Goal: Task Accomplishment & Management: Use online tool/utility

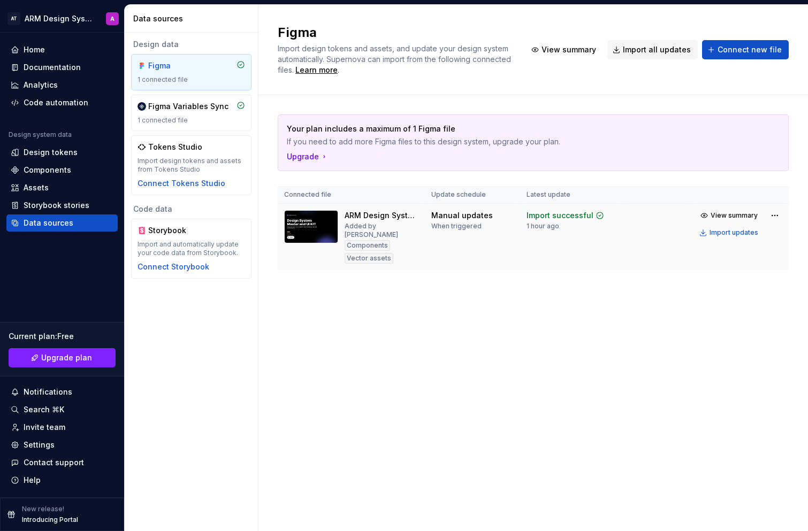
click at [321, 226] on img at bounding box center [311, 226] width 54 height 33
click at [45, 71] on div "Documentation" at bounding box center [52, 67] width 57 height 11
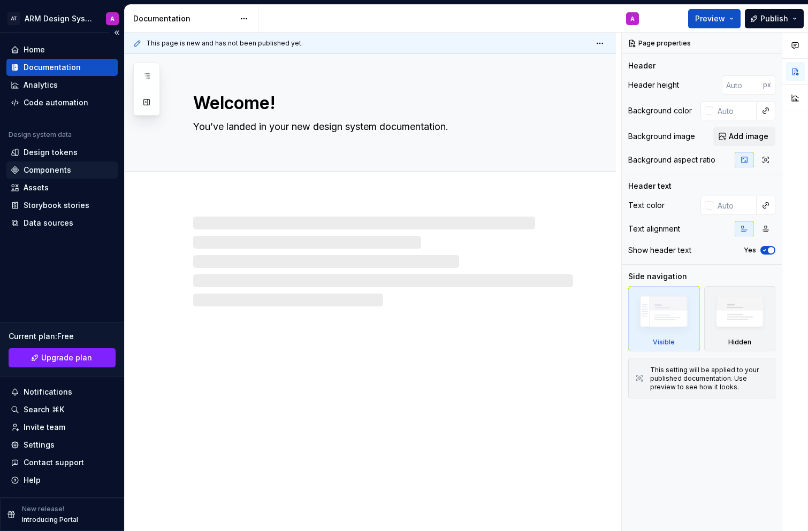
click at [66, 162] on div "Components" at bounding box center [61, 170] width 111 height 17
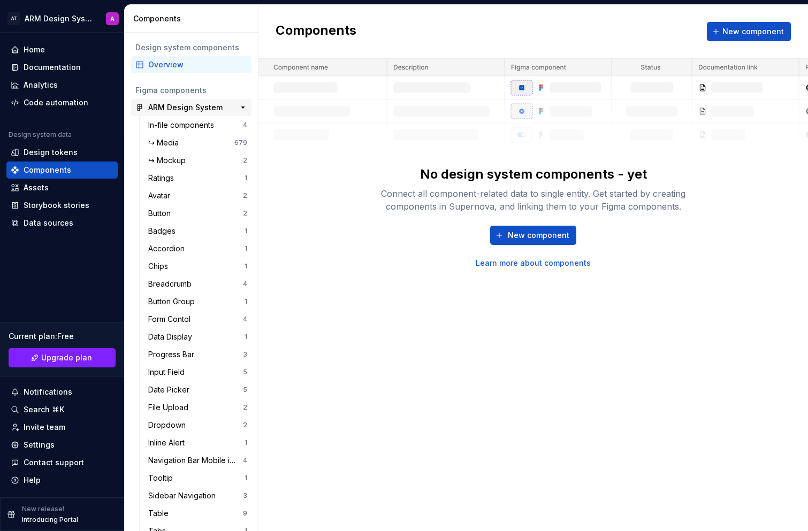
click at [181, 106] on div "ARM Design System" at bounding box center [185, 107] width 74 height 11
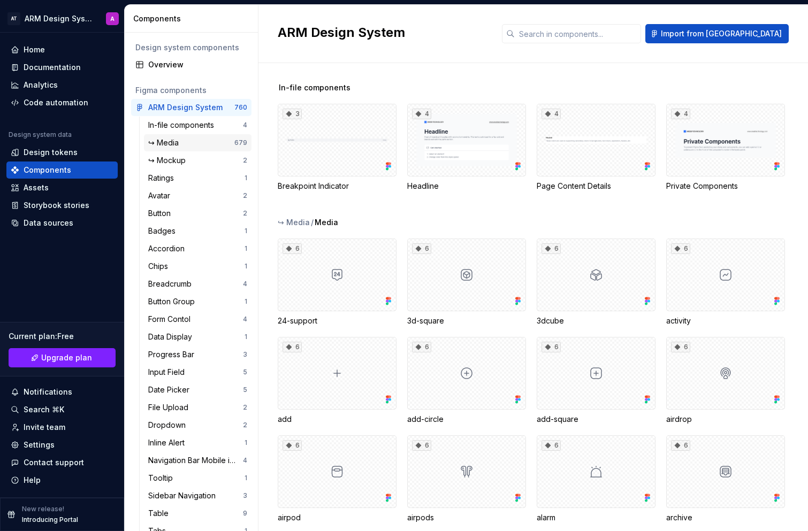
click at [183, 141] on div "↪ Media" at bounding box center [165, 142] width 35 height 11
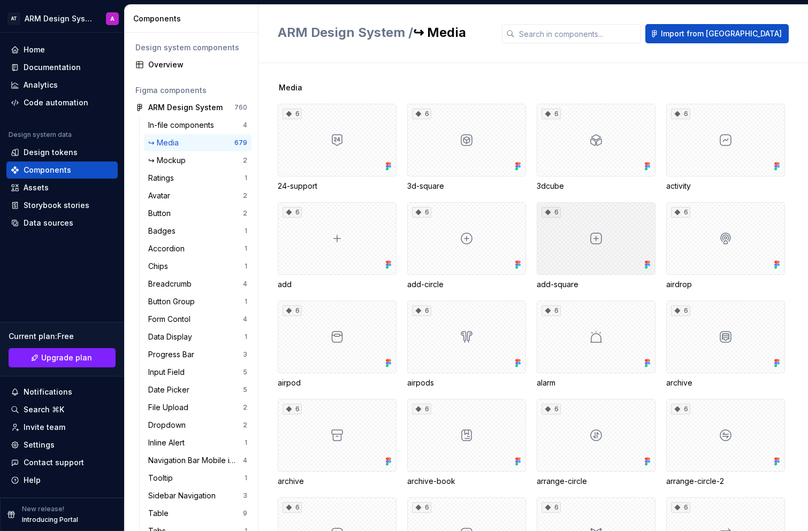
click at [607, 244] on div "6" at bounding box center [596, 238] width 119 height 73
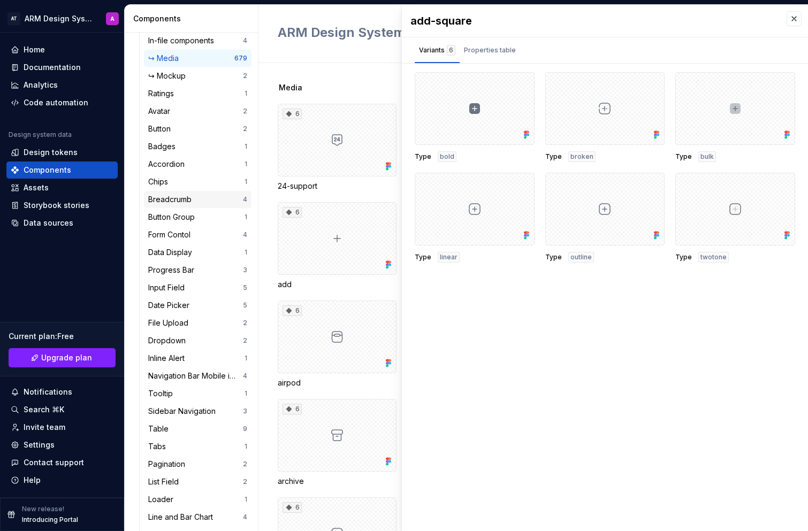
scroll to position [91, 0]
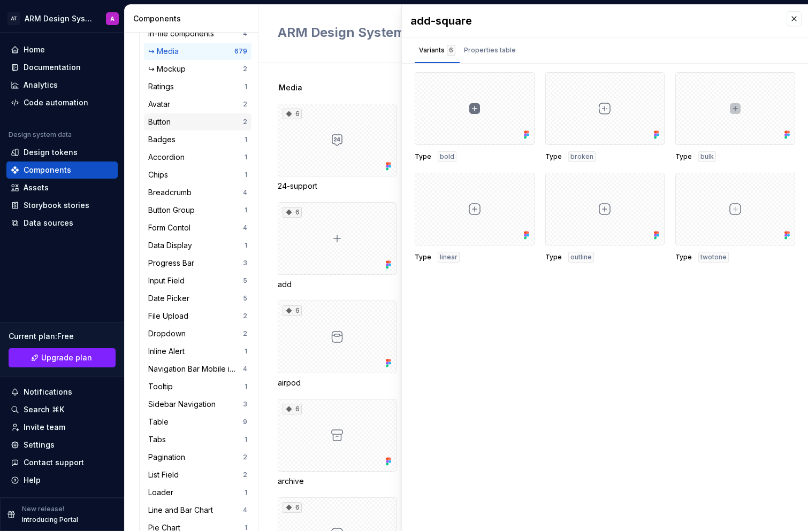
click at [188, 127] on div "Button 2" at bounding box center [198, 121] width 108 height 17
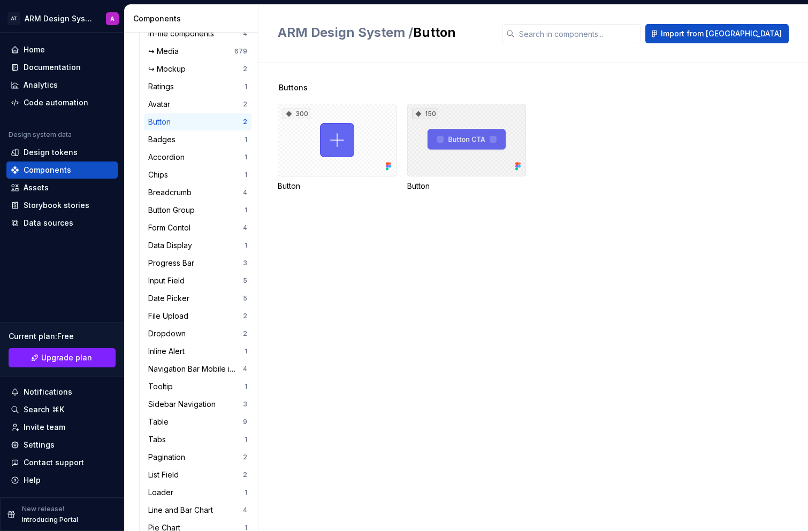
click at [467, 157] on div "150" at bounding box center [466, 140] width 119 height 73
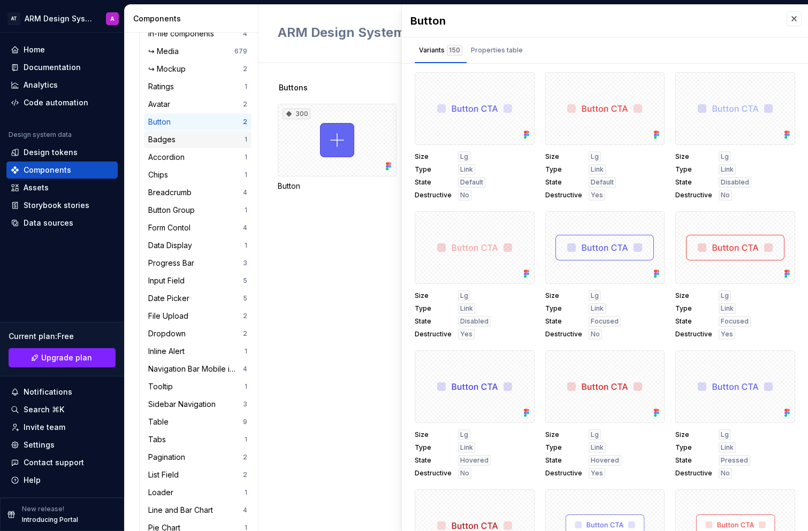
click at [178, 132] on div "Badges 1" at bounding box center [198, 139] width 108 height 17
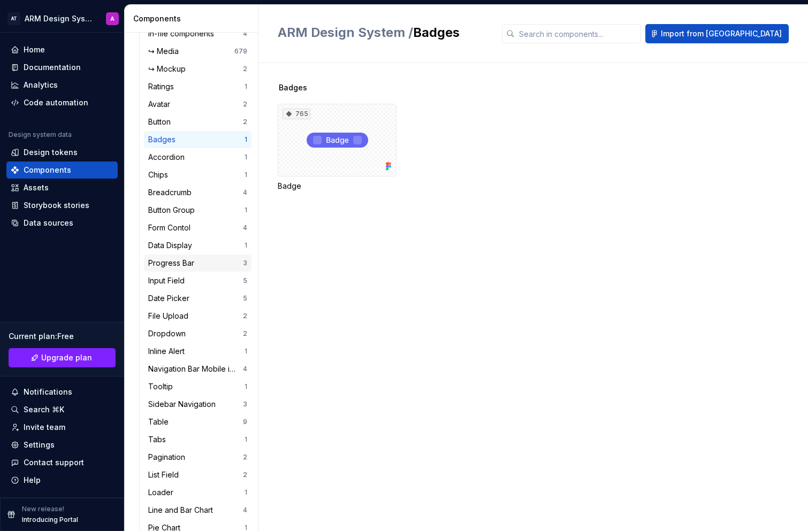
scroll to position [97, 0]
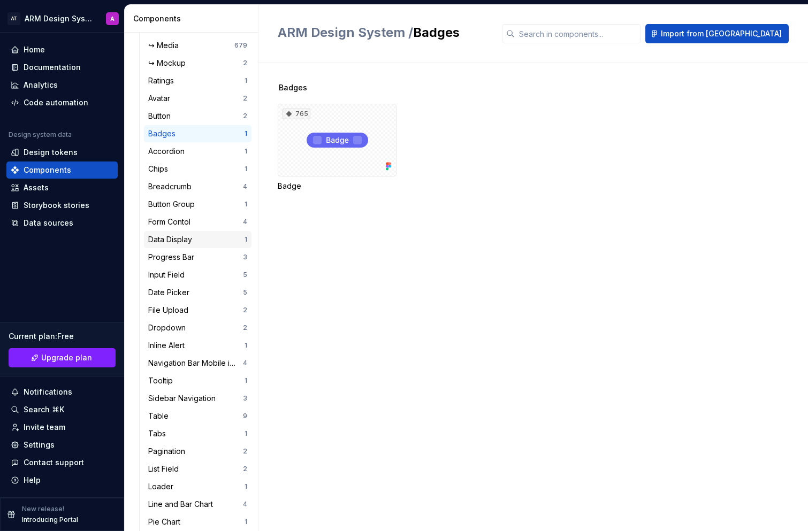
click at [188, 237] on div "Data Display" at bounding box center [172, 239] width 48 height 11
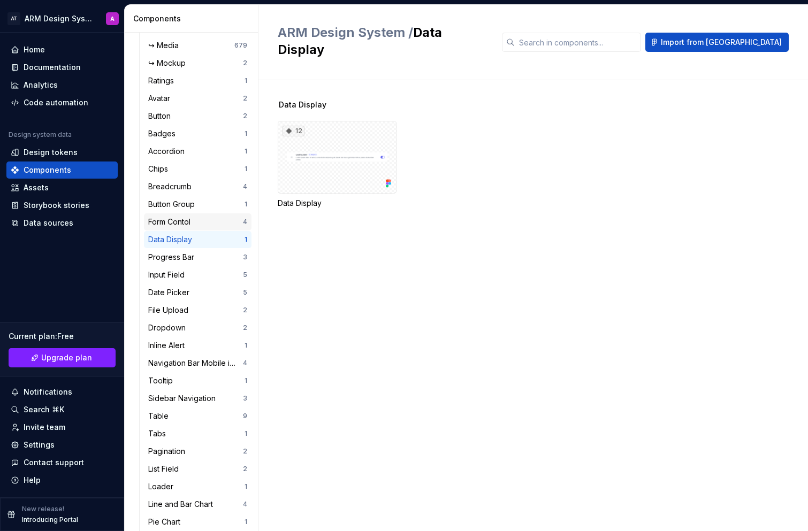
click at [193, 224] on div "Form Contol" at bounding box center [171, 222] width 47 height 11
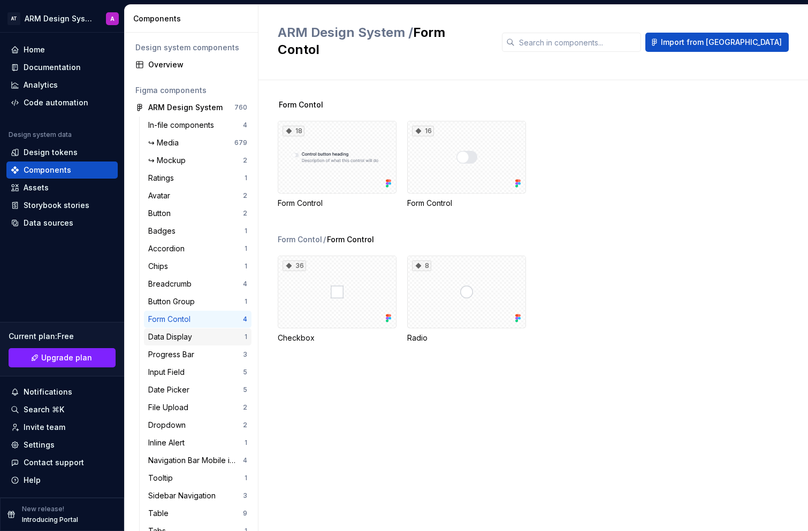
click at [174, 338] on div "Data Display" at bounding box center [172, 337] width 48 height 11
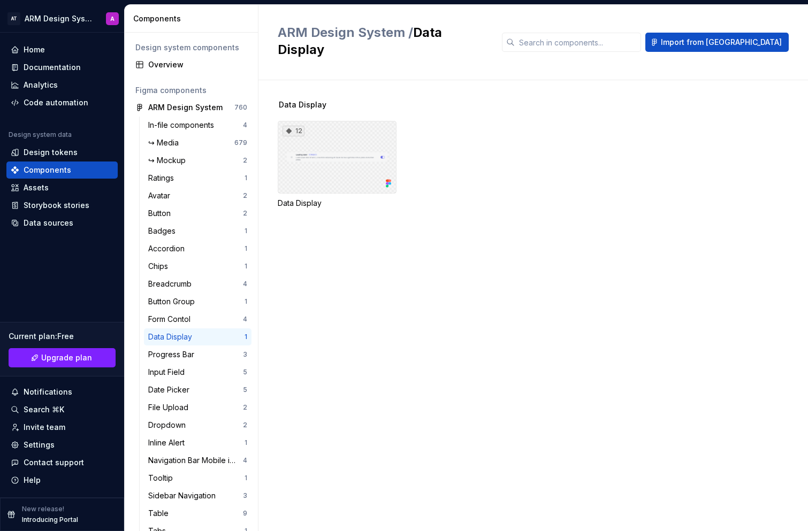
click at [354, 151] on div "12" at bounding box center [337, 157] width 119 height 73
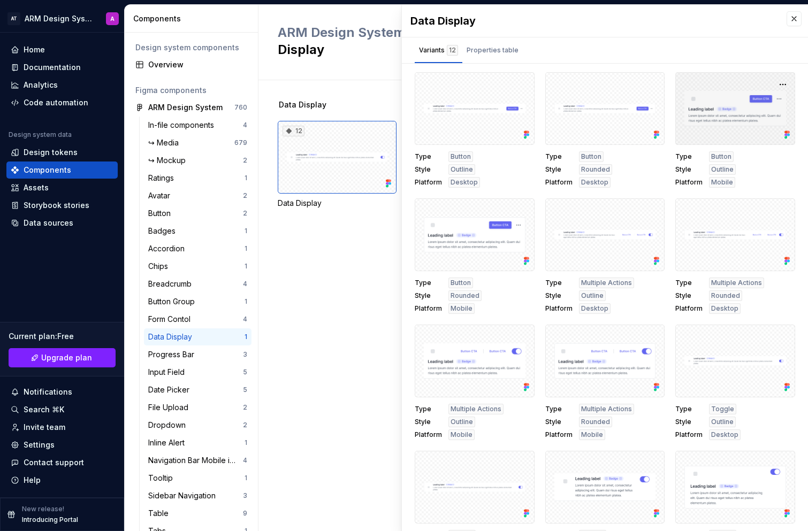
click at [700, 121] on div at bounding box center [735, 108] width 120 height 73
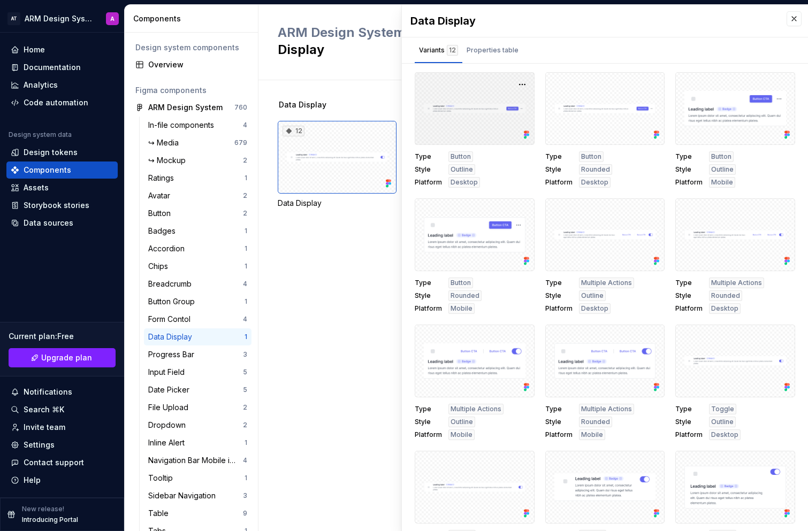
click at [472, 110] on div at bounding box center [475, 108] width 120 height 73
click at [515, 82] on button "button" at bounding box center [522, 84] width 15 height 15
click at [335, 276] on div "Data Display 12 Data Display" at bounding box center [543, 305] width 530 height 451
click at [167, 360] on div "Progress Bar" at bounding box center [173, 354] width 50 height 11
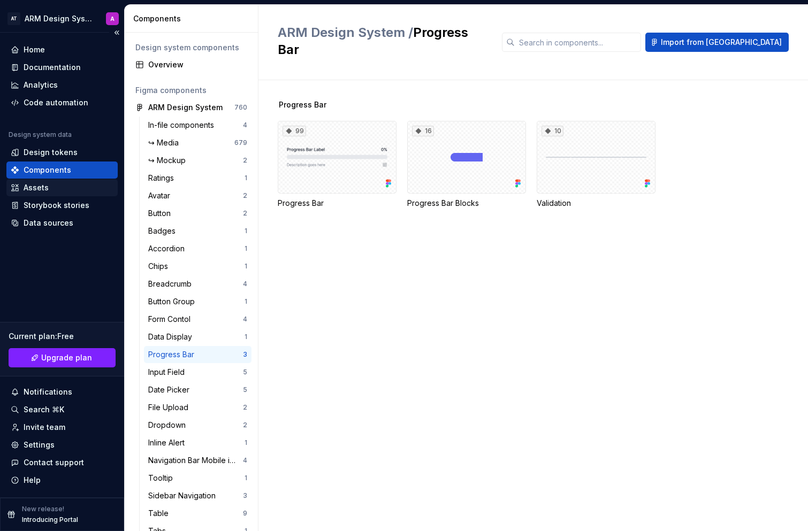
click at [65, 185] on div "Assets" at bounding box center [62, 187] width 103 height 11
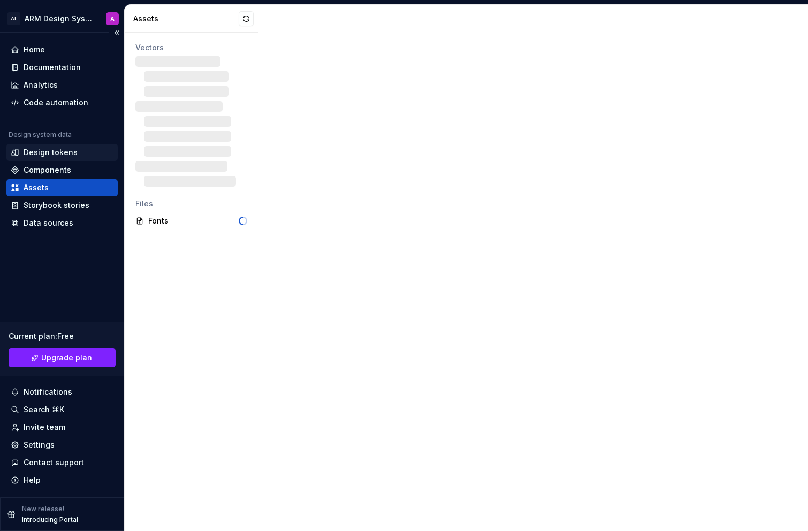
click at [65, 154] on div "Design tokens" at bounding box center [51, 152] width 54 height 11
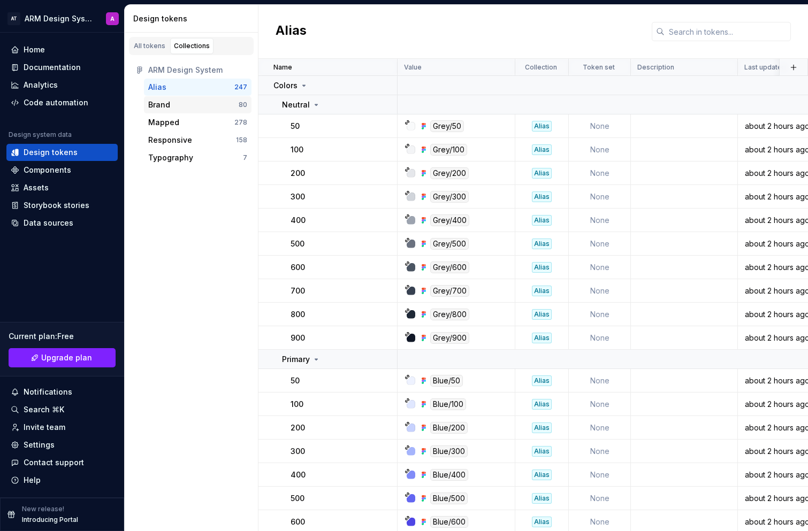
click at [207, 103] on div "Brand" at bounding box center [193, 105] width 90 height 11
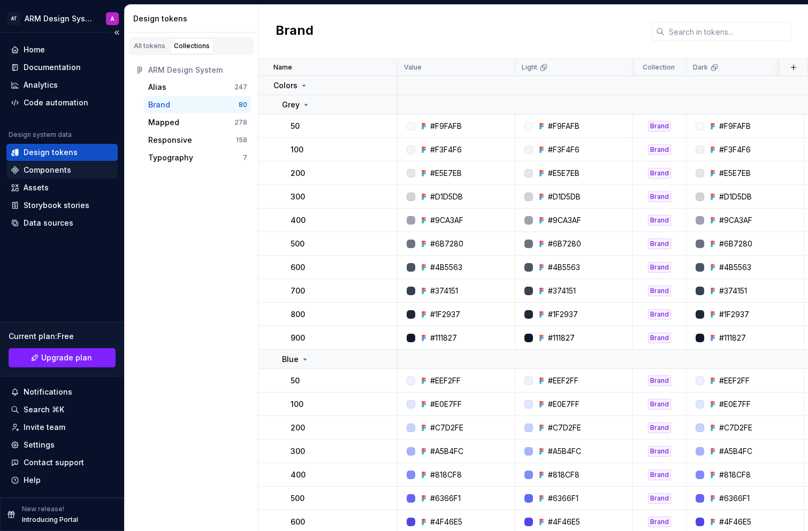
click at [33, 169] on div "Components" at bounding box center [48, 170] width 48 height 11
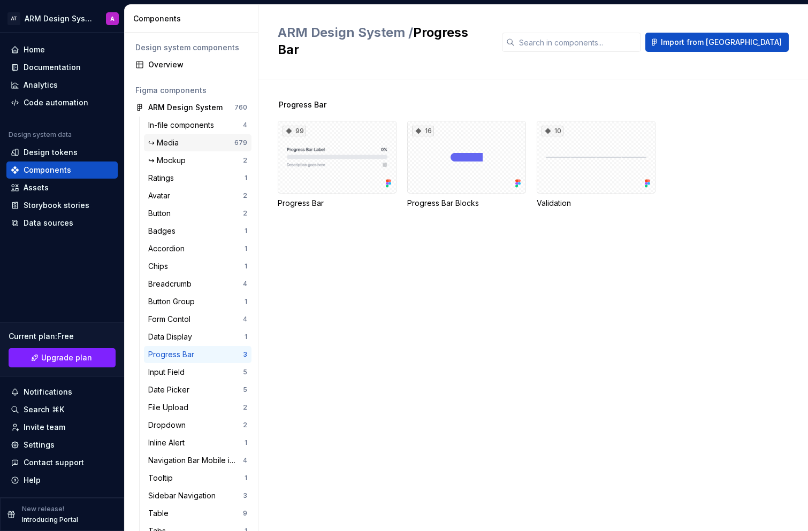
click at [200, 141] on div "↪ Media" at bounding box center [191, 142] width 86 height 11
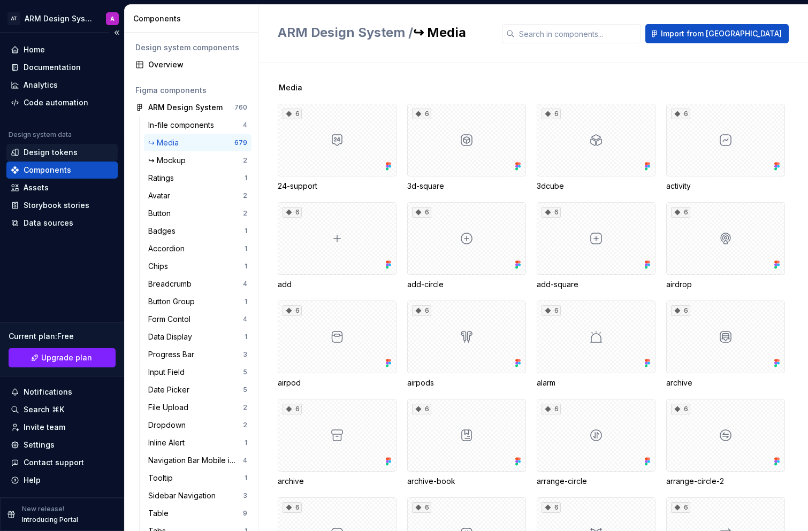
click at [27, 152] on div "Design tokens" at bounding box center [51, 152] width 54 height 11
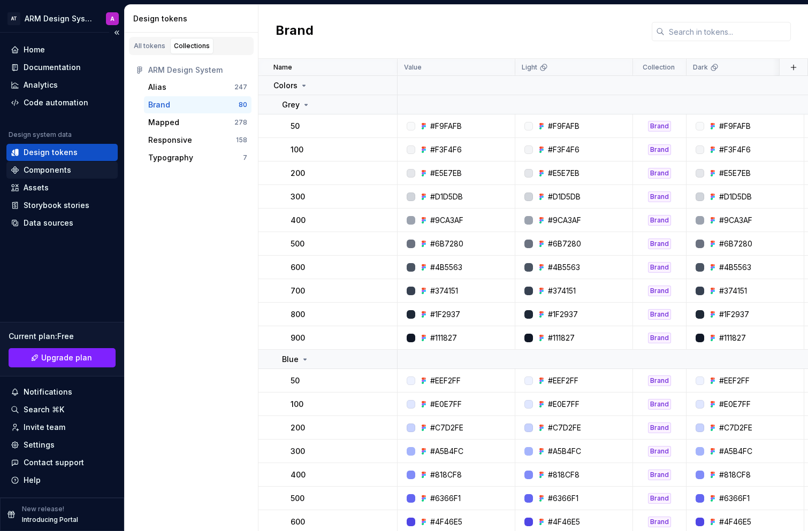
click at [61, 169] on div "Components" at bounding box center [48, 170] width 48 height 11
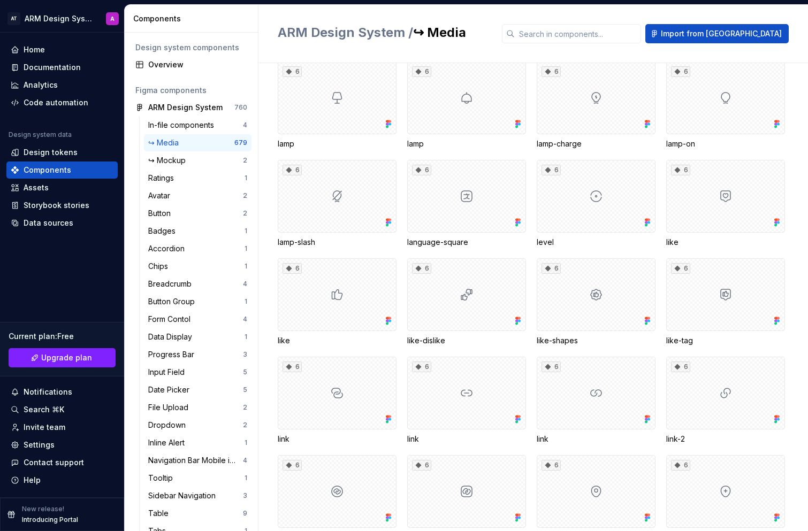
scroll to position [7355, 0]
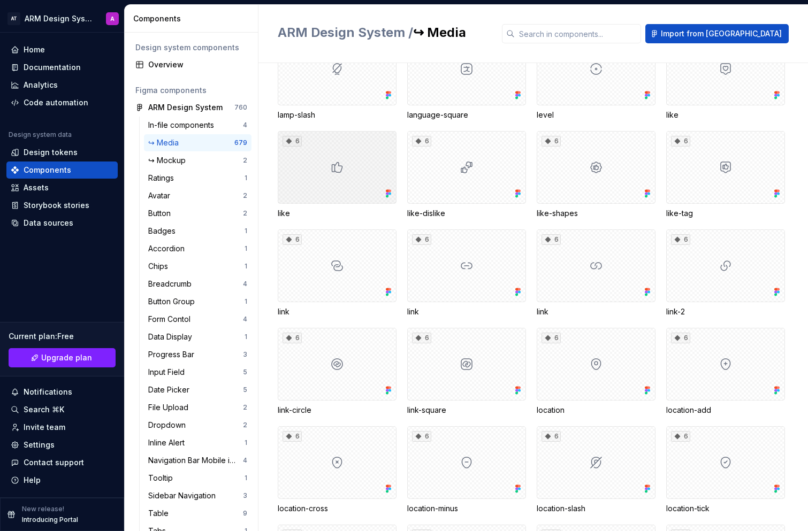
click at [337, 180] on div "6" at bounding box center [337, 167] width 119 height 73
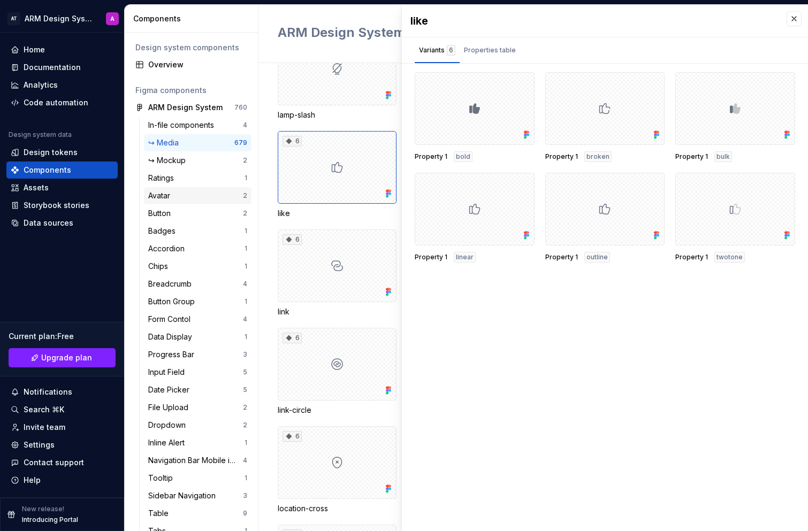
click at [161, 197] on div "Avatar" at bounding box center [161, 195] width 26 height 11
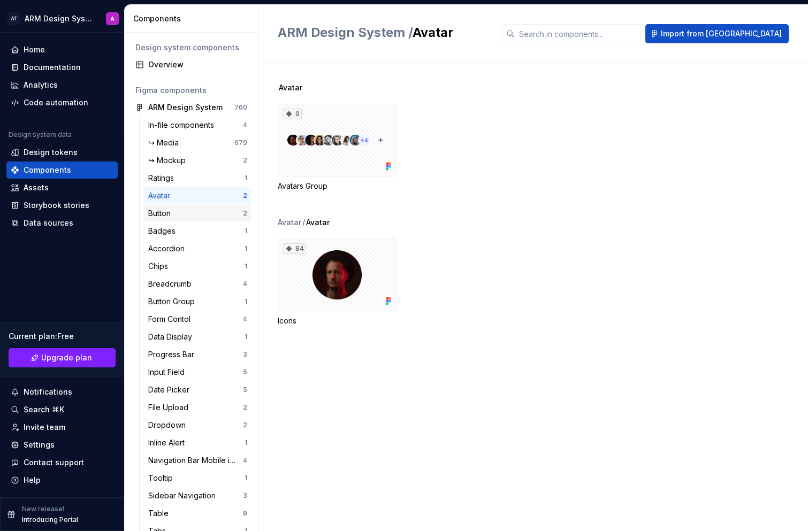
click at [175, 217] on div "Button" at bounding box center [195, 213] width 95 height 11
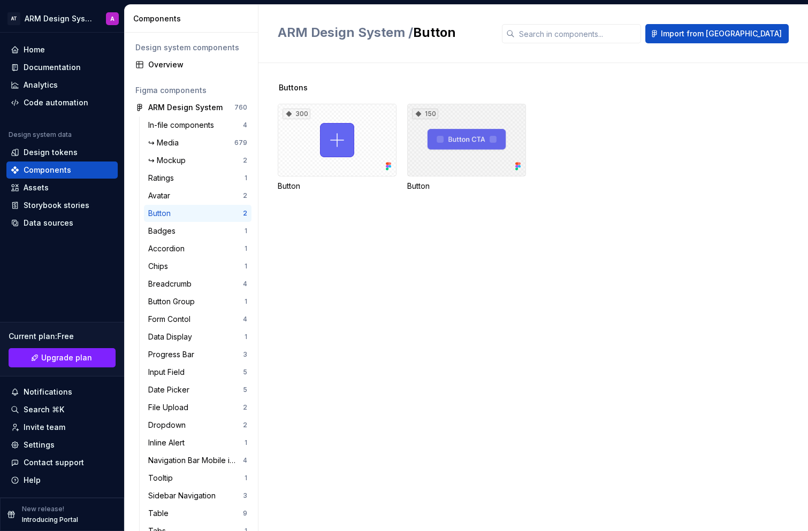
click at [460, 133] on div "150" at bounding box center [466, 140] width 119 height 73
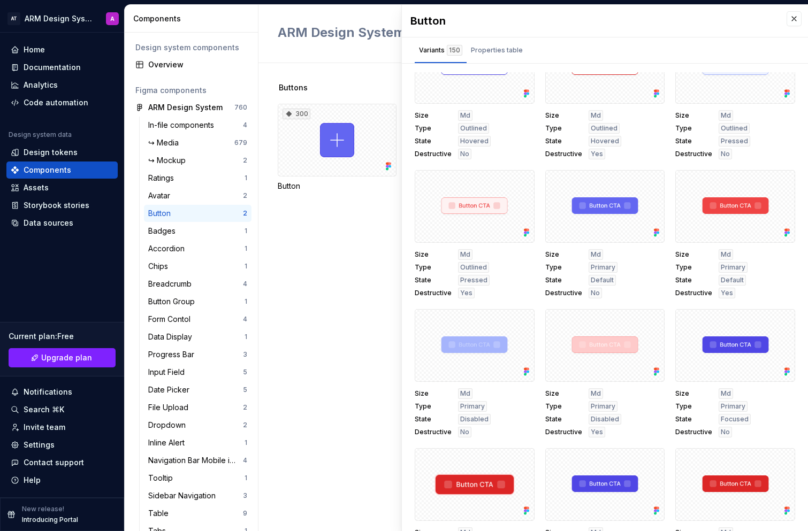
scroll to position [3108, 0]
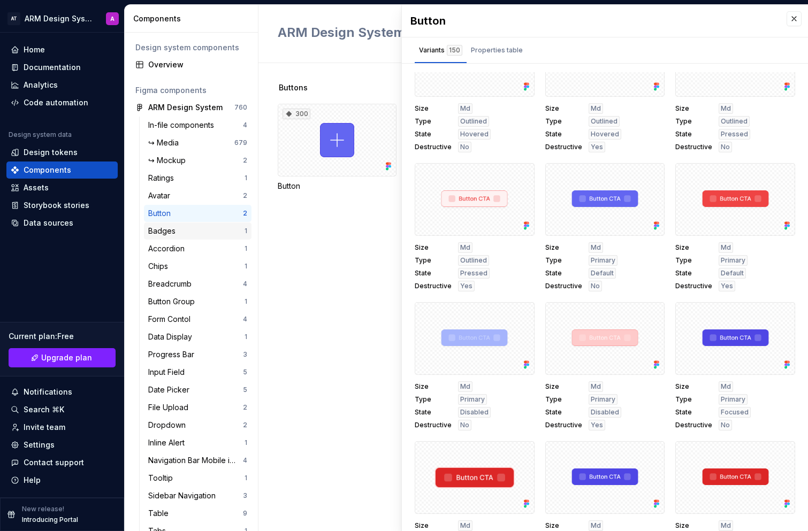
click at [186, 237] on div "Badges 1" at bounding box center [198, 231] width 108 height 17
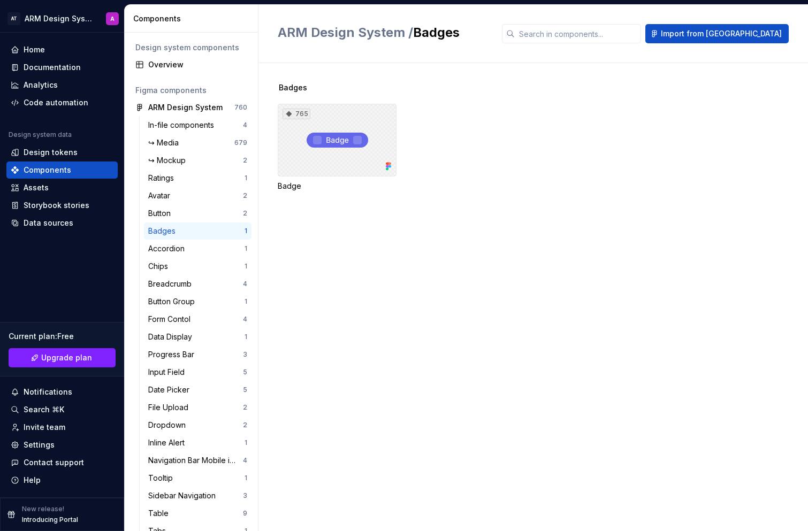
click at [347, 156] on div "765" at bounding box center [337, 140] width 119 height 73
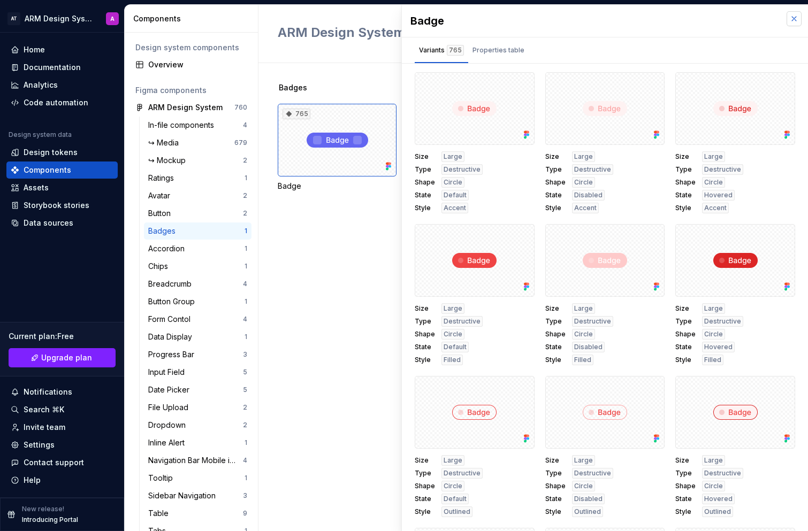
click at [786, 14] on button "button" at bounding box center [793, 18] width 15 height 15
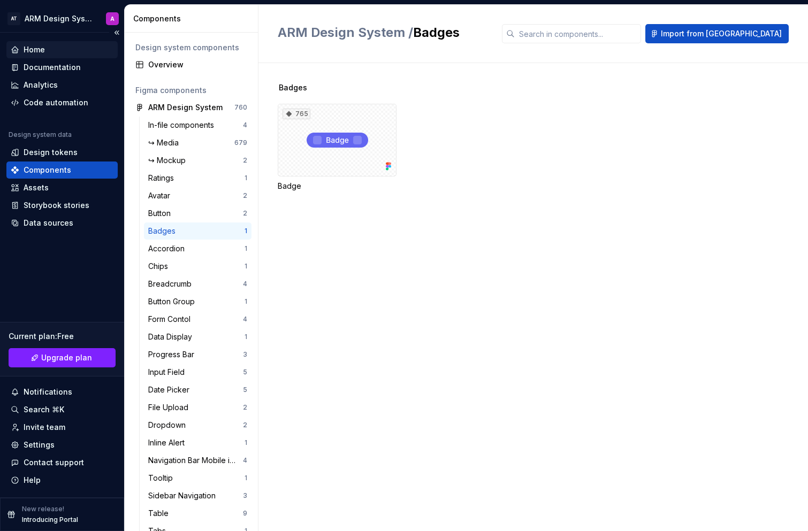
click at [56, 57] on div "Home" at bounding box center [61, 49] width 111 height 17
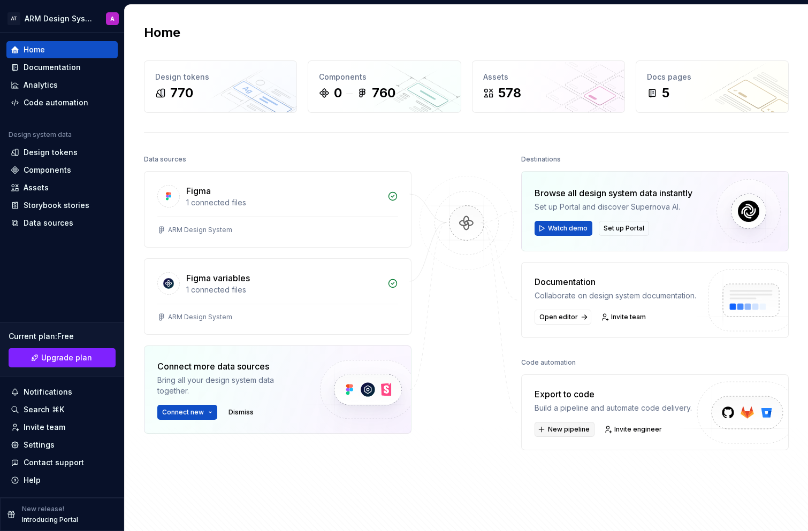
click at [567, 429] on span "New pipeline" at bounding box center [569, 429] width 42 height 9
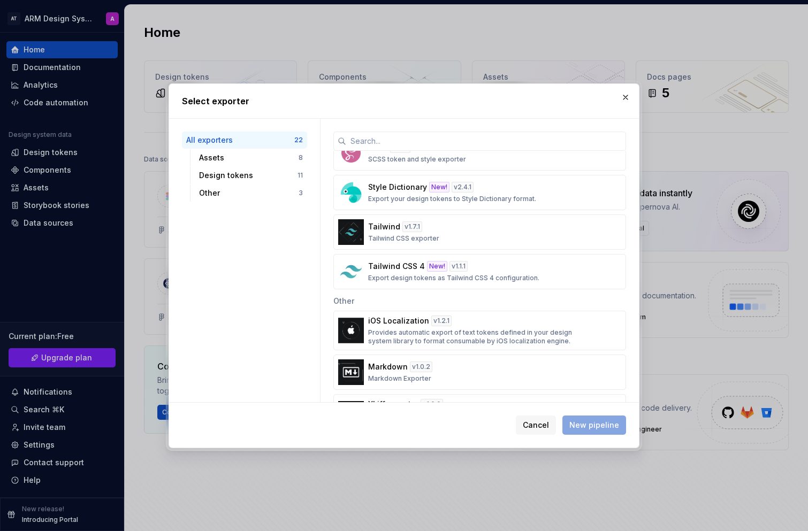
scroll to position [659, 0]
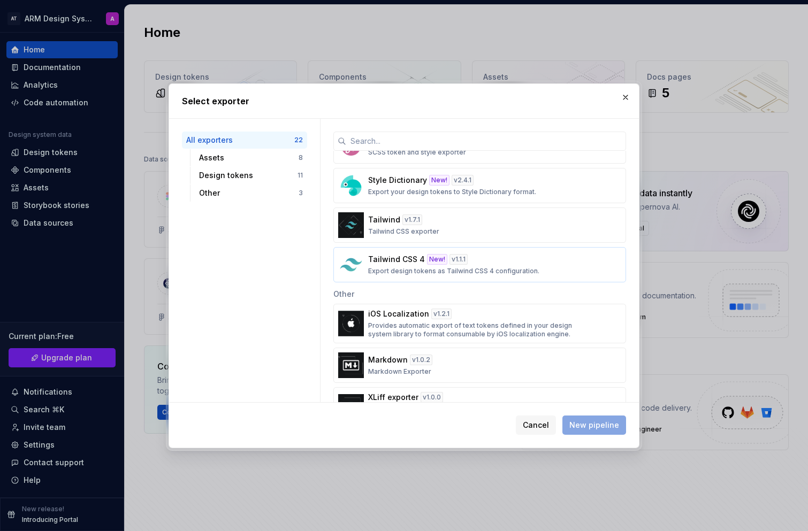
click at [407, 269] on p "Export design tokens as Tailwind CSS 4 configuration." at bounding box center [453, 271] width 171 height 9
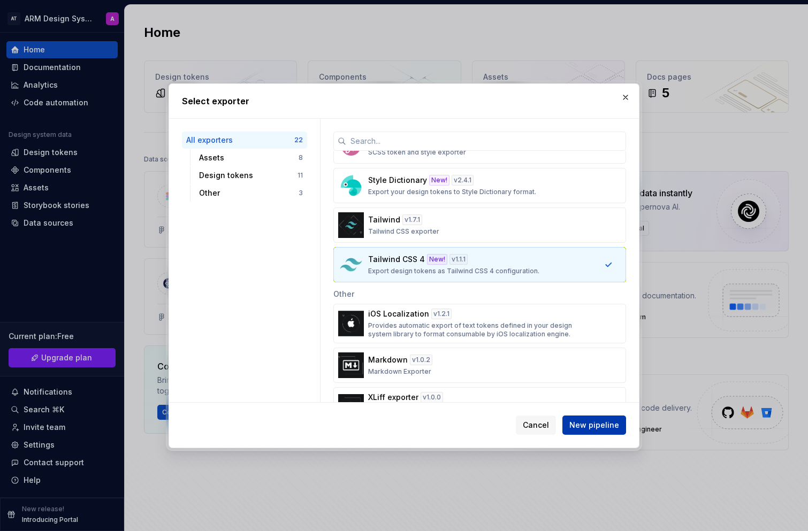
click at [595, 426] on span "New pipeline" at bounding box center [594, 425] width 50 height 11
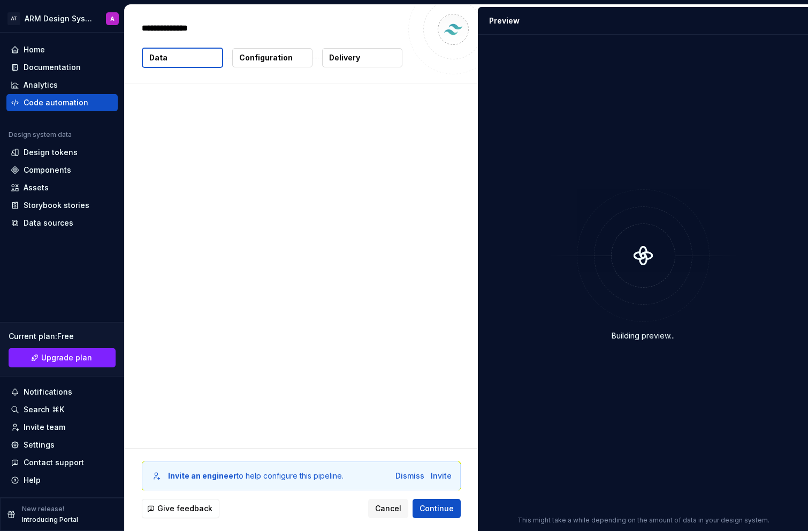
type textarea "*"
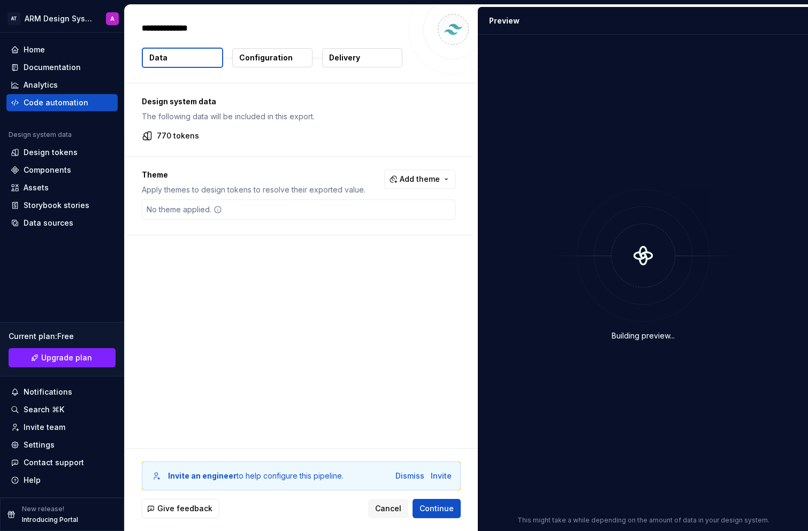
click at [218, 208] on icon at bounding box center [217, 209] width 9 height 9
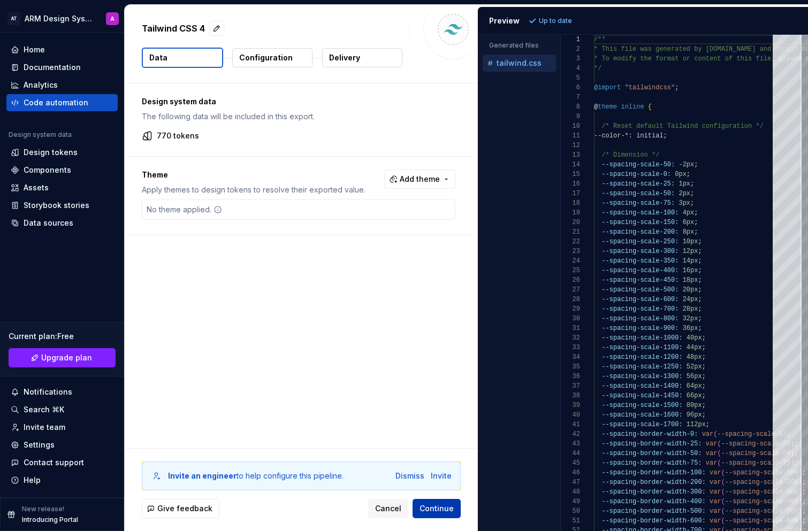
click at [453, 510] on span "Continue" at bounding box center [436, 508] width 34 height 11
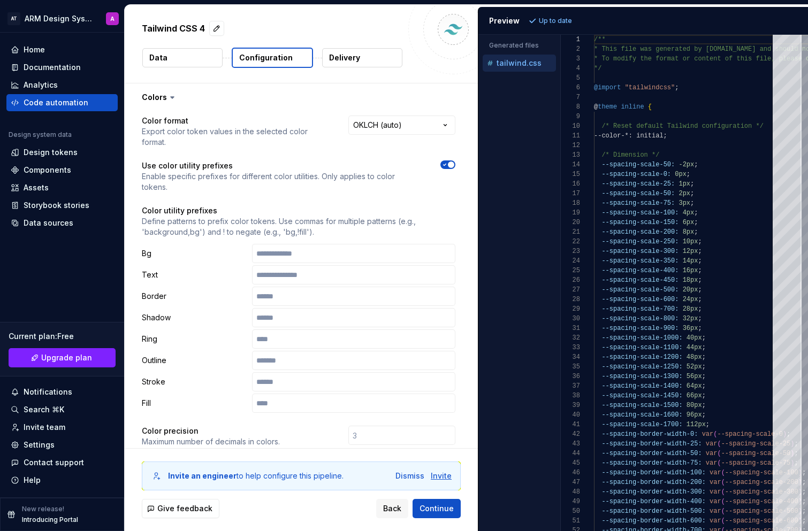
click at [442, 477] on div "Invite" at bounding box center [441, 476] width 21 height 11
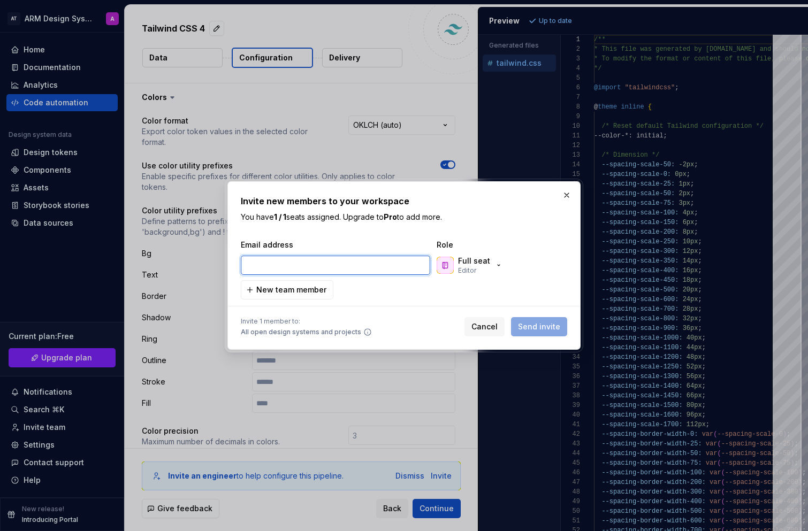
click at [343, 267] on input "email" at bounding box center [335, 265] width 189 height 19
paste input "mohamed.barakat@areebgroup.com"
type input "mohamed.barakat@areebgroup.com"
click at [469, 270] on p "Editor" at bounding box center [467, 270] width 18 height 9
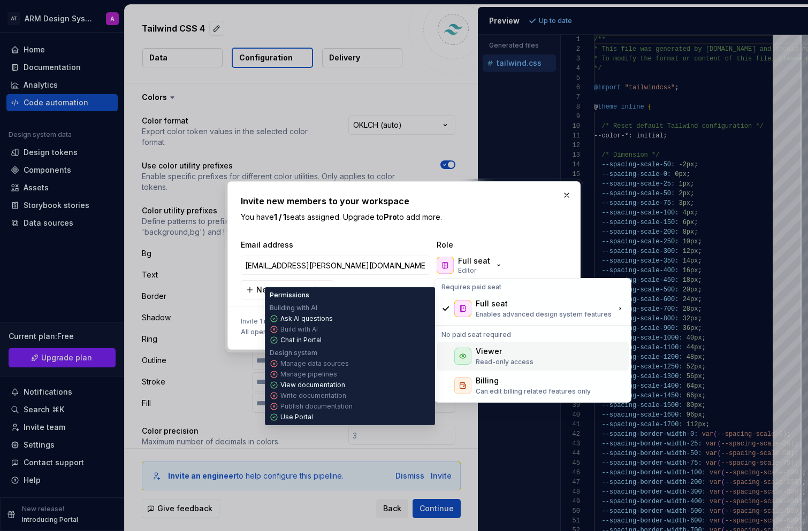
click at [501, 355] on div "Viewer" at bounding box center [505, 351] width 58 height 11
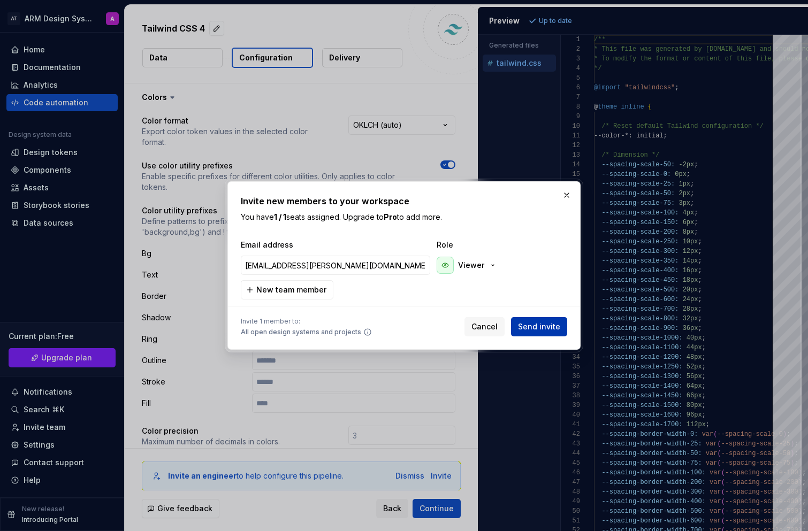
click at [536, 324] on span "Send invite" at bounding box center [539, 327] width 42 height 11
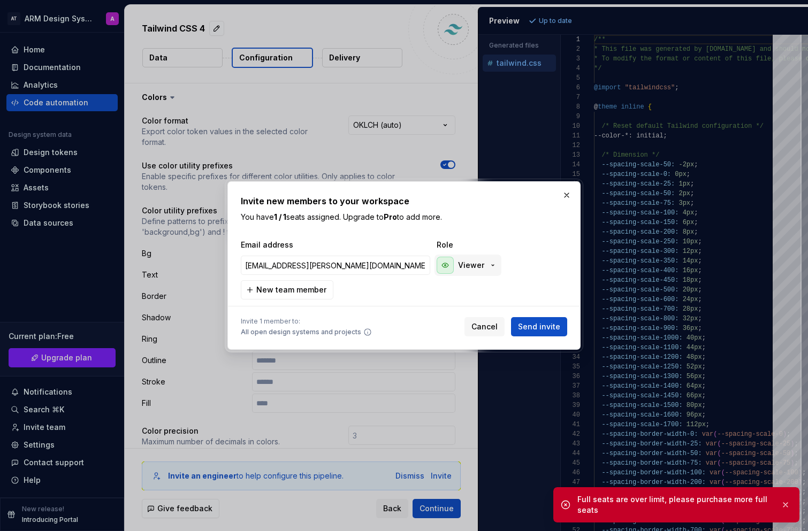
click at [456, 269] on div "Viewer" at bounding box center [467, 265] width 60 height 17
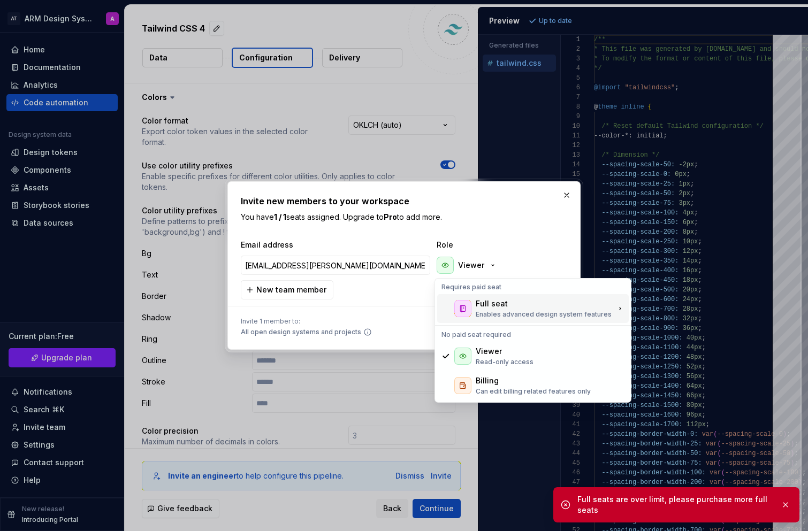
click at [506, 303] on div "Full seat" at bounding box center [544, 304] width 136 height 11
click at [522, 319] on div "Full seat Enables advanced design system features" at bounding box center [533, 308] width 192 height 29
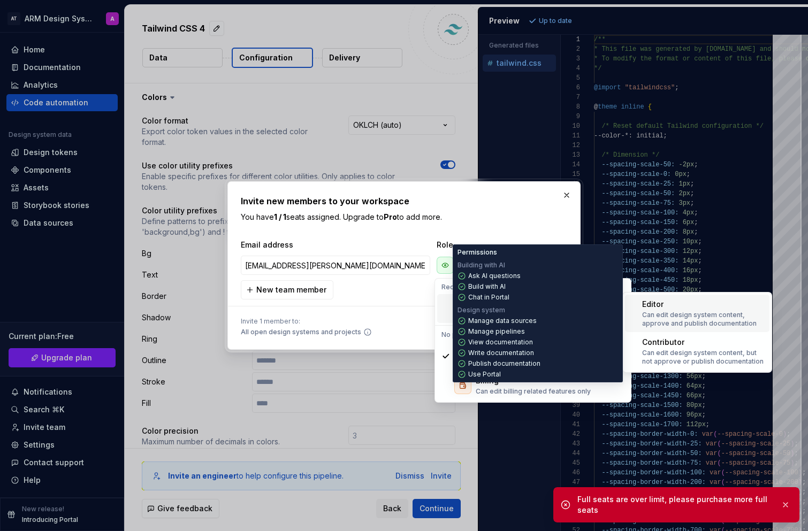
click at [663, 310] on div "Editor Can edit design system content, approve and publish documentation" at bounding box center [703, 313] width 123 height 29
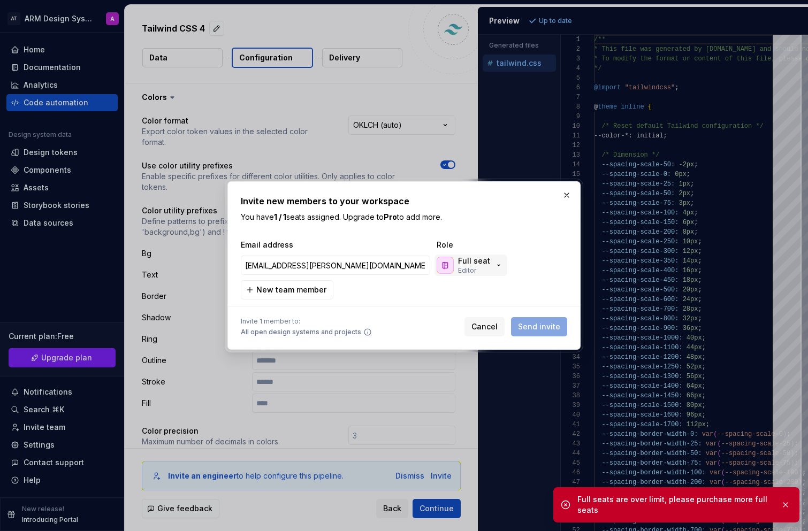
click at [487, 270] on div "Full seat Editor" at bounding box center [474, 265] width 32 height 19
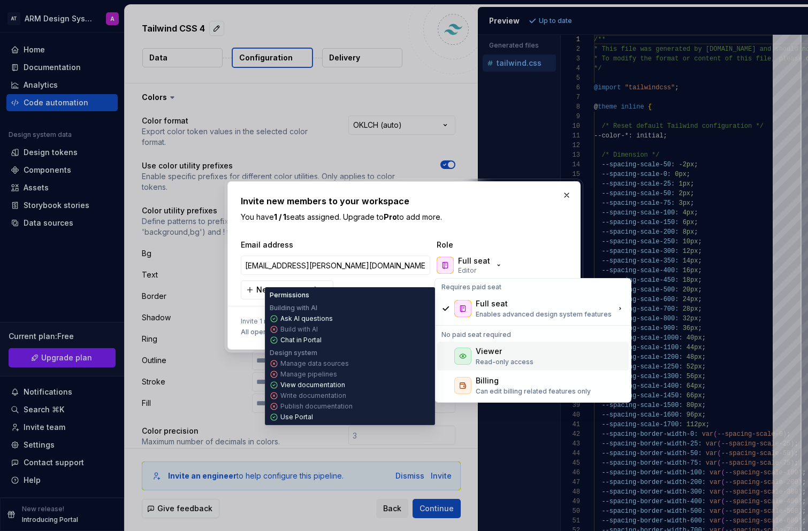
click at [518, 358] on p "Read-only access" at bounding box center [505, 362] width 58 height 9
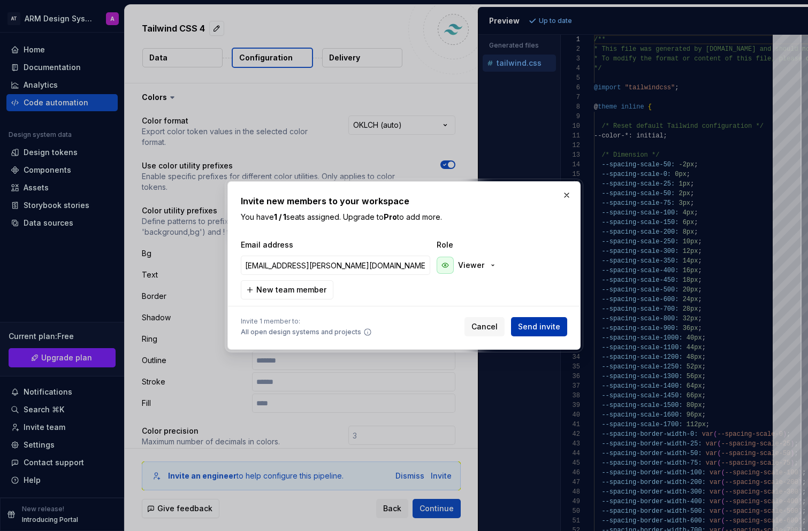
click at [541, 321] on button "Send invite" at bounding box center [539, 326] width 56 height 19
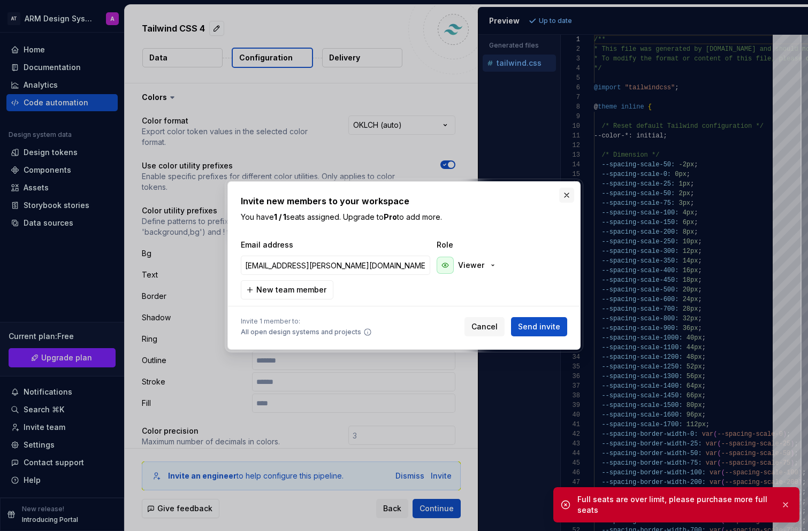
click at [566, 192] on button "button" at bounding box center [566, 195] width 15 height 15
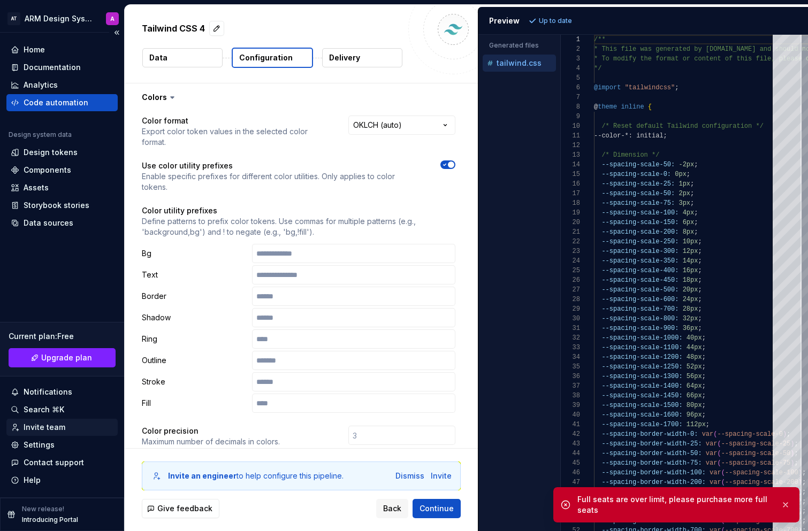
click at [62, 425] on div "Invite team" at bounding box center [45, 427] width 42 height 11
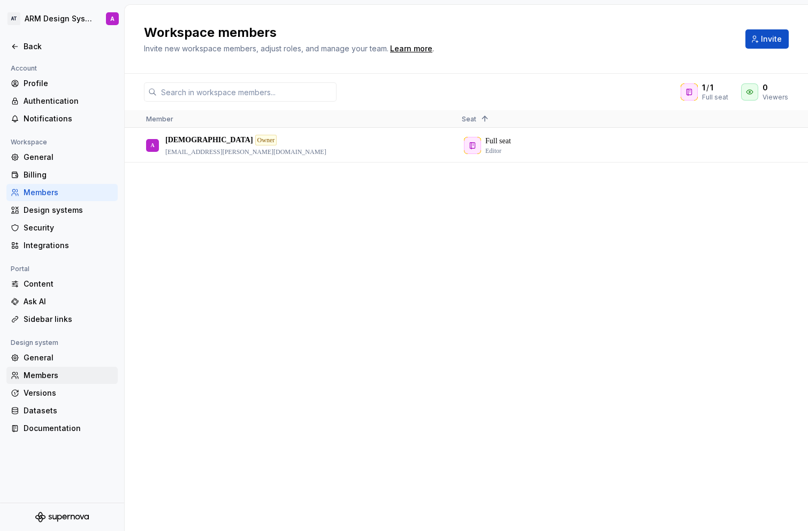
click at [73, 367] on div "Members" at bounding box center [61, 375] width 111 height 17
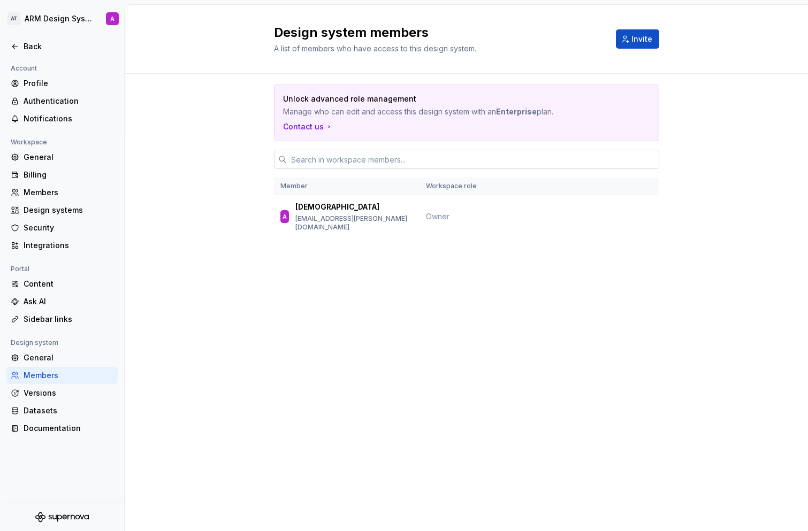
click at [356, 161] on input "text" at bounding box center [473, 159] width 372 height 19
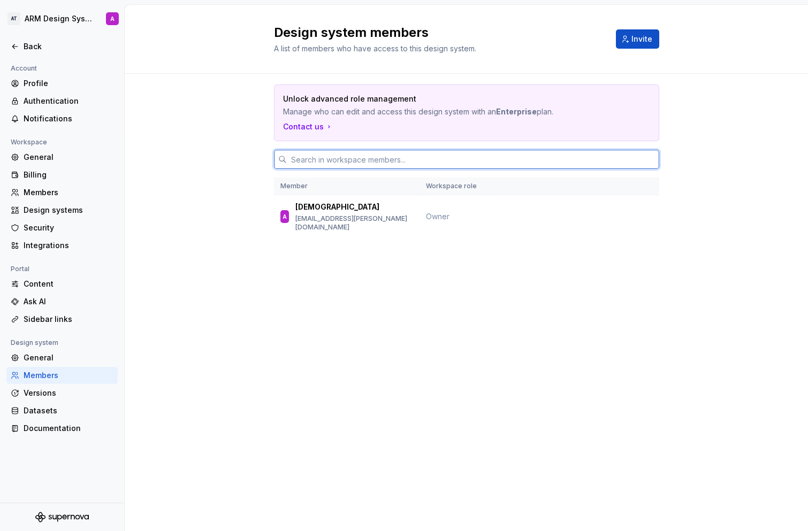
paste input "mohamed.barakat@areebgroup.com"
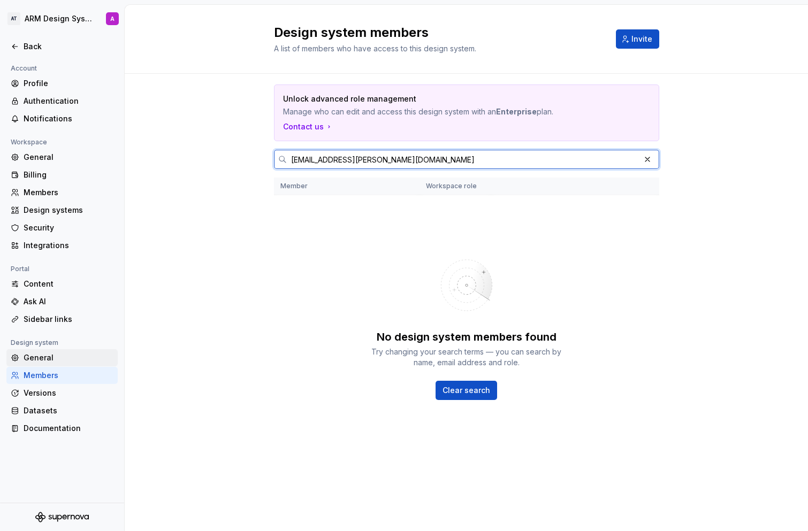
type input "mohamed.barakat@areebgroup.com"
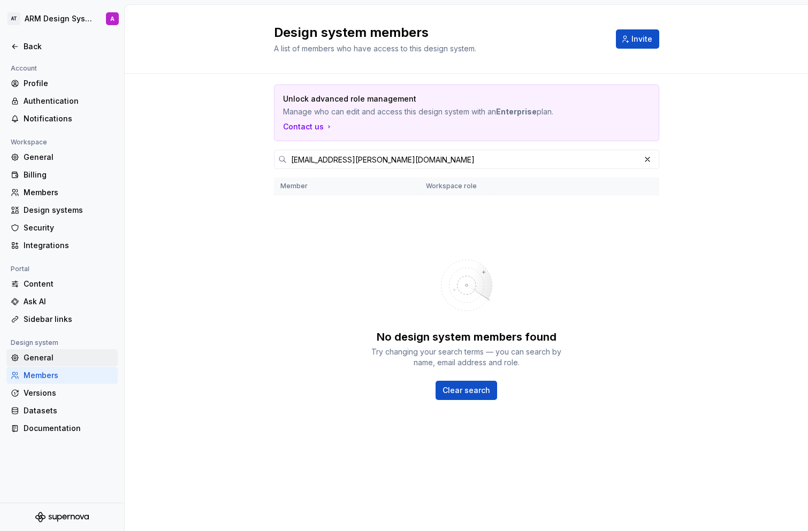
click at [63, 358] on div "General" at bounding box center [69, 358] width 90 height 11
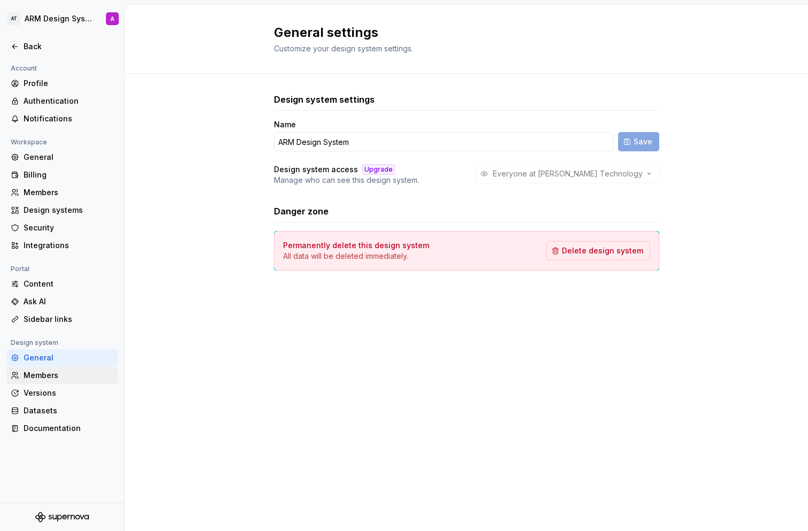
click at [63, 373] on div "Members" at bounding box center [69, 375] width 90 height 11
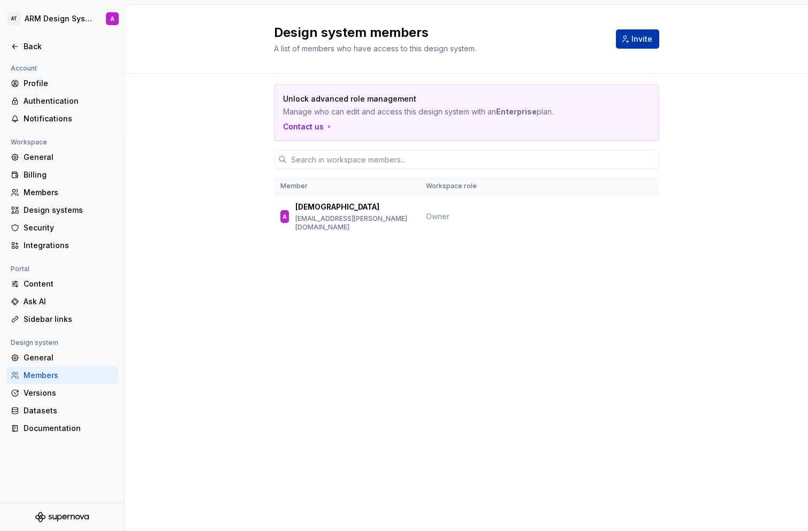
click at [634, 40] on span "Invite" at bounding box center [641, 39] width 21 height 11
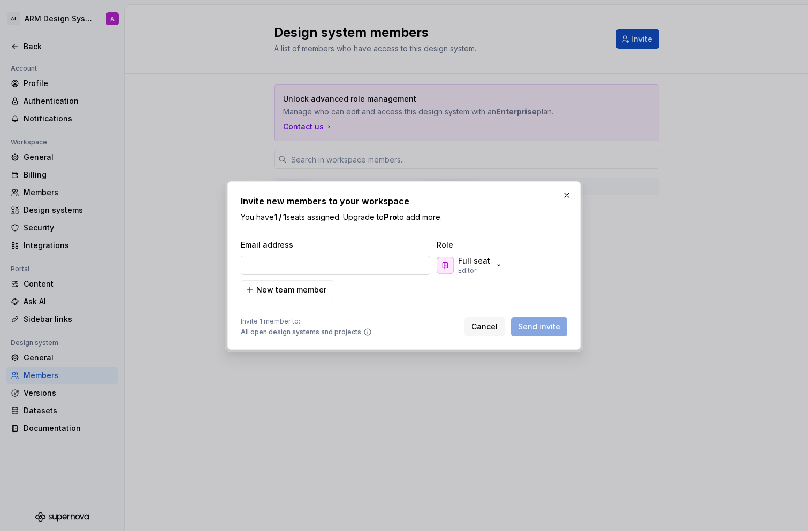
type input "mohamed.barakat@areebgroup.com"
click at [532, 331] on div "Cancel Send invite" at bounding box center [515, 326] width 103 height 19
click at [479, 333] on button "Cancel" at bounding box center [484, 326] width 40 height 19
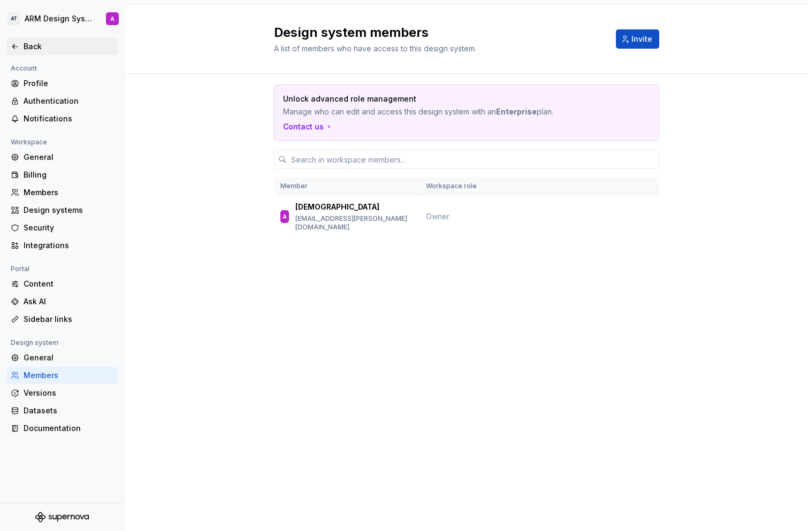
click at [26, 46] on div "Back" at bounding box center [69, 46] width 90 height 11
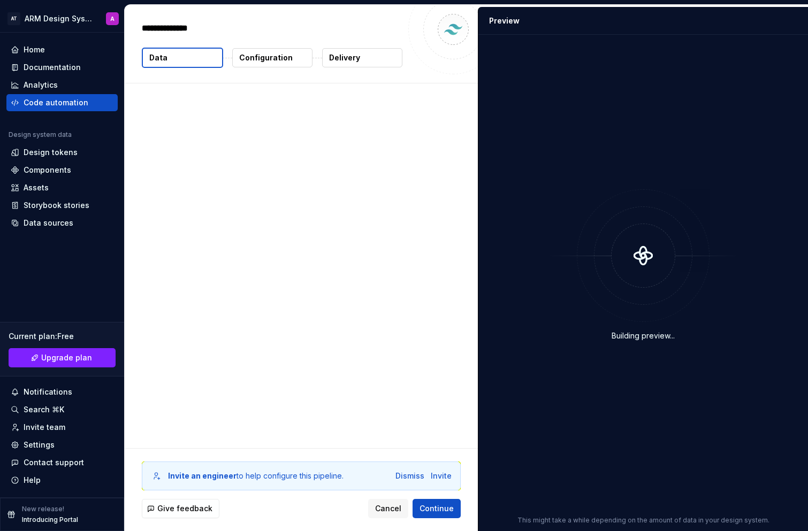
type textarea "*"
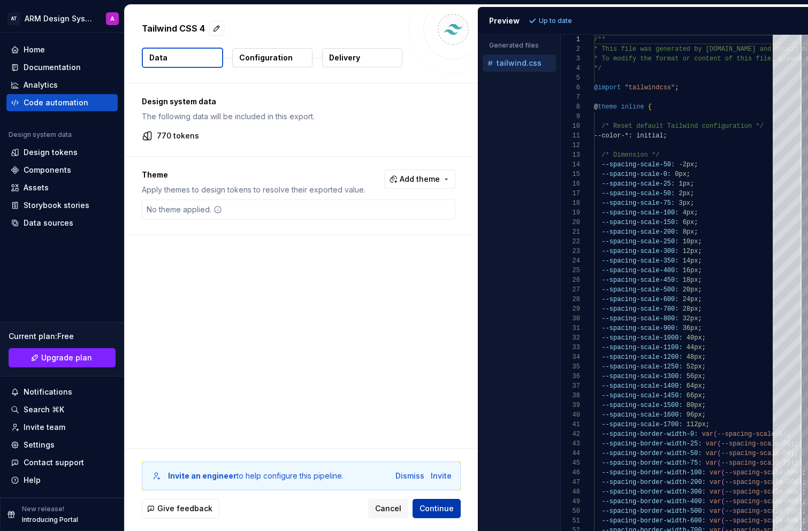
click at [432, 502] on button "Continue" at bounding box center [436, 508] width 48 height 19
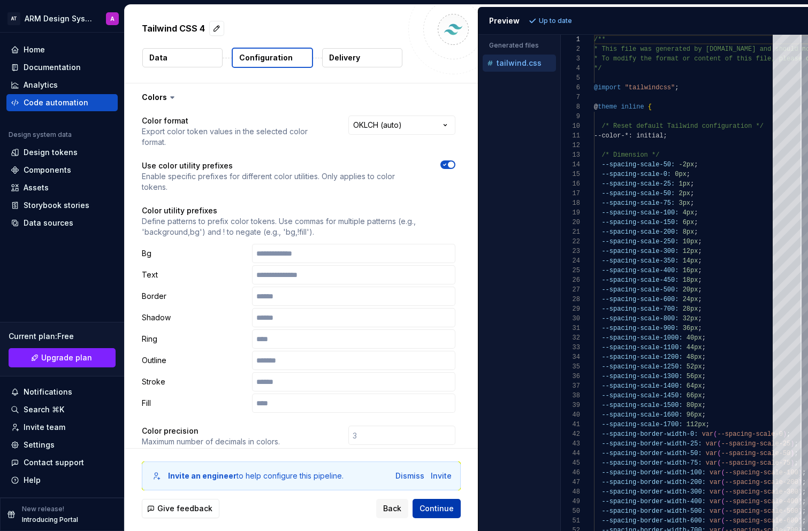
click at [440, 507] on span "Continue" at bounding box center [436, 508] width 34 height 11
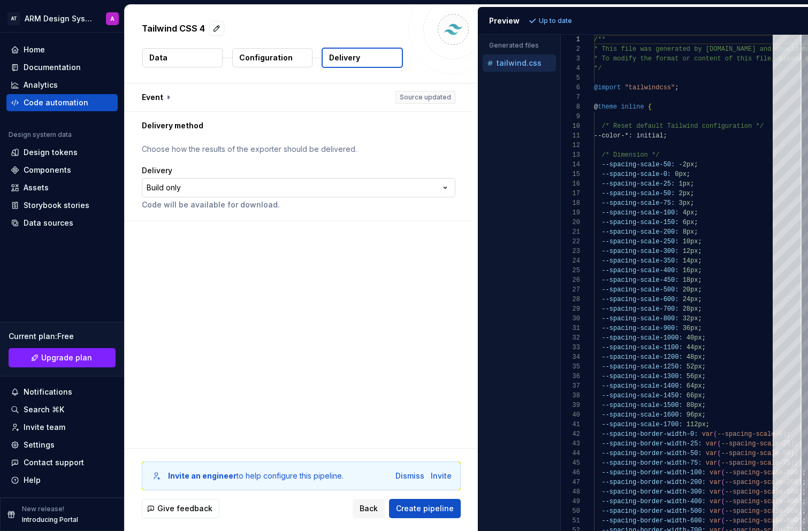
click at [201, 192] on html "**********" at bounding box center [404, 265] width 808 height 531
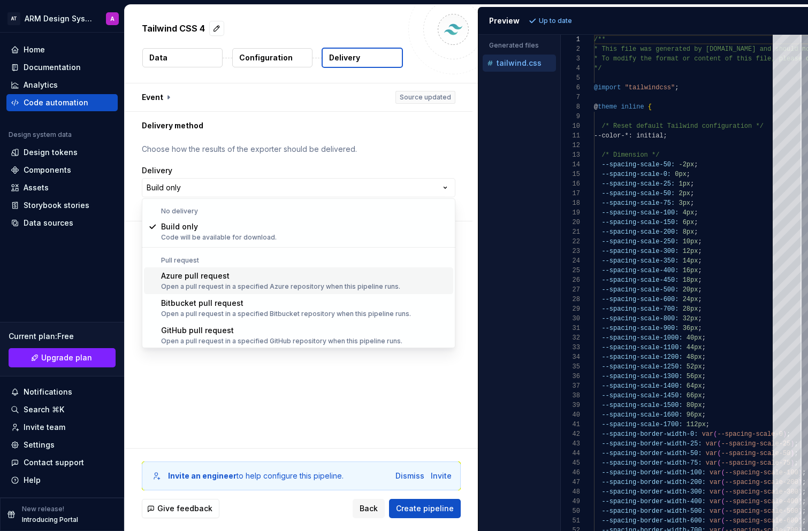
select select "*****"
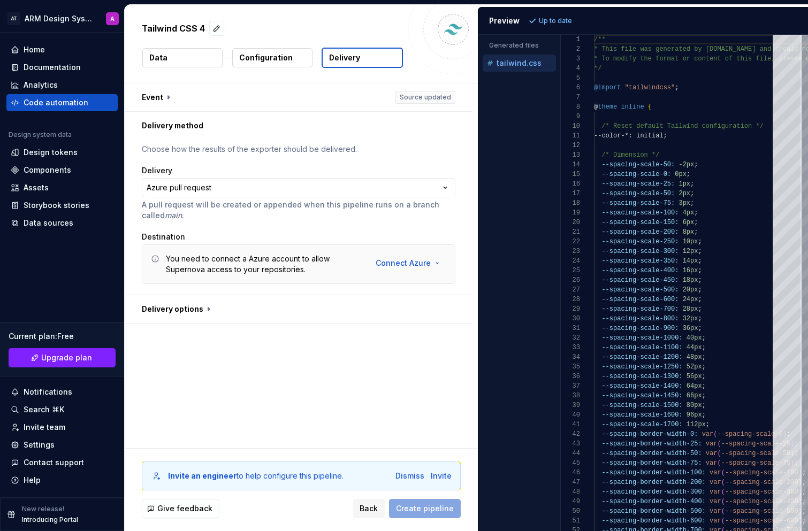
click at [416, 265] on html "**********" at bounding box center [404, 265] width 808 height 531
click at [59, 48] on html "**********" at bounding box center [404, 265] width 808 height 531
click at [34, 47] on div "Home" at bounding box center [34, 49] width 21 height 11
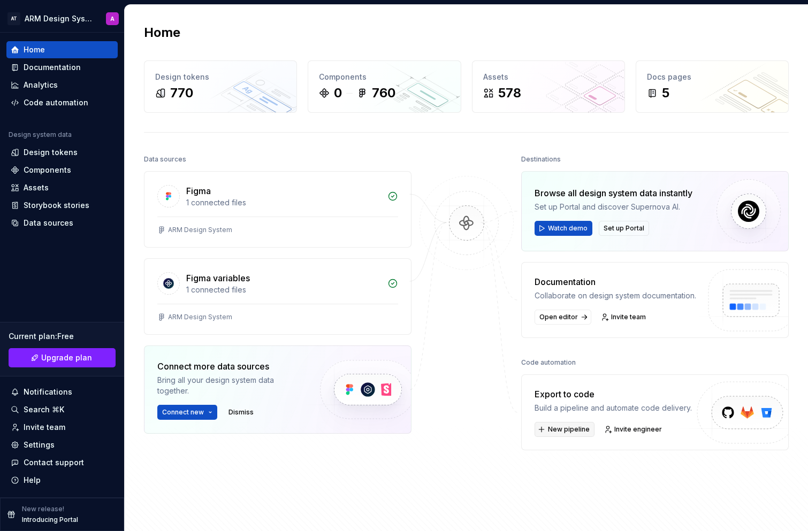
click at [570, 430] on span "New pipeline" at bounding box center [569, 429] width 42 height 9
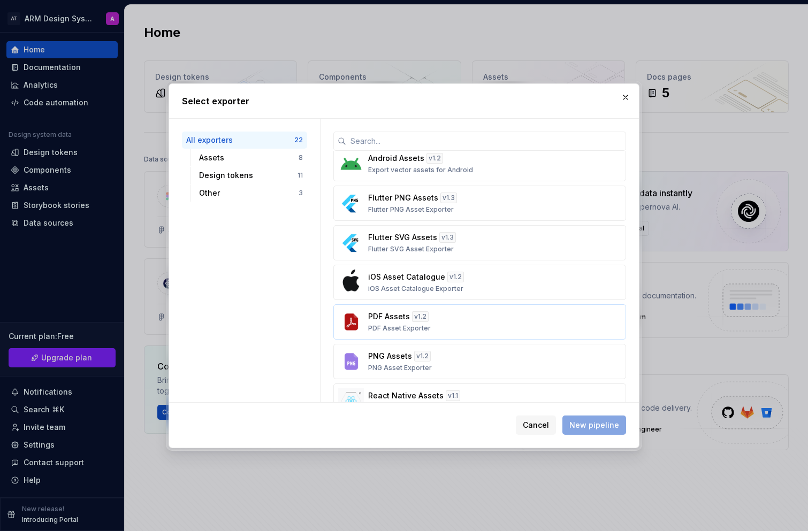
scroll to position [58, 0]
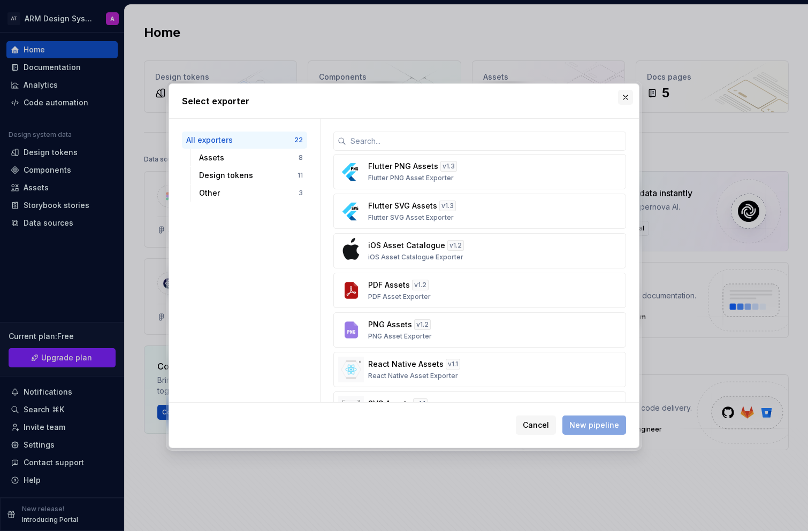
click at [629, 100] on button "button" at bounding box center [625, 97] width 15 height 15
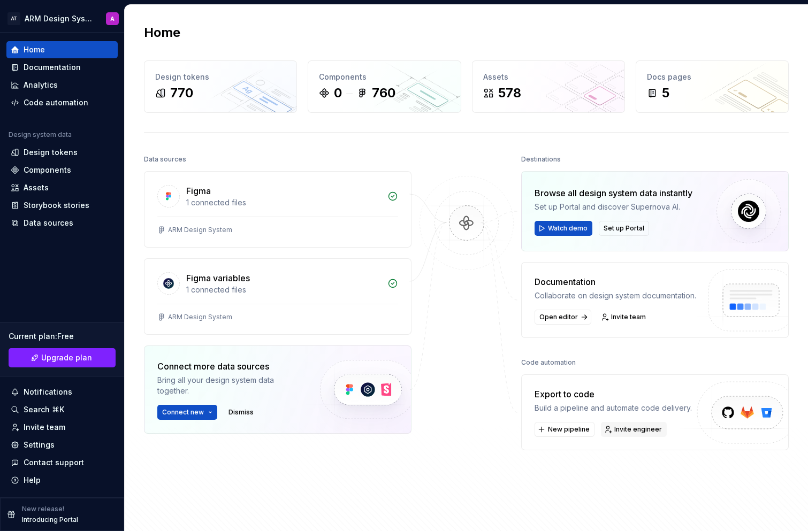
click at [647, 429] on span "Invite engineer" at bounding box center [638, 429] width 48 height 9
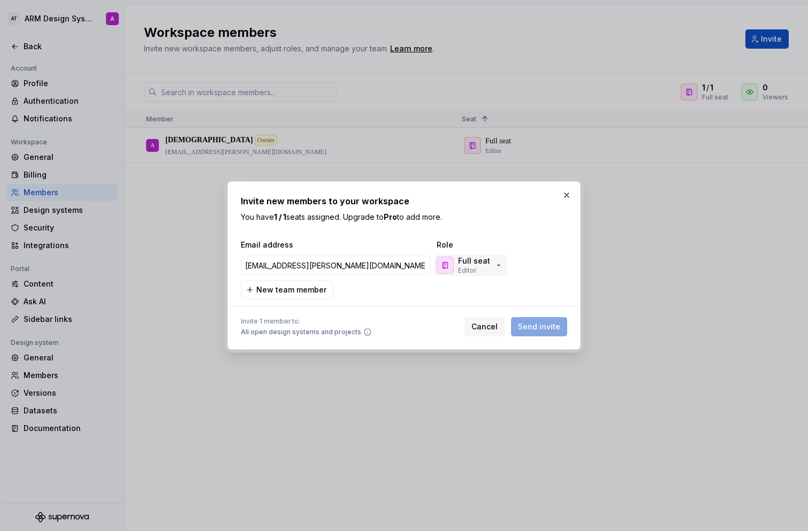
click at [470, 262] on p "Full seat" at bounding box center [474, 261] width 32 height 11
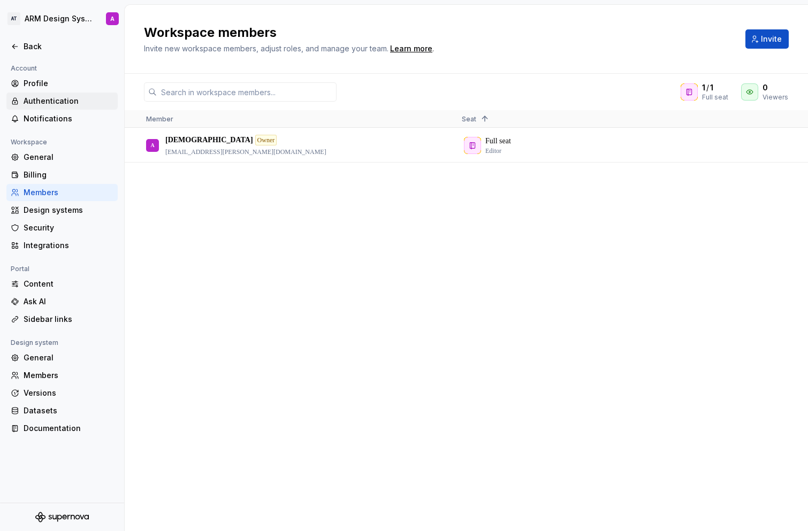
click at [52, 100] on div "Authentication" at bounding box center [69, 101] width 90 height 11
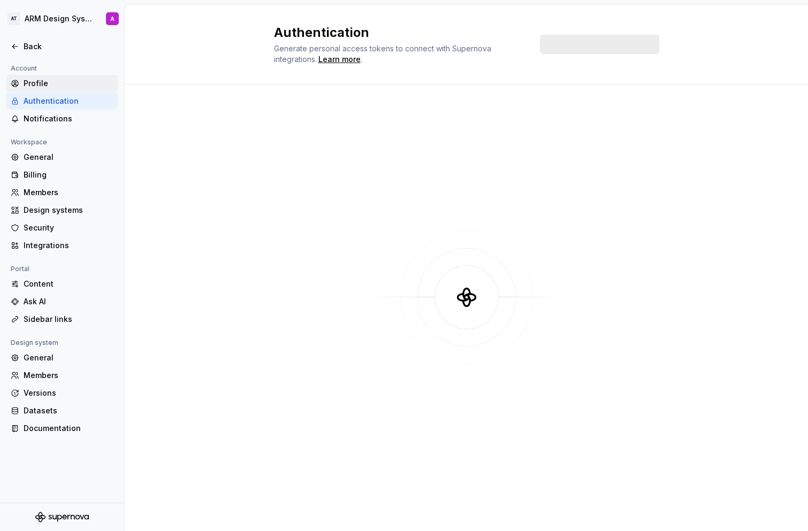
click at [54, 89] on div "Profile" at bounding box center [69, 83] width 90 height 11
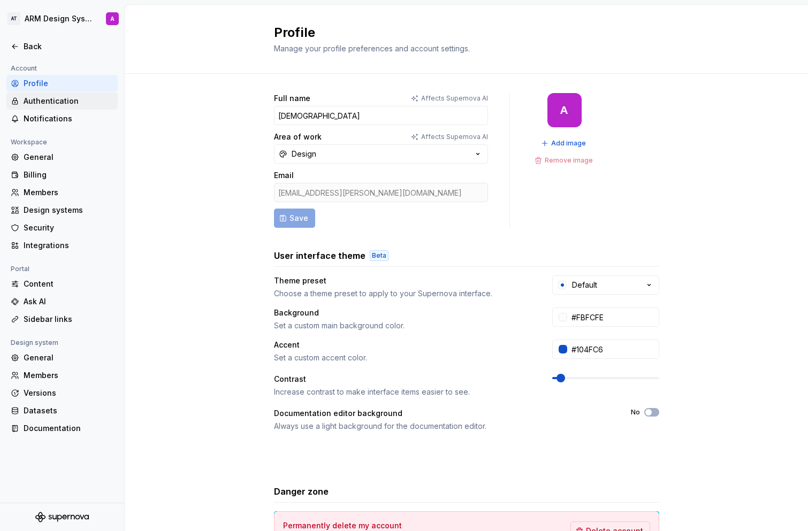
click at [47, 107] on div "Authentication" at bounding box center [61, 101] width 111 height 17
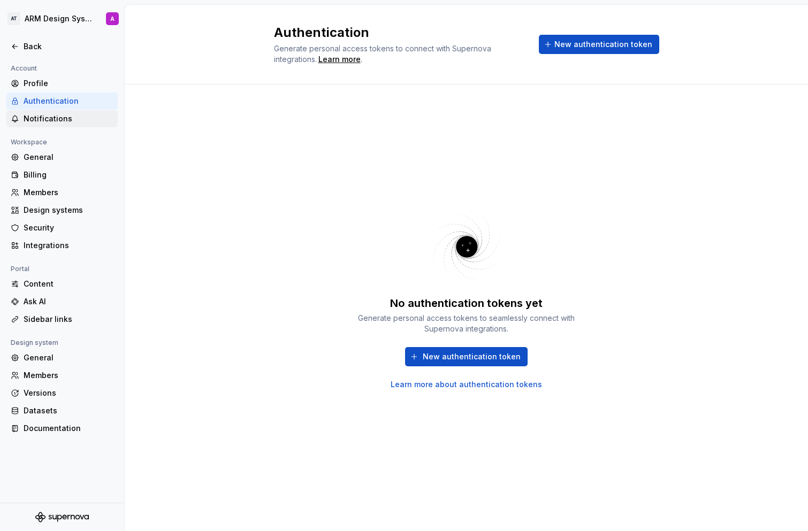
click at [48, 123] on div "Notifications" at bounding box center [69, 118] width 90 height 11
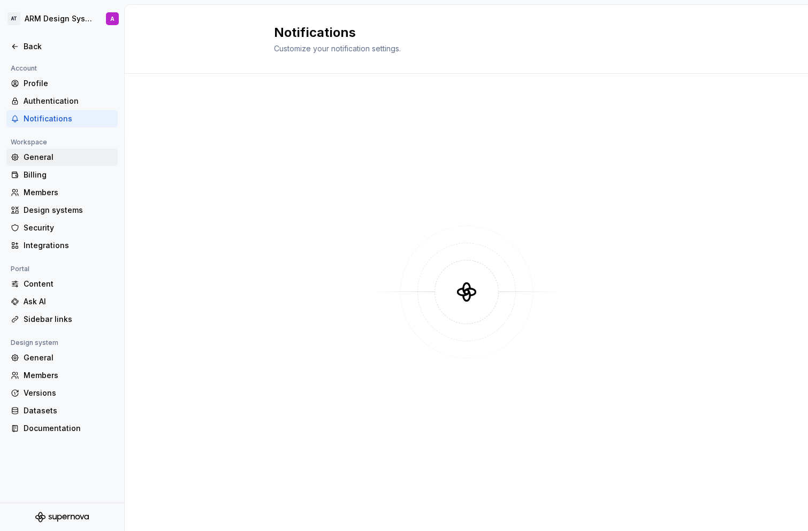
click at [40, 164] on div "General" at bounding box center [61, 157] width 111 height 17
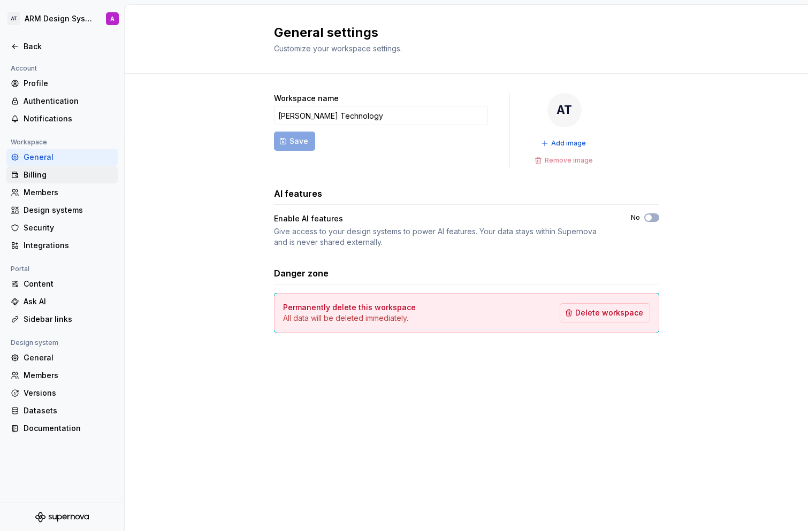
click at [43, 180] on div "Billing" at bounding box center [69, 175] width 90 height 11
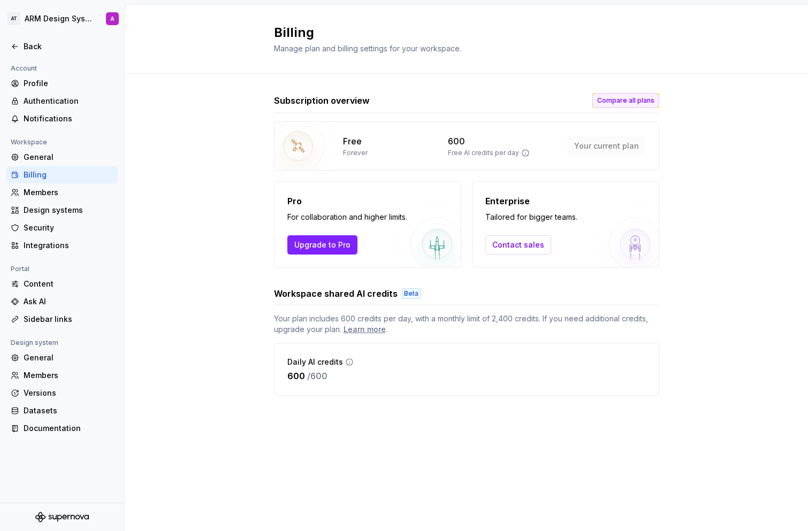
click at [625, 103] on span "Compare all plans" at bounding box center [625, 100] width 57 height 9
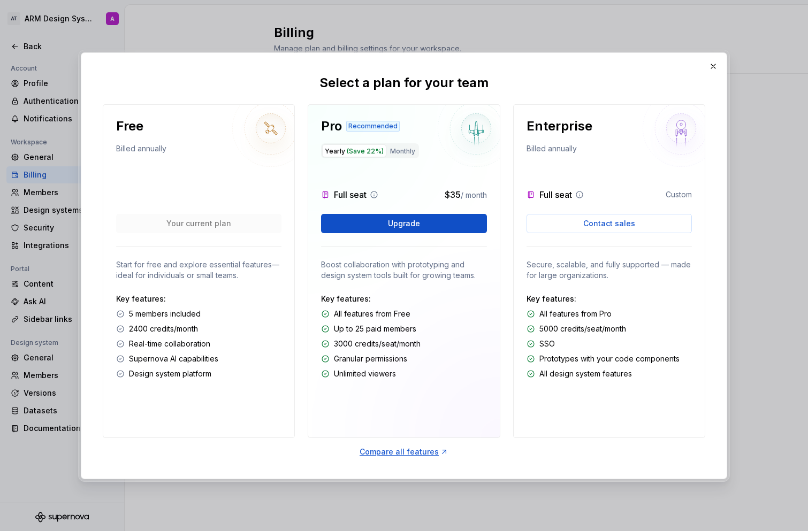
click at [410, 453] on div "Compare all features" at bounding box center [404, 452] width 89 height 11
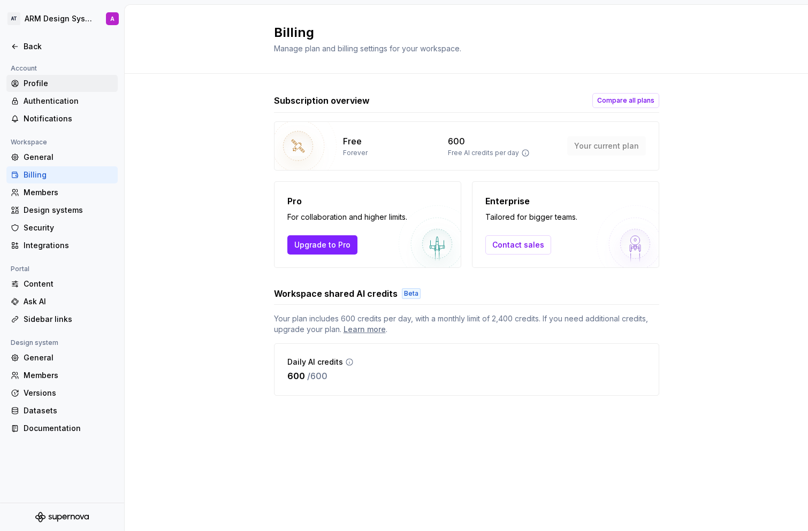
click at [27, 83] on div "Profile" at bounding box center [69, 83] width 90 height 11
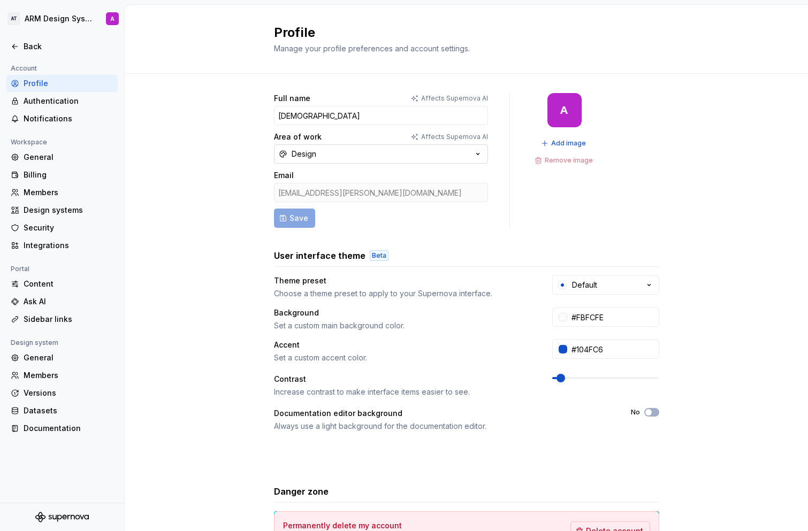
click at [477, 157] on icon "button" at bounding box center [477, 154] width 11 height 11
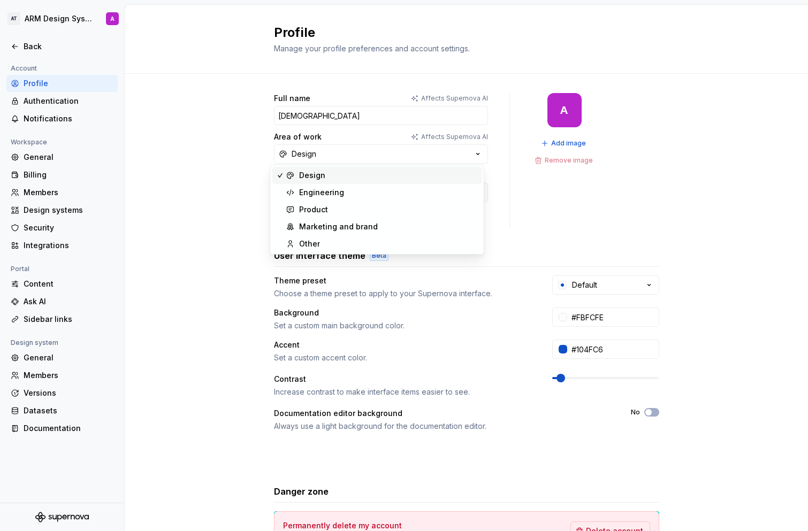
click at [423, 170] on div "Design" at bounding box center [388, 175] width 179 height 11
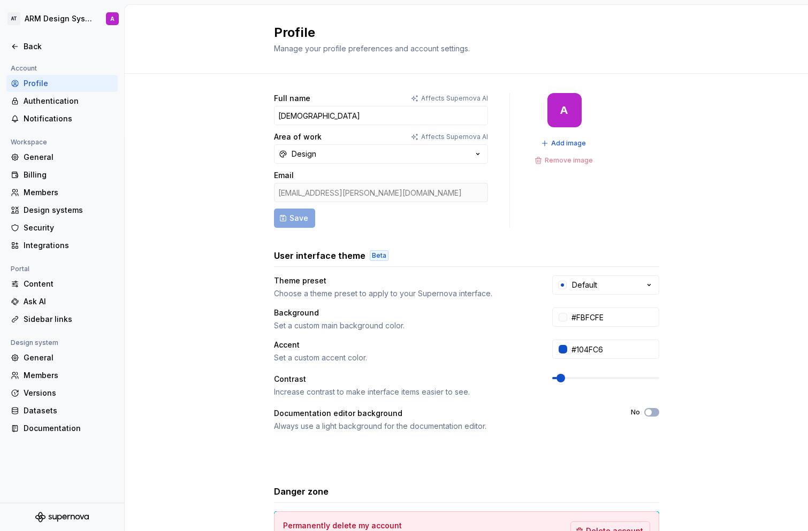
scroll to position [82, 0]
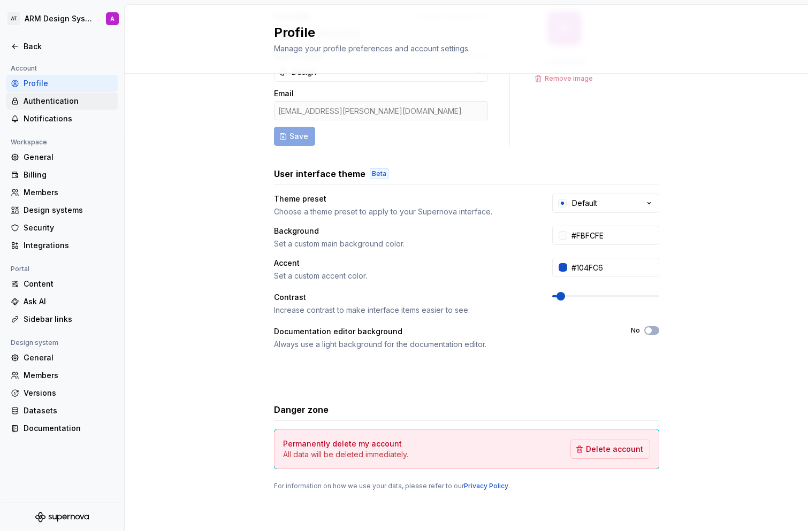
click at [59, 102] on div "Authentication" at bounding box center [69, 101] width 90 height 11
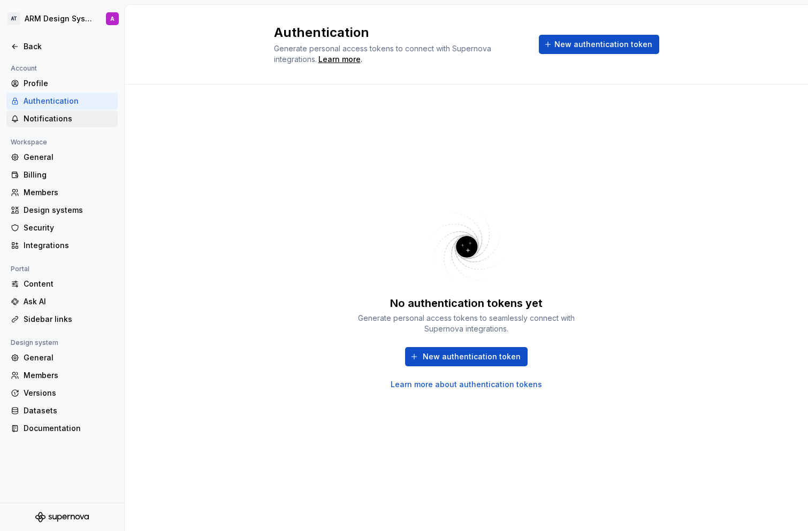
click at [57, 119] on div "Notifications" at bounding box center [69, 118] width 90 height 11
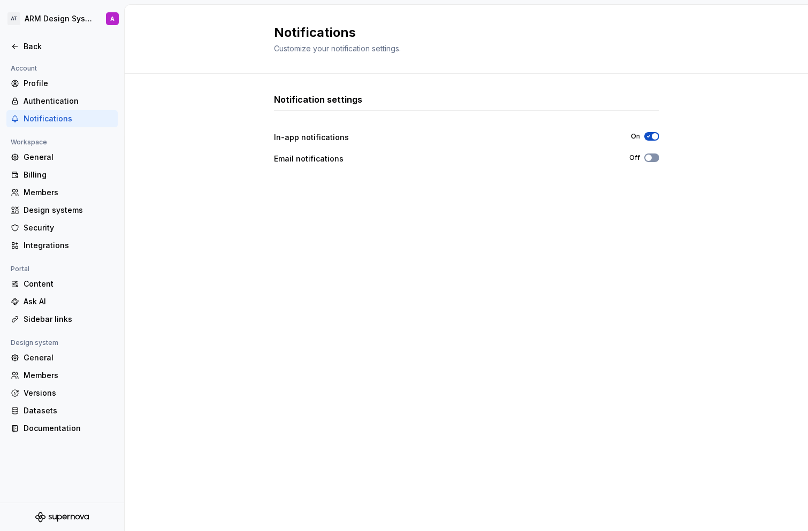
click at [650, 158] on span "button" at bounding box center [648, 158] width 6 height 6
click at [649, 158] on span "button" at bounding box center [648, 158] width 6 height 6
click at [59, 157] on div "General" at bounding box center [69, 157] width 90 height 11
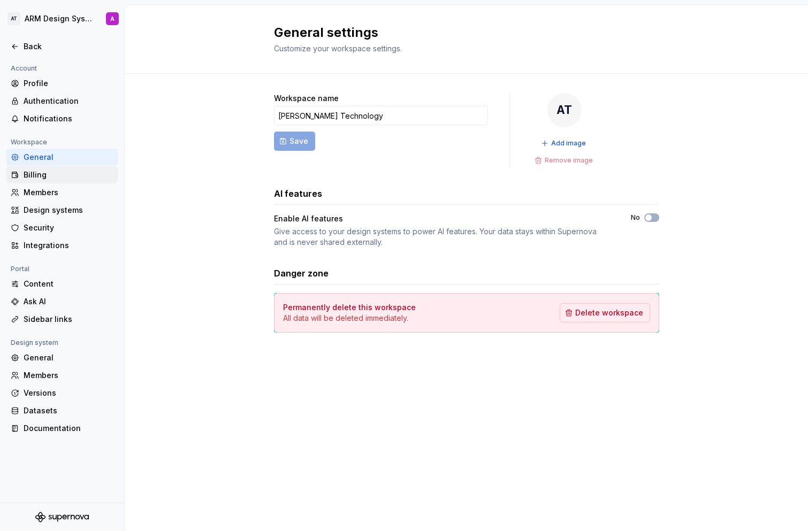
click at [63, 183] on div "Billing" at bounding box center [61, 174] width 111 height 17
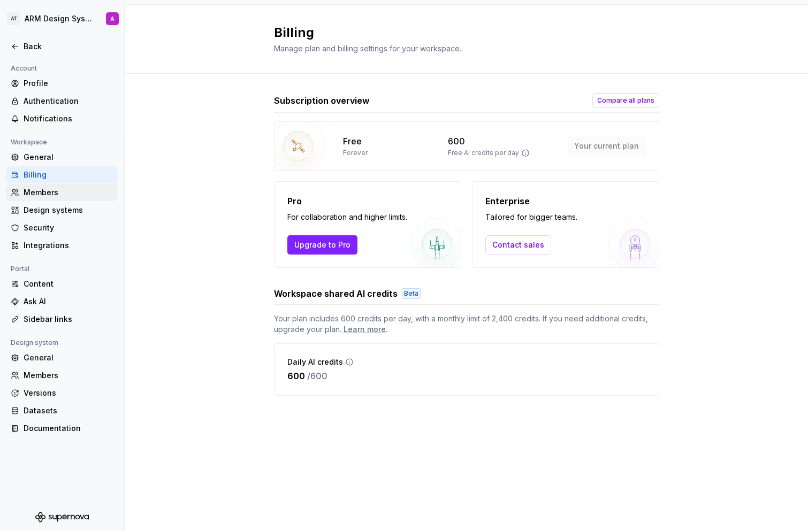
click at [72, 198] on div "Members" at bounding box center [61, 192] width 111 height 17
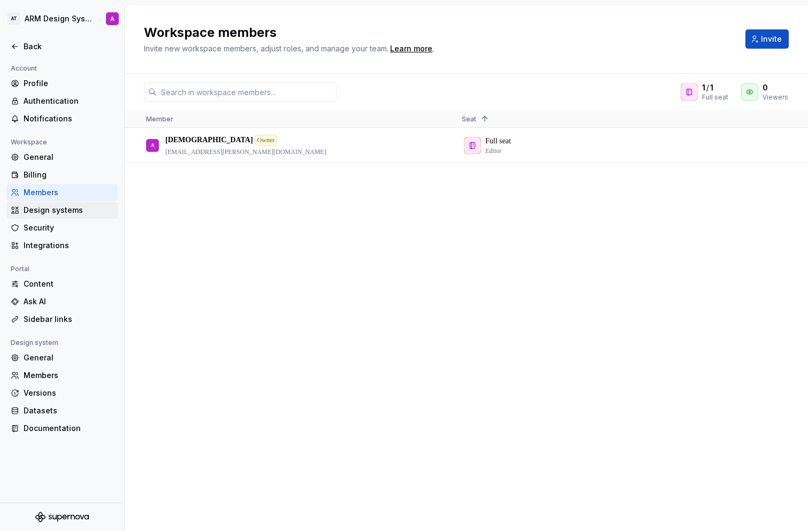
click at [71, 218] on div "Design systems" at bounding box center [61, 210] width 111 height 17
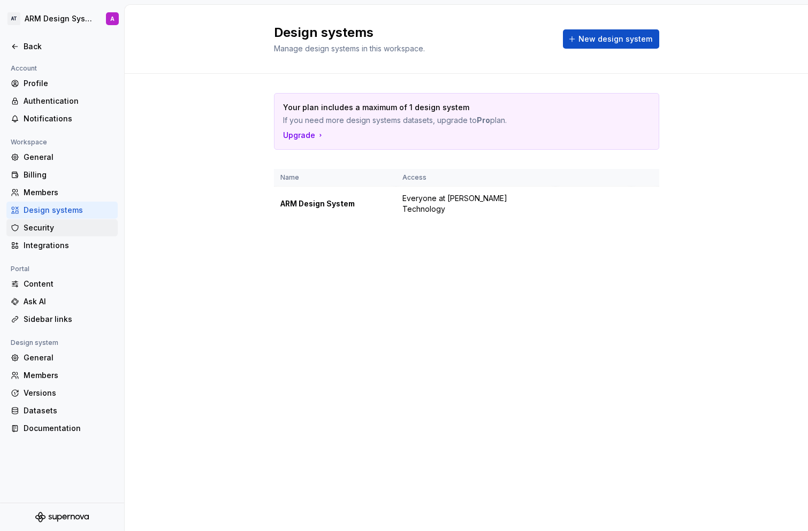
click at [74, 236] on div "Security" at bounding box center [61, 227] width 111 height 17
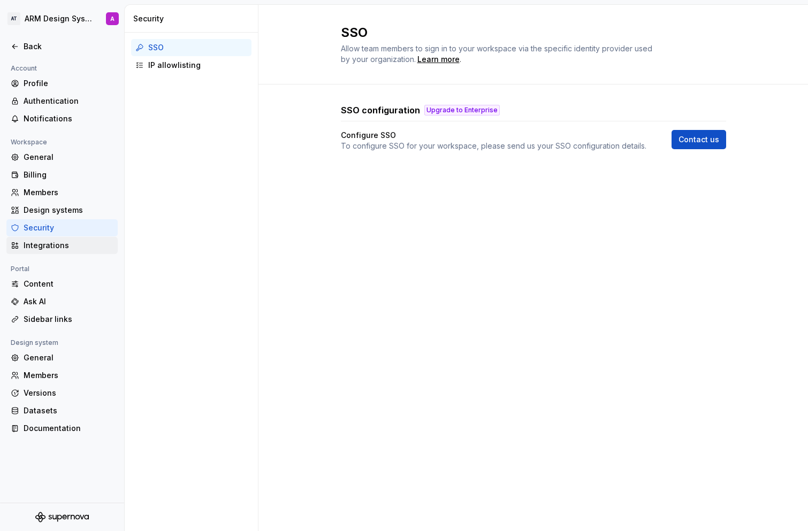
click at [64, 248] on div "Integrations" at bounding box center [69, 245] width 90 height 11
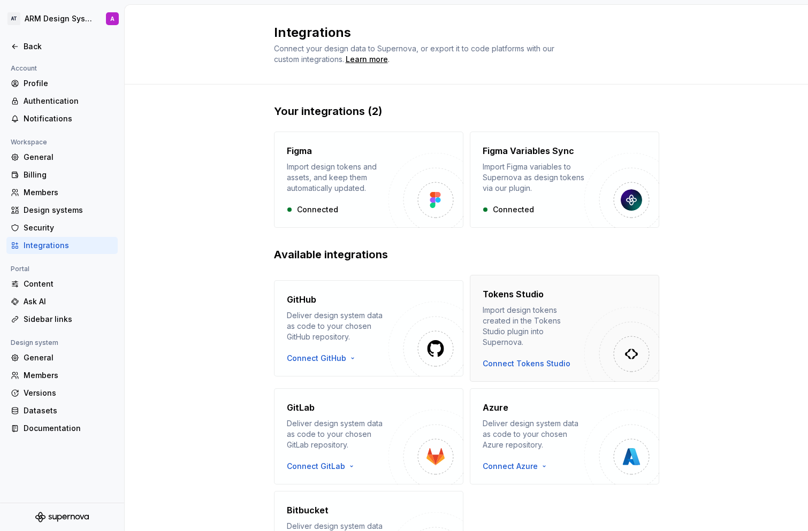
click at [525, 358] on div "Connect Tokens Studio" at bounding box center [527, 363] width 88 height 11
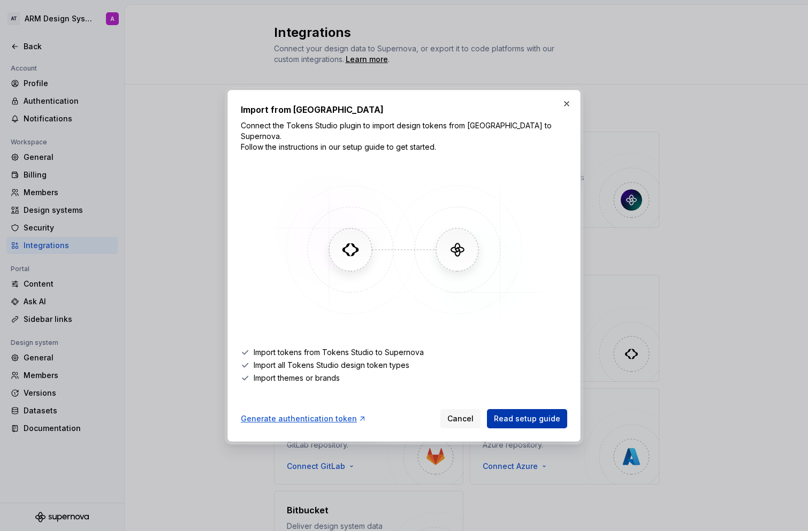
click at [519, 415] on span "Read setup guide" at bounding box center [527, 419] width 66 height 11
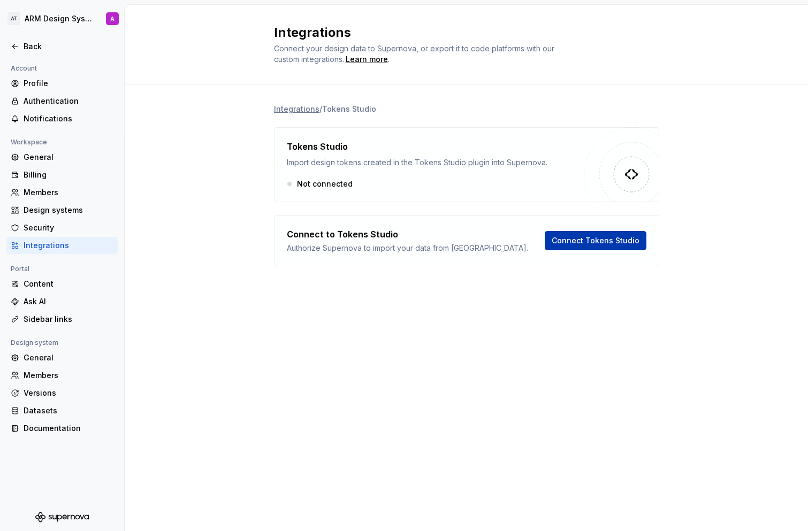
click at [616, 242] on span "Connect Tokens Studio" at bounding box center [596, 240] width 88 height 11
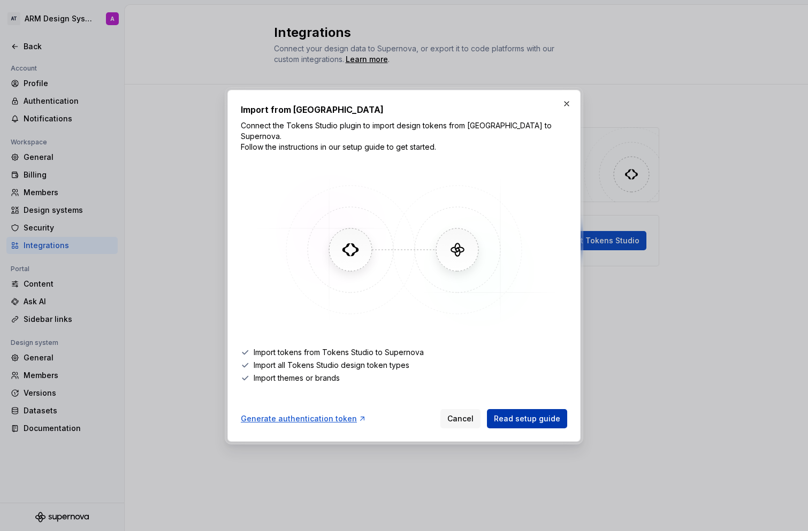
click at [529, 414] on span "Read setup guide" at bounding box center [527, 419] width 66 height 11
click at [564, 110] on button "button" at bounding box center [566, 103] width 15 height 15
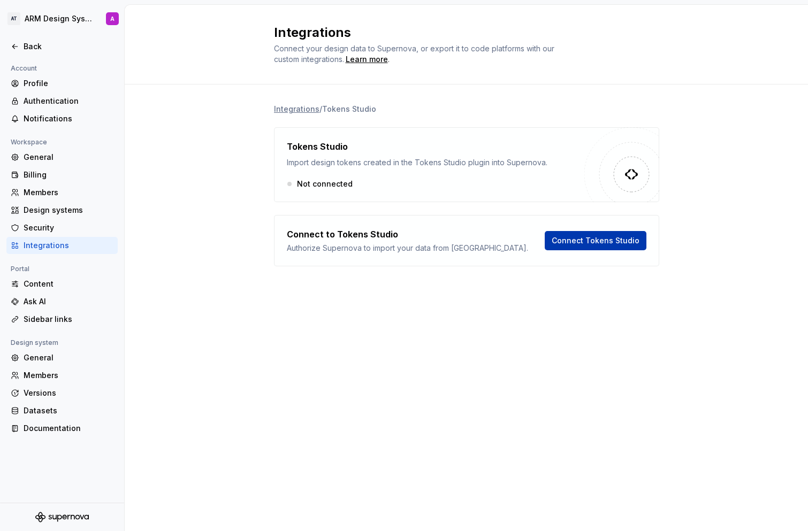
click at [606, 242] on span "Connect Tokens Studio" at bounding box center [596, 240] width 88 height 11
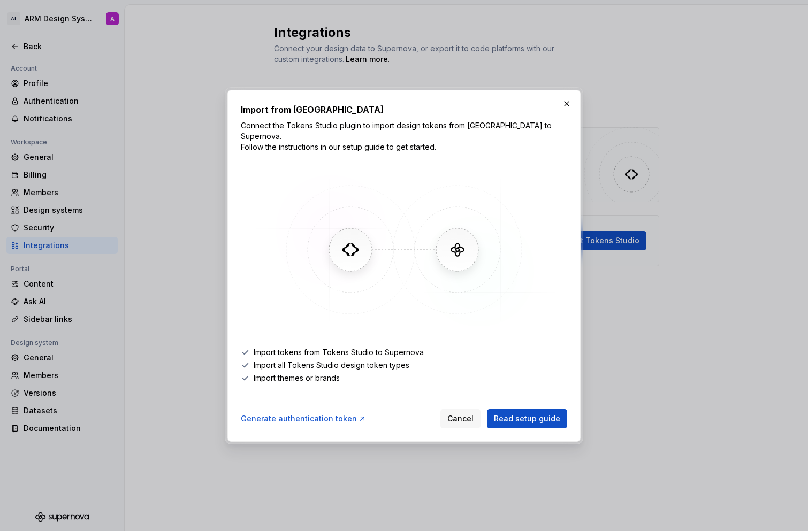
click at [300, 416] on div "Generate authentication token" at bounding box center [304, 419] width 126 height 11
click at [572, 108] on button "button" at bounding box center [566, 103] width 15 height 15
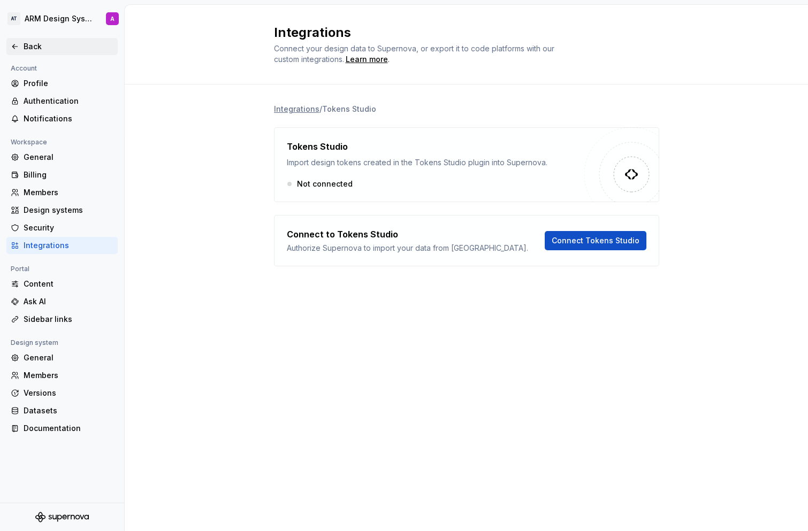
click at [13, 46] on icon at bounding box center [14, 46] width 5 height 4
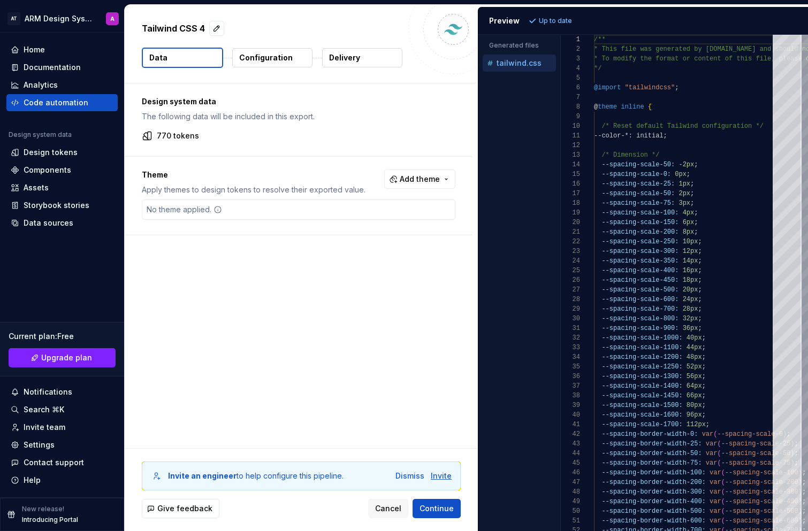
click at [446, 476] on div "Invite" at bounding box center [441, 476] width 21 height 11
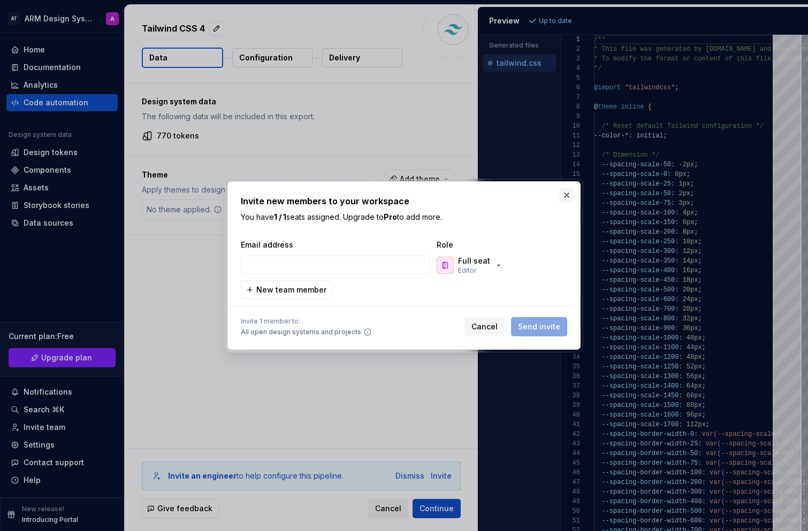
click at [566, 196] on button "button" at bounding box center [566, 195] width 15 height 15
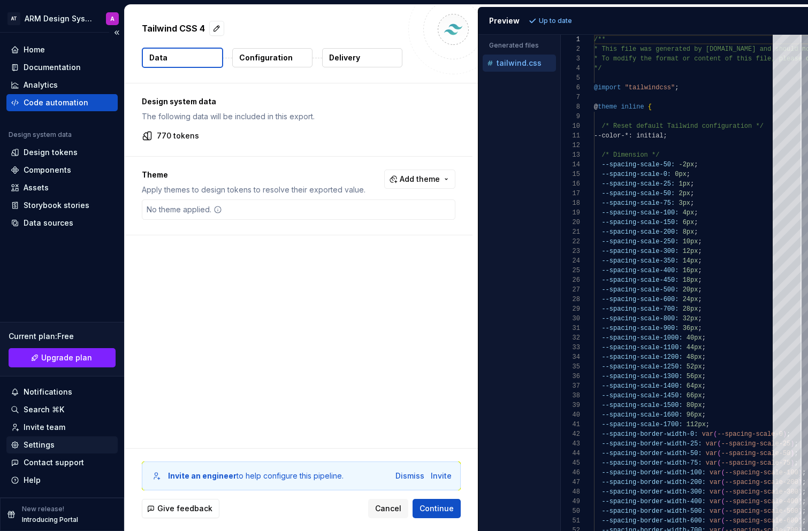
click at [65, 443] on div "Settings" at bounding box center [62, 445] width 103 height 11
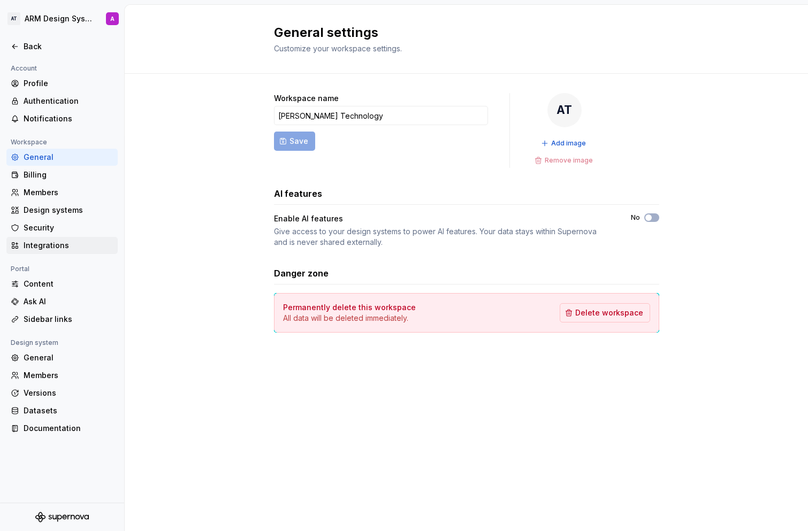
click at [56, 251] on div "Integrations" at bounding box center [61, 245] width 111 height 17
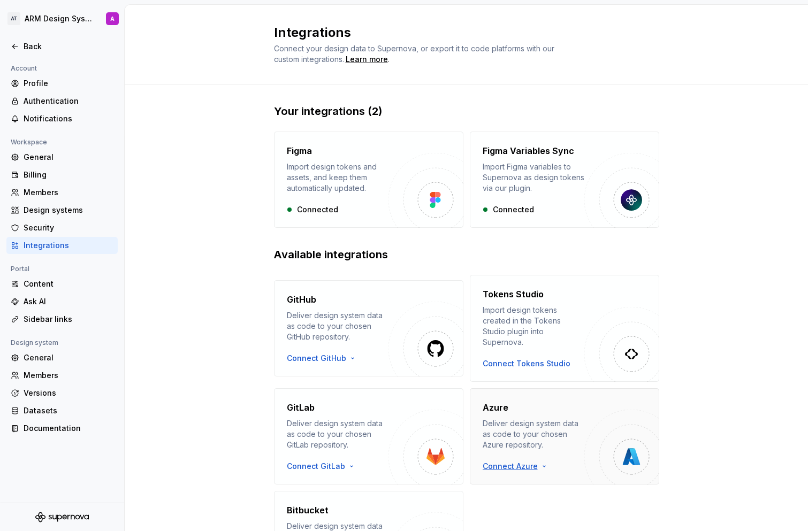
click at [515, 457] on html "AT ARM Design System A Back Account Profile Authentication Notifications Worksp…" at bounding box center [404, 265] width 808 height 531
click at [539, 494] on div "Use a personal access token" at bounding box center [540, 491] width 109 height 11
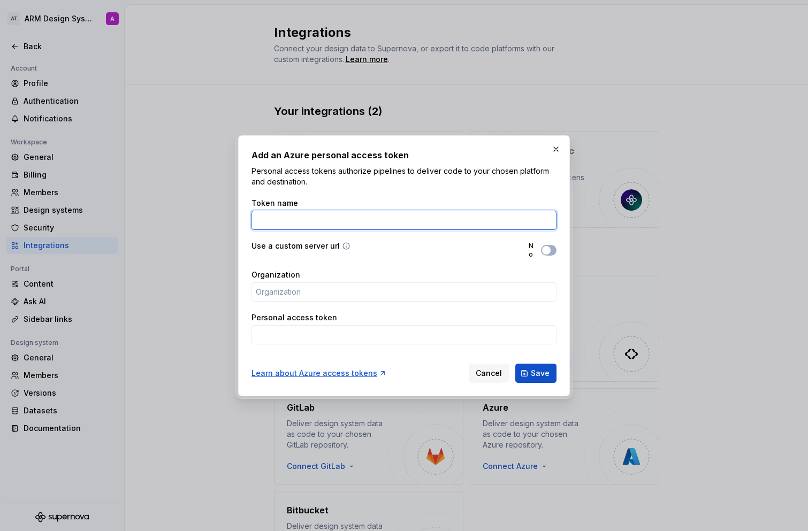
click at [335, 228] on input "Token name" at bounding box center [403, 220] width 305 height 19
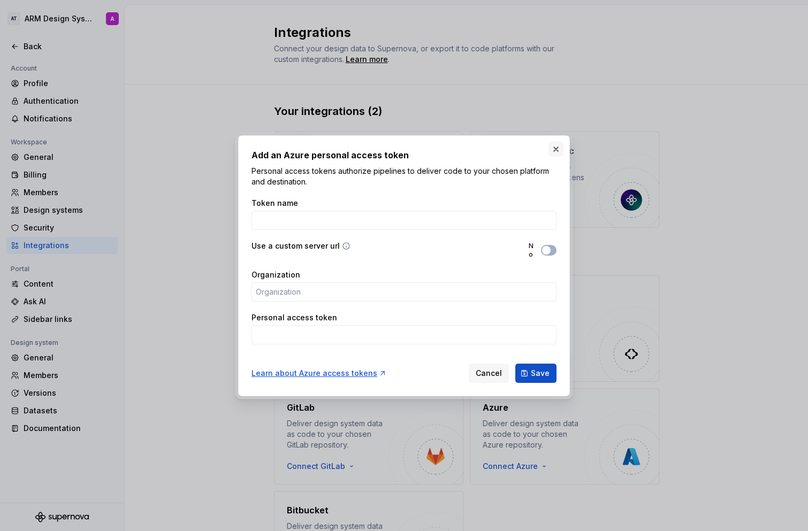
click at [558, 151] on button "button" at bounding box center [555, 149] width 15 height 15
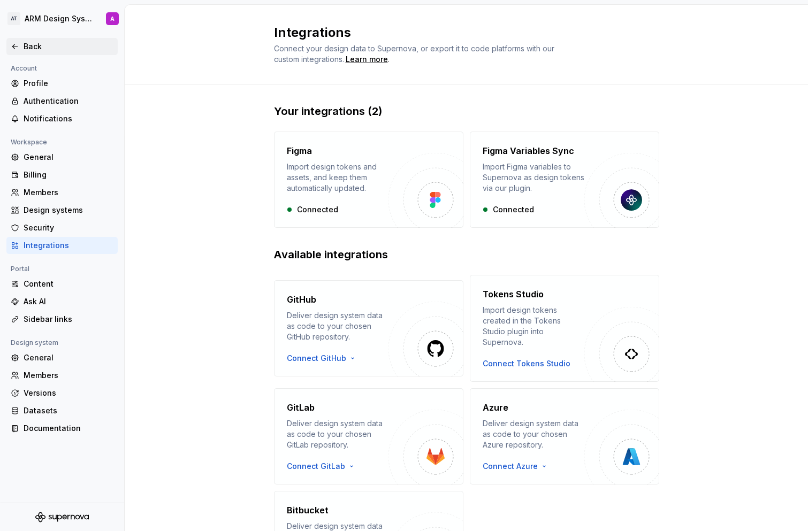
click at [24, 47] on div "Back" at bounding box center [69, 46] width 90 height 11
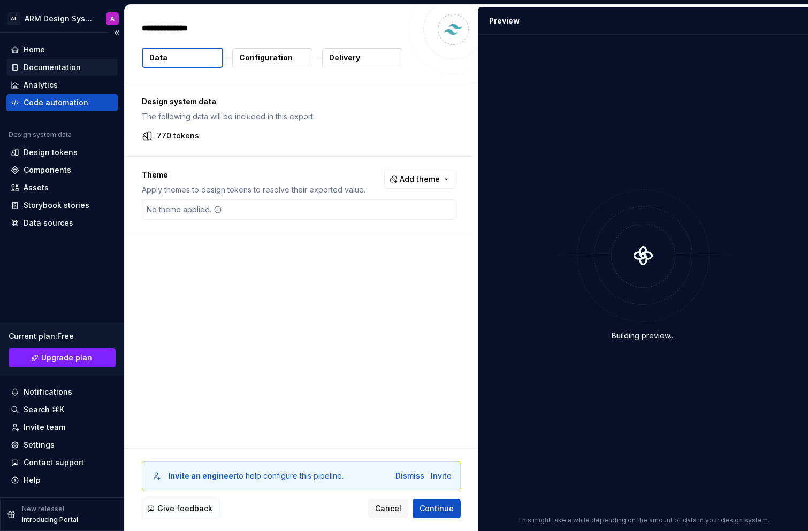
type textarea "*"
click at [72, 155] on div "Design tokens" at bounding box center [51, 152] width 54 height 11
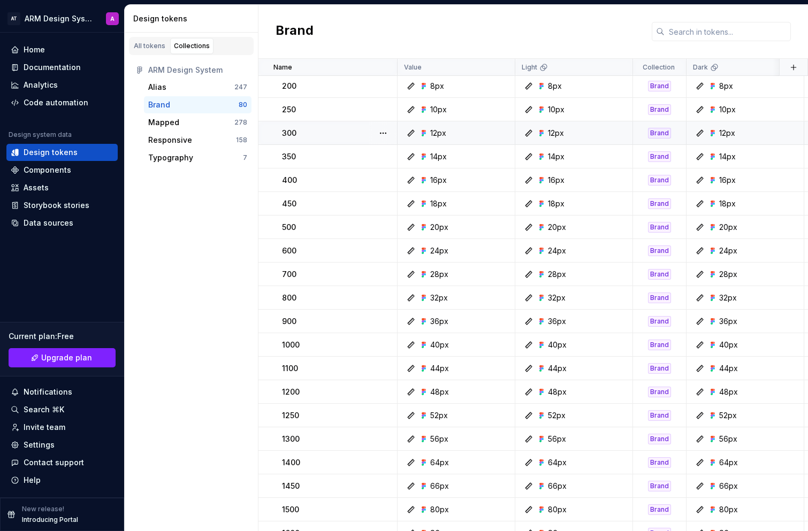
scroll to position [1564, 0]
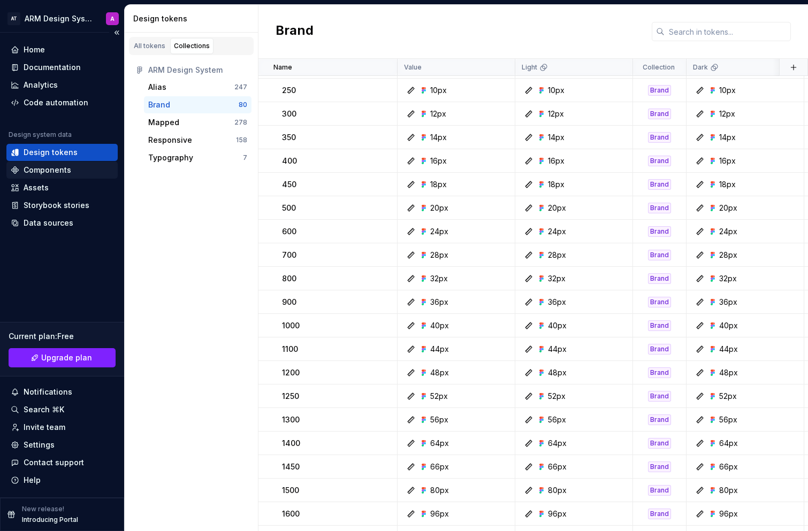
click at [34, 167] on div "Components" at bounding box center [48, 170] width 48 height 11
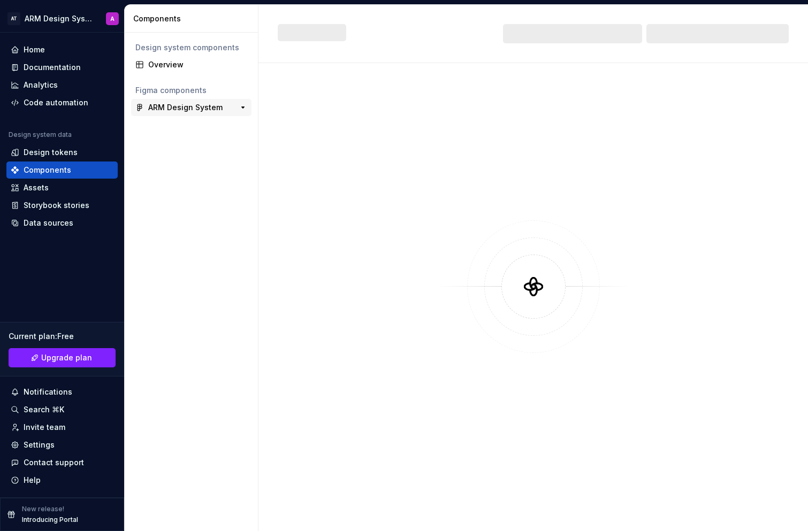
click at [197, 112] on div "ARM Design System" at bounding box center [185, 107] width 74 height 11
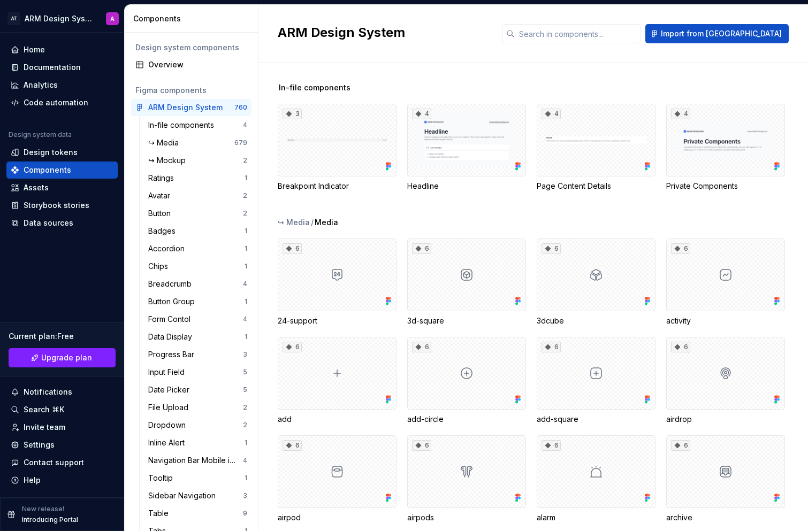
scroll to position [6, 0]
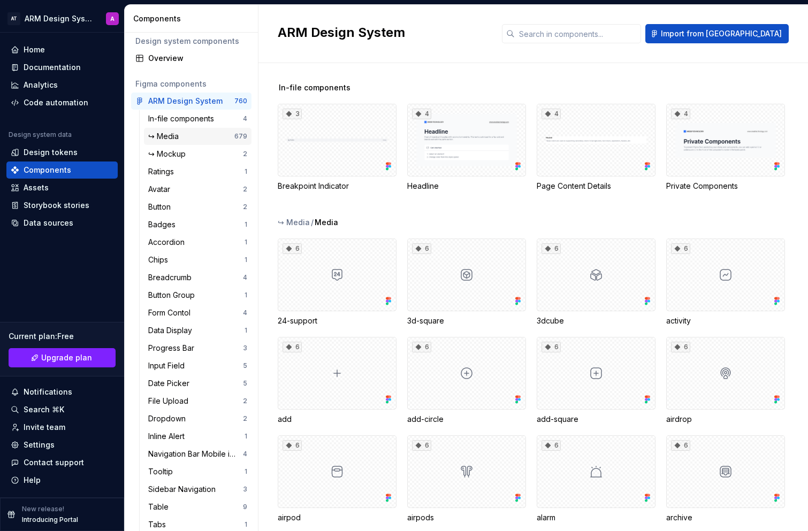
click at [187, 132] on div "↪ Media" at bounding box center [191, 136] width 86 height 11
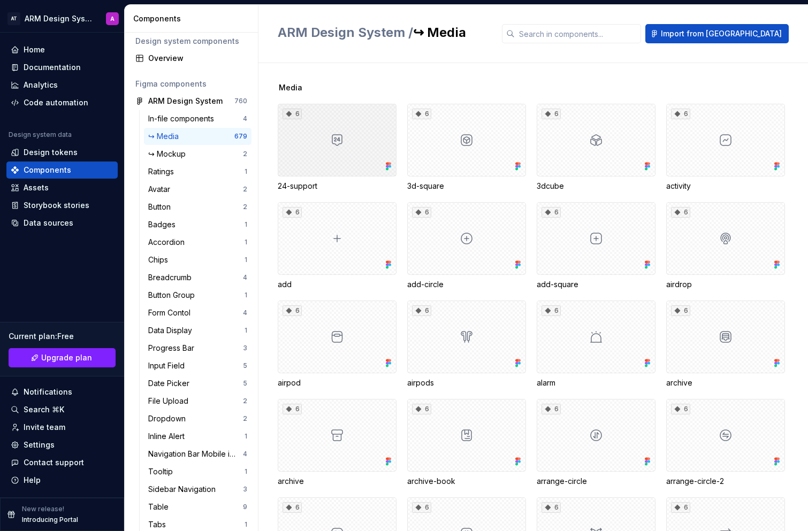
click at [360, 141] on div "6" at bounding box center [337, 140] width 119 height 73
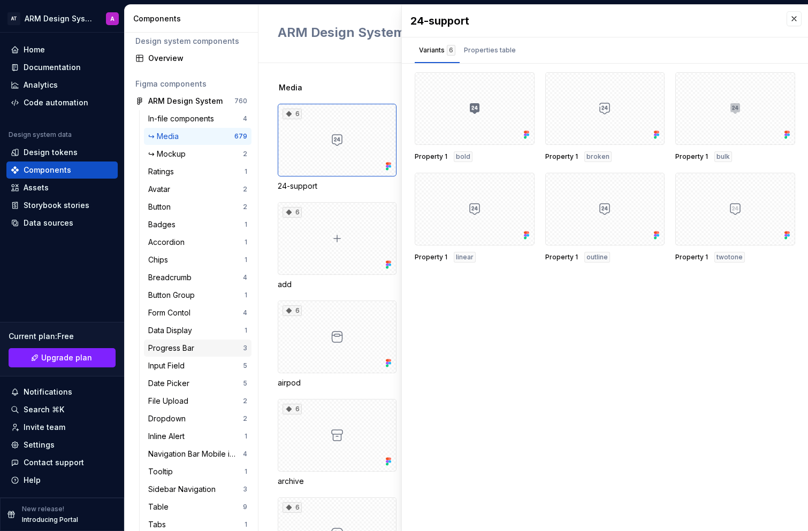
scroll to position [13, 0]
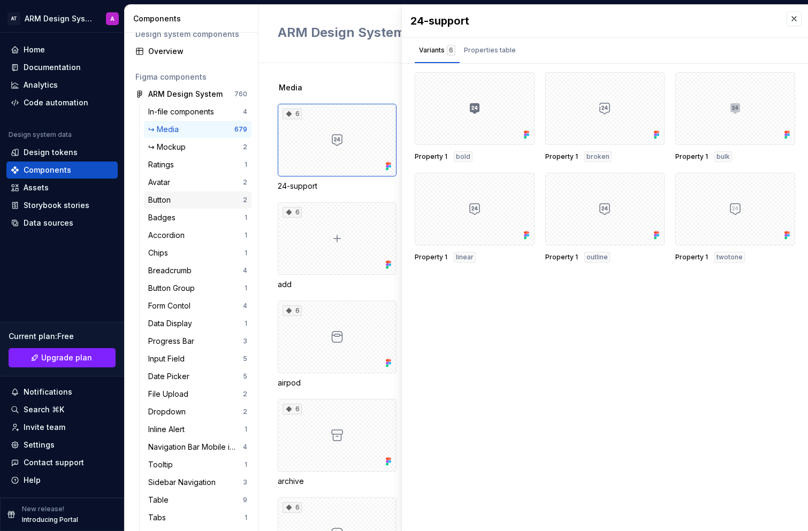
click at [200, 205] on div "Button" at bounding box center [195, 200] width 95 height 11
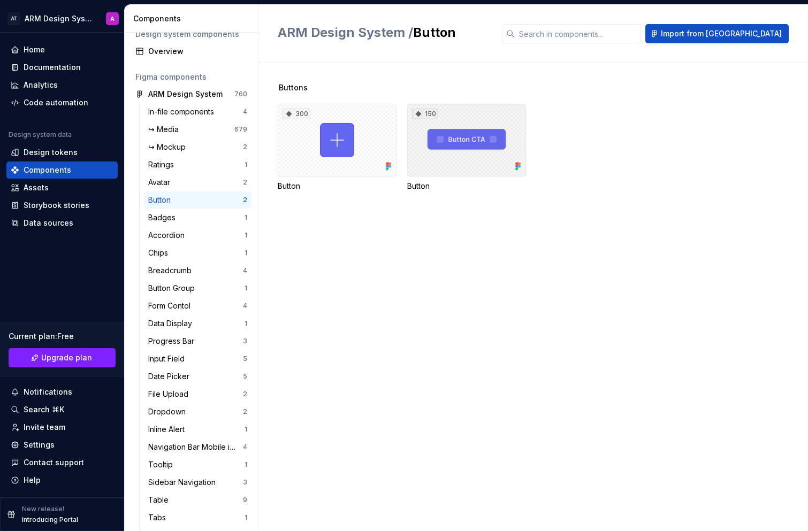
click at [473, 135] on div "150" at bounding box center [466, 140] width 119 height 73
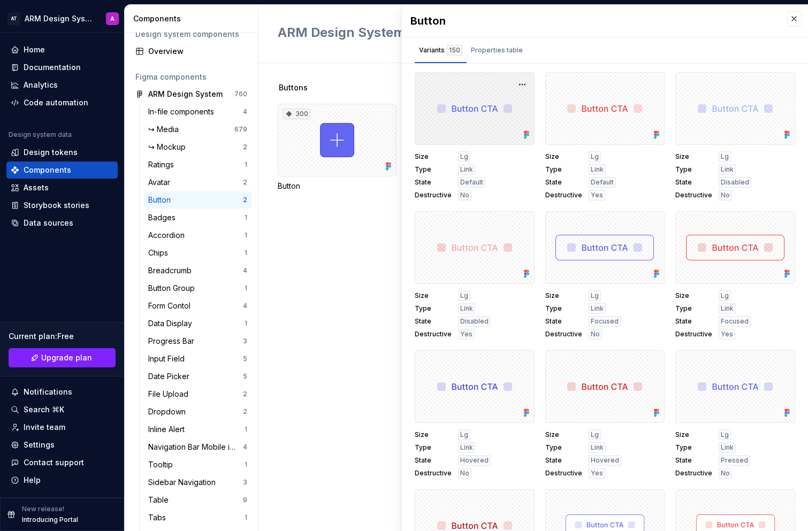
click at [495, 119] on div at bounding box center [475, 108] width 120 height 73
click at [517, 87] on button "button" at bounding box center [522, 84] width 15 height 15
click at [319, 264] on div "Buttons 300 Button 150 Button" at bounding box center [543, 297] width 530 height 468
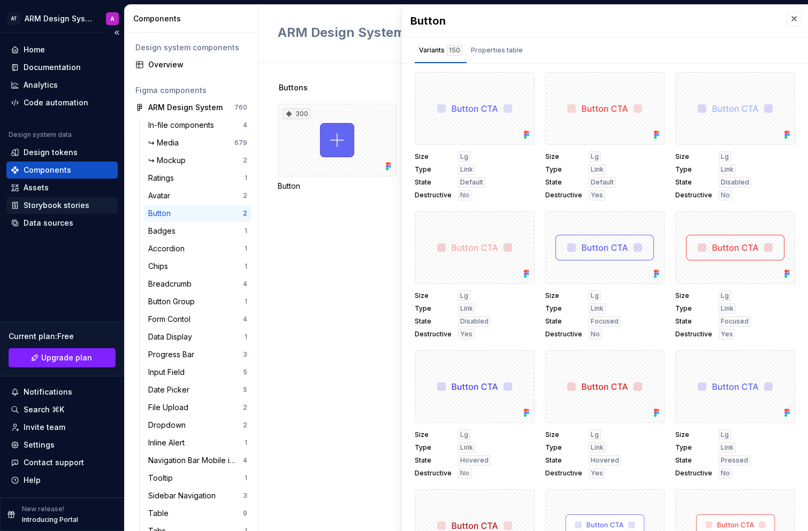
click at [67, 207] on div "Storybook stories" at bounding box center [57, 205] width 66 height 11
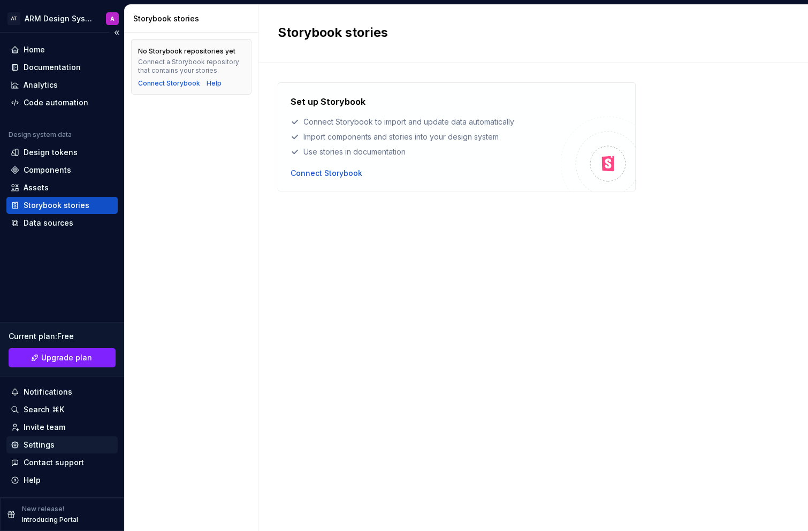
click at [64, 446] on div "Settings" at bounding box center [62, 445] width 103 height 11
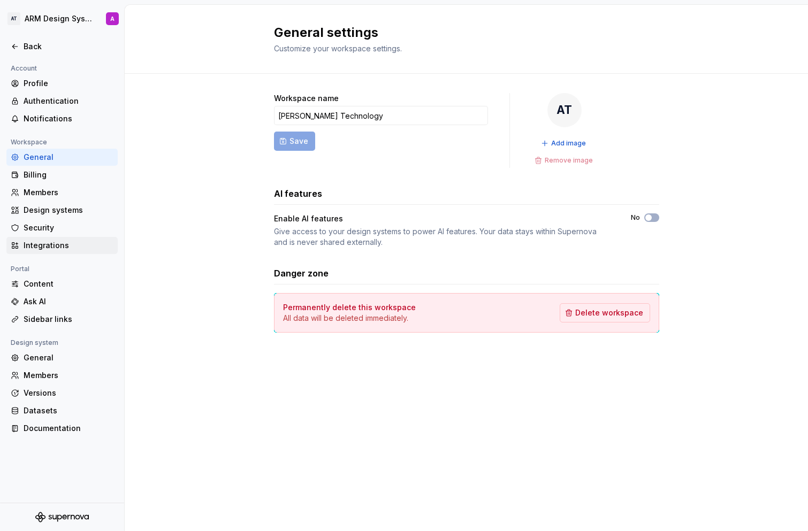
click at [45, 250] on div "Integrations" at bounding box center [69, 245] width 90 height 11
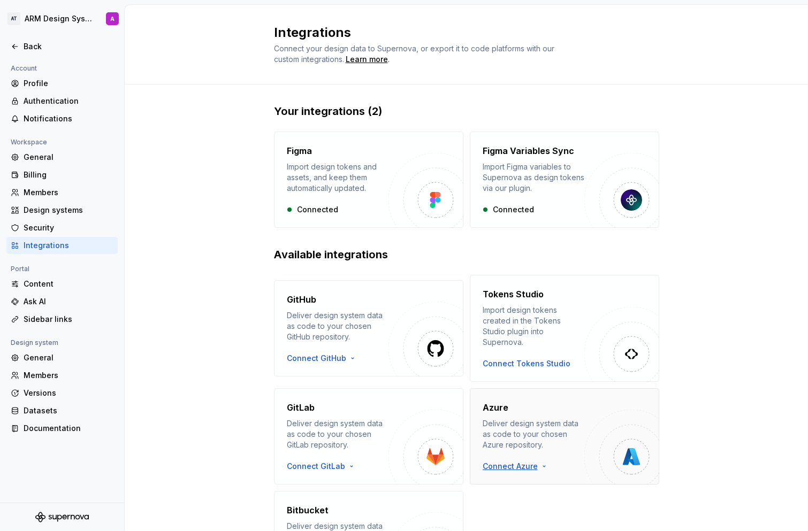
click at [518, 457] on html "AT ARM Design System A Back Account Profile Authentication Notifications Worksp…" at bounding box center [404, 265] width 808 height 531
click at [523, 493] on div "Use a personal access token" at bounding box center [540, 491] width 109 height 11
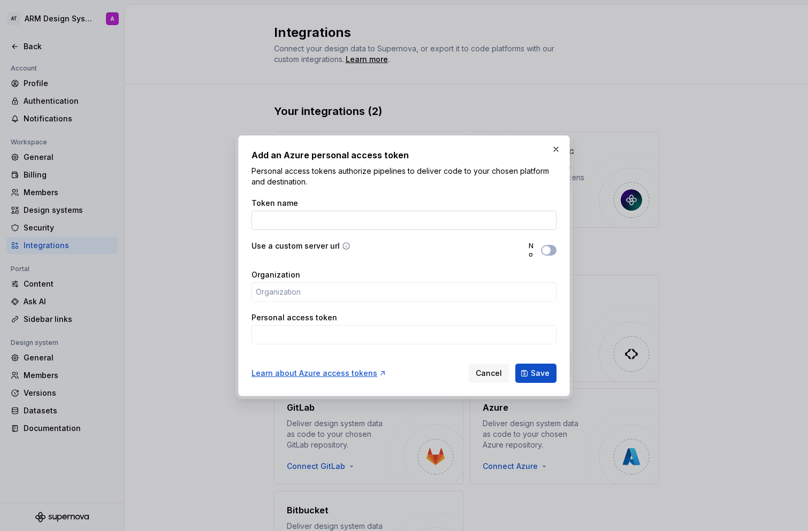
click at [340, 215] on input "Token name" at bounding box center [403, 220] width 305 height 19
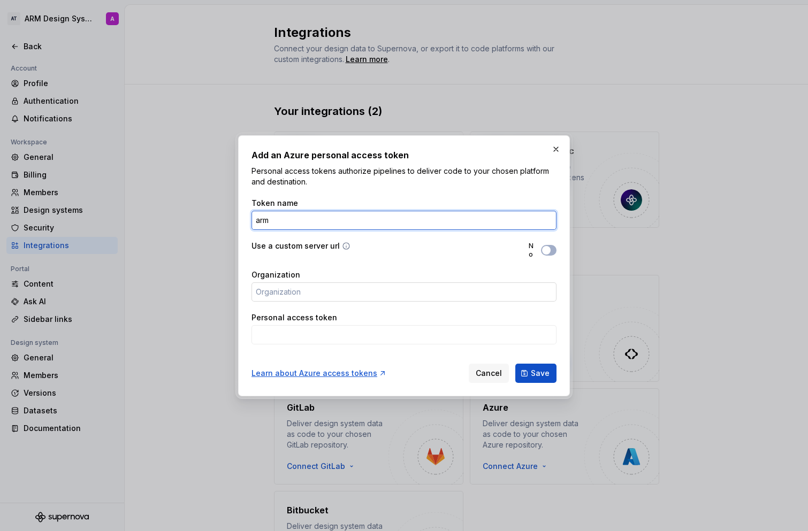
type input "arm"
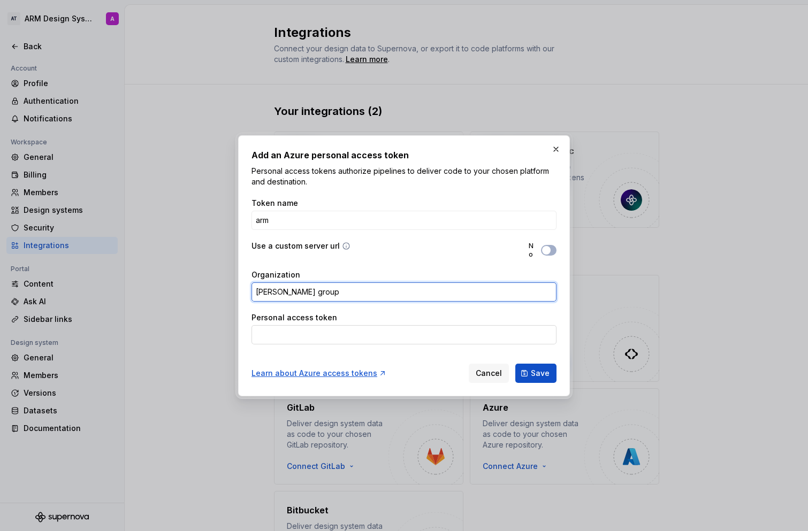
type input "areeb group"
click at [402, 335] on input "Personal access token" at bounding box center [403, 334] width 305 height 19
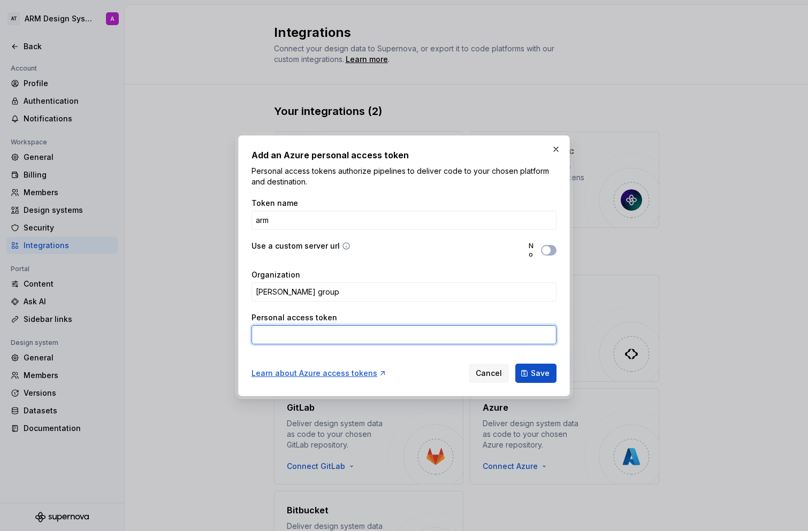
paste input "AYd7ay06PMF1R89E3A4qkPZD5oCaRJVdAJb6PqTf5djl4gSkVcXnJQQJ99BIACAAAAAHdXvcAAASAZD…"
type input "AYd7ay06PMF1R89E3A4qkPZD5oCaRJVdAJb6PqTf5djl4gSkVcXnJQQJ99BIACAAAAAHdXvcAAASAZD…"
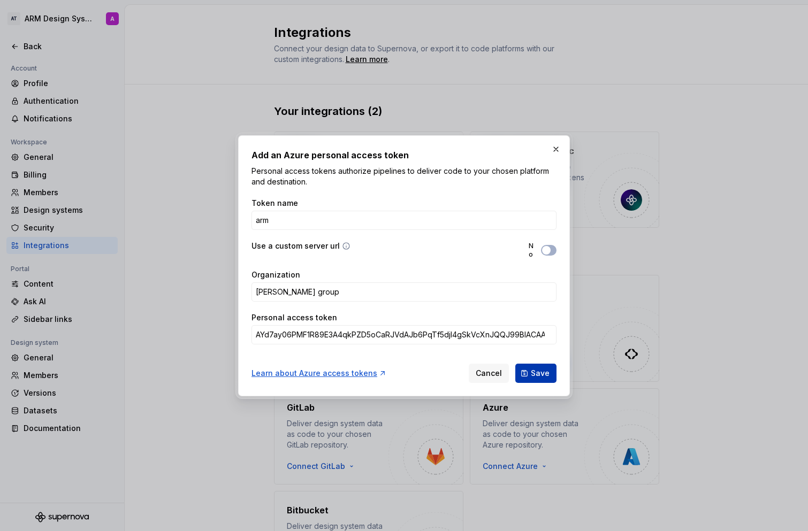
click at [535, 370] on span "Save" at bounding box center [540, 373] width 19 height 11
click at [532, 367] on button "Save" at bounding box center [535, 373] width 41 height 19
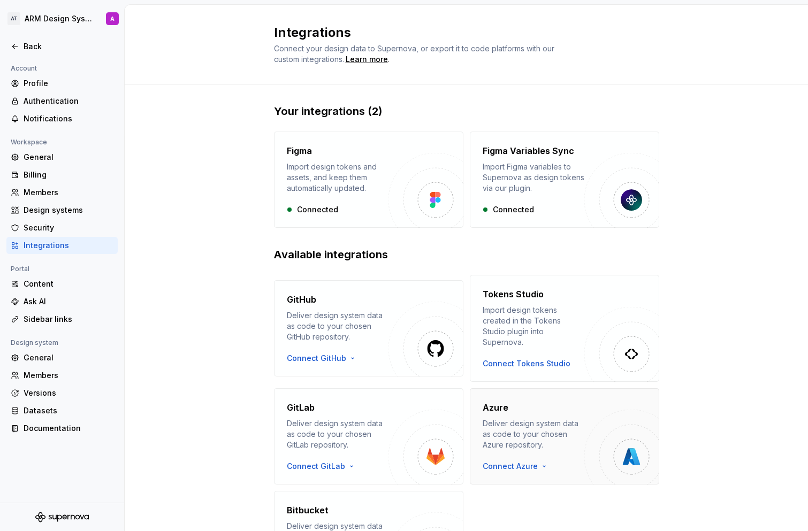
scroll to position [86, 0]
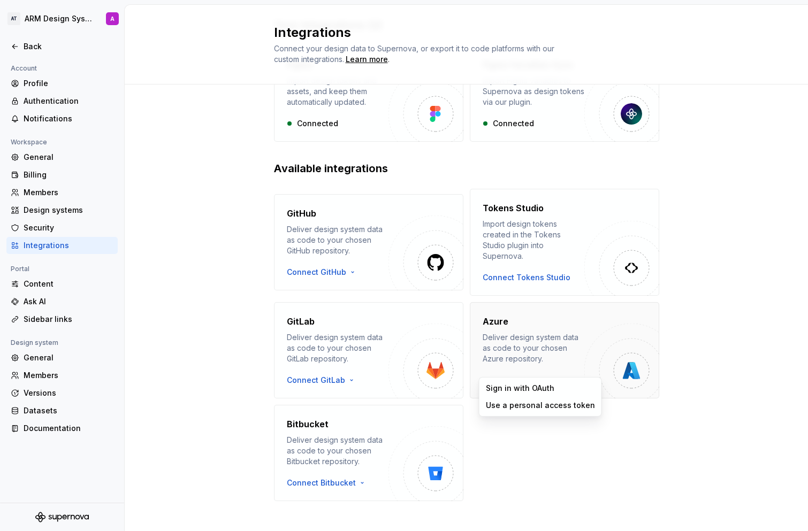
click at [531, 373] on html "AT ARM Design System A Back Account Profile Authentication Notifications Worksp…" at bounding box center [404, 265] width 808 height 531
click at [529, 408] on div "Use a personal access token" at bounding box center [540, 405] width 109 height 11
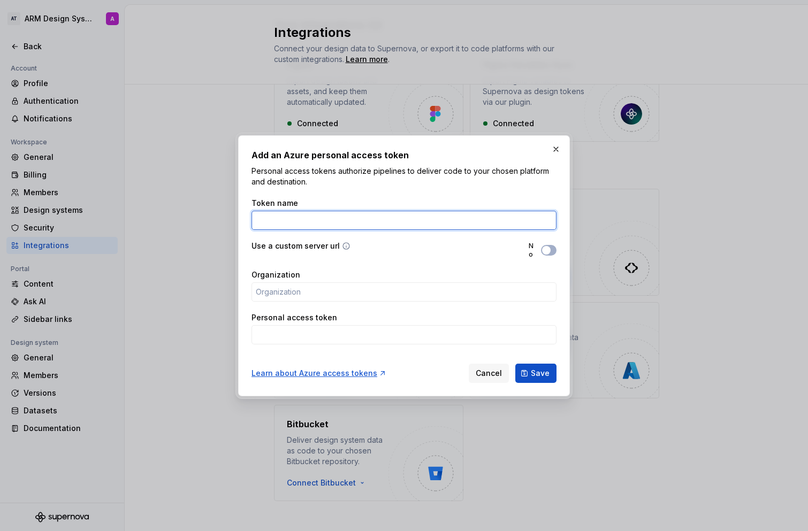
click at [397, 227] on input "Token name" at bounding box center [403, 220] width 305 height 19
type input "arm"
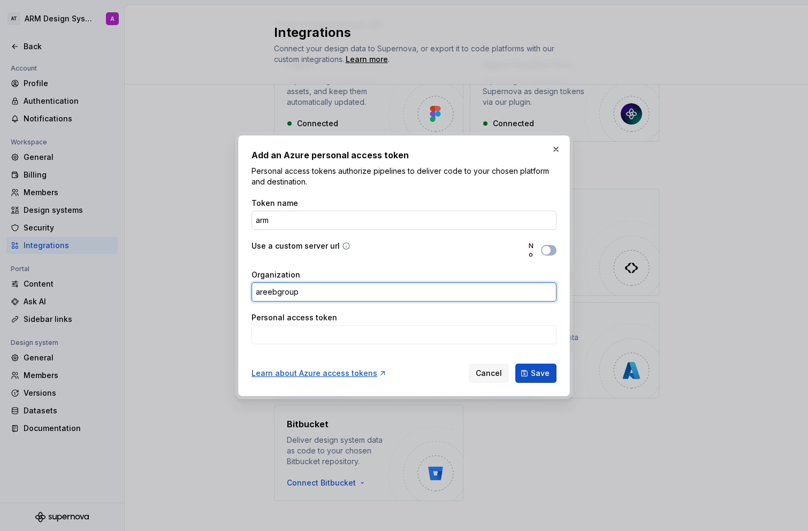
type input "areebgroup"
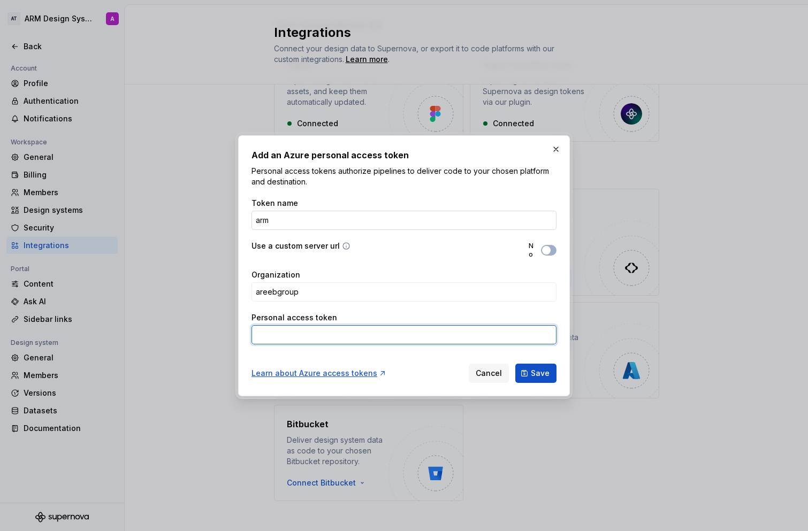
paste input "AYd7ay06PMF1R89E3A4qkPZD5oCaRJVdAJb6PqTf5djl4gSkVcXnJQQJ99BIACAAAAAHdXvcAAASAZD…"
type input "AYd7ay06PMF1R89E3A4qkPZD5oCaRJVdAJb6PqTf5djl4gSkVcXnJQQJ99BIACAAAAAHdXvcAAASAZD…"
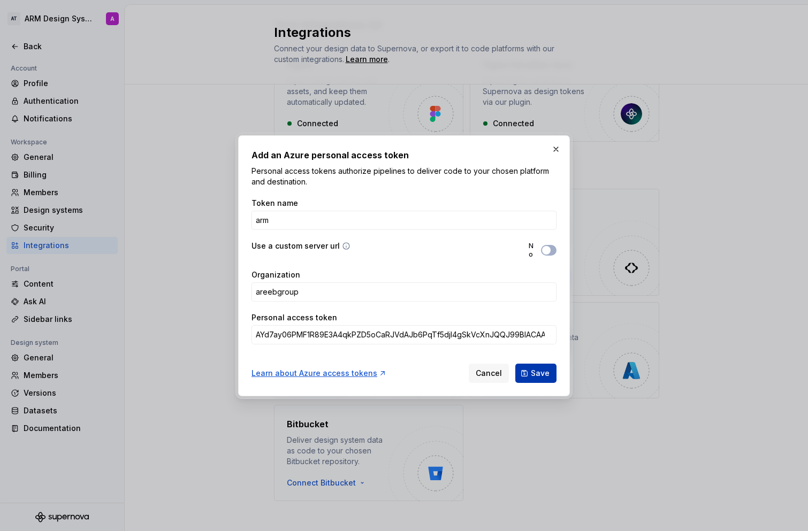
click at [537, 373] on span "Save" at bounding box center [540, 373] width 19 height 11
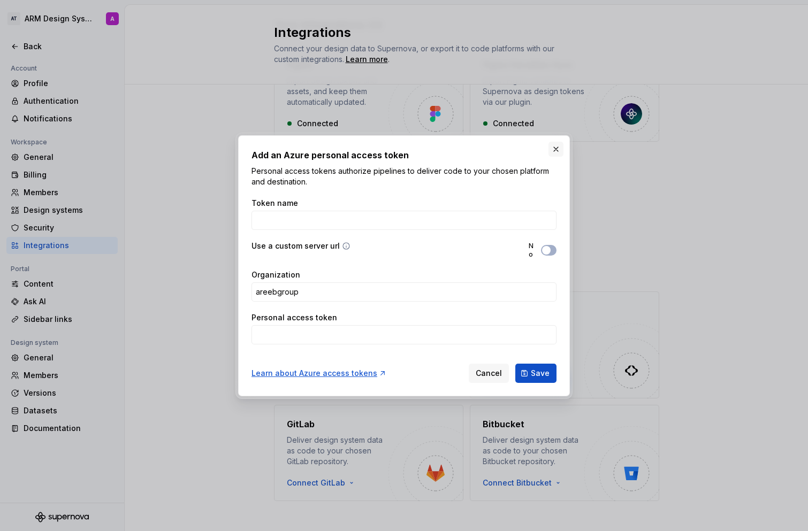
click at [552, 151] on button "button" at bounding box center [555, 149] width 15 height 15
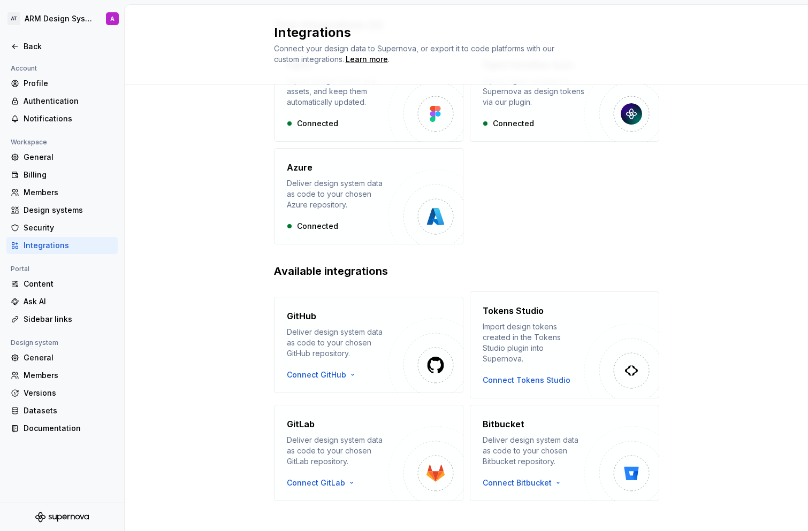
scroll to position [0, 0]
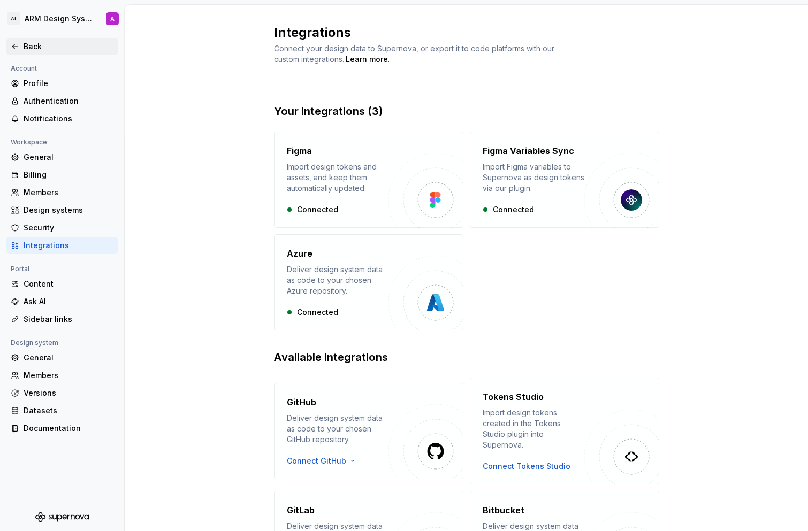
click at [14, 42] on div "Back" at bounding box center [62, 46] width 103 height 11
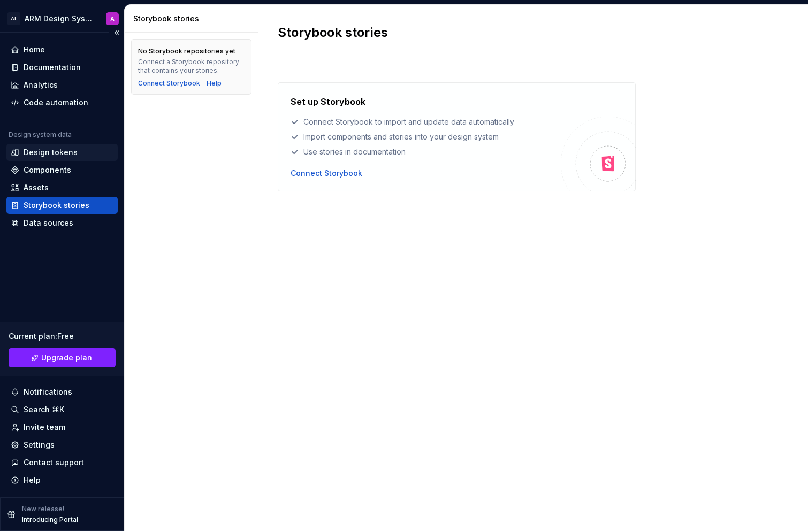
click at [47, 155] on div "Design tokens" at bounding box center [51, 152] width 54 height 11
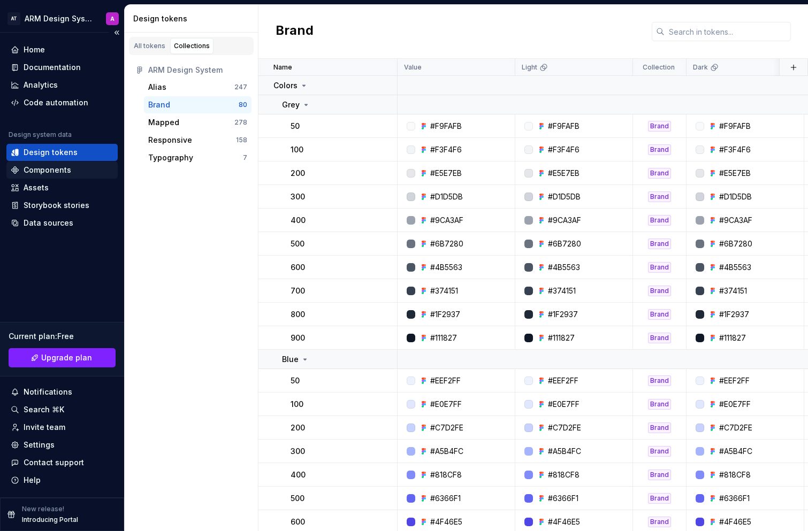
click at [68, 170] on div "Components" at bounding box center [48, 170] width 48 height 11
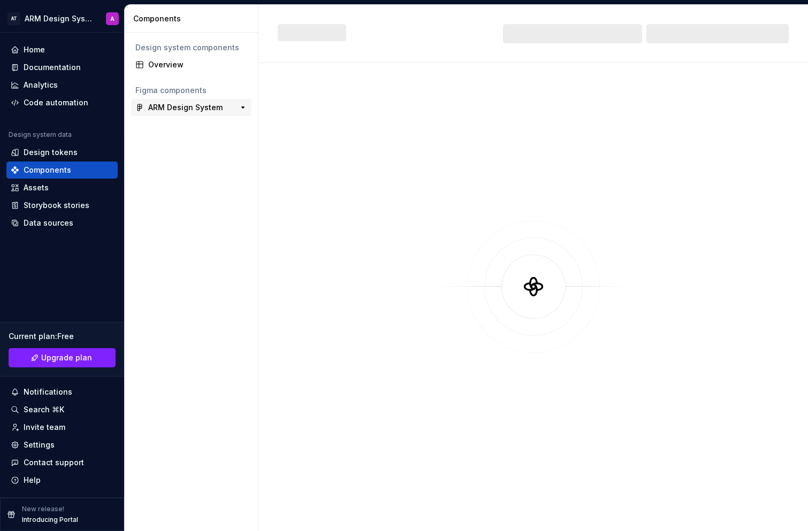
click at [175, 108] on div "ARM Design System" at bounding box center [185, 107] width 74 height 11
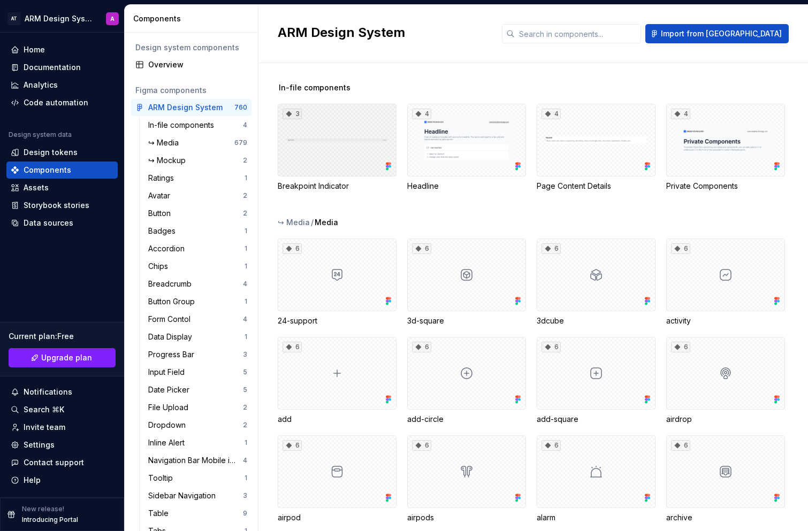
click at [327, 136] on div "3" at bounding box center [337, 140] width 119 height 73
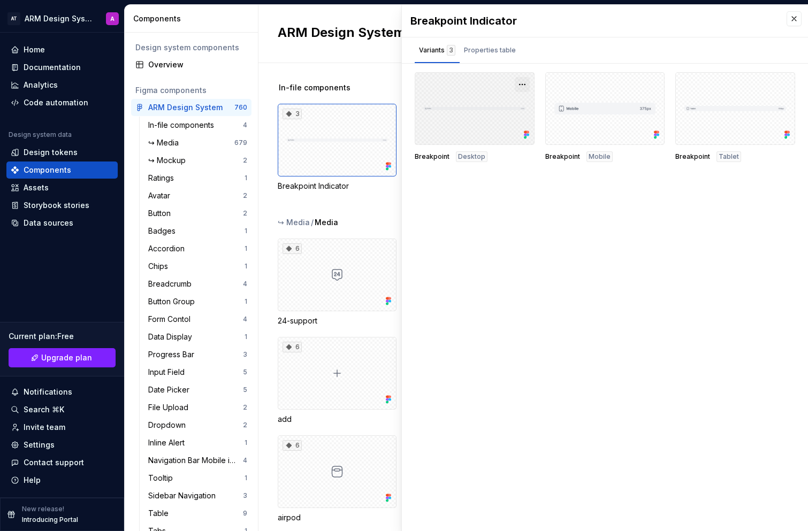
click at [520, 80] on button "button" at bounding box center [522, 84] width 15 height 15
click at [478, 220] on div "Breakpoint Indicator Variants 3 Properties table Breakpoint Desktop Breakpoint …" at bounding box center [605, 268] width 406 height 526
click at [185, 130] on div "In-file components" at bounding box center [183, 125] width 70 height 11
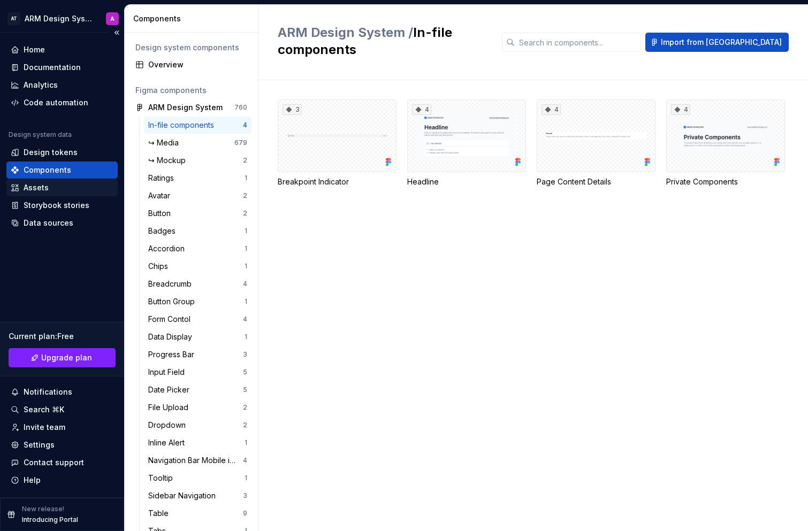
click at [59, 186] on div "Assets" at bounding box center [62, 187] width 103 height 11
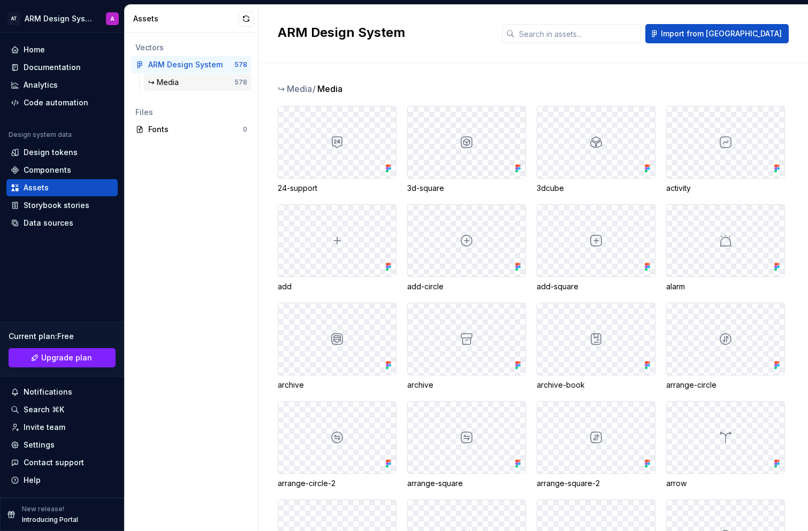
click at [202, 85] on div "↪ Media" at bounding box center [191, 82] width 86 height 11
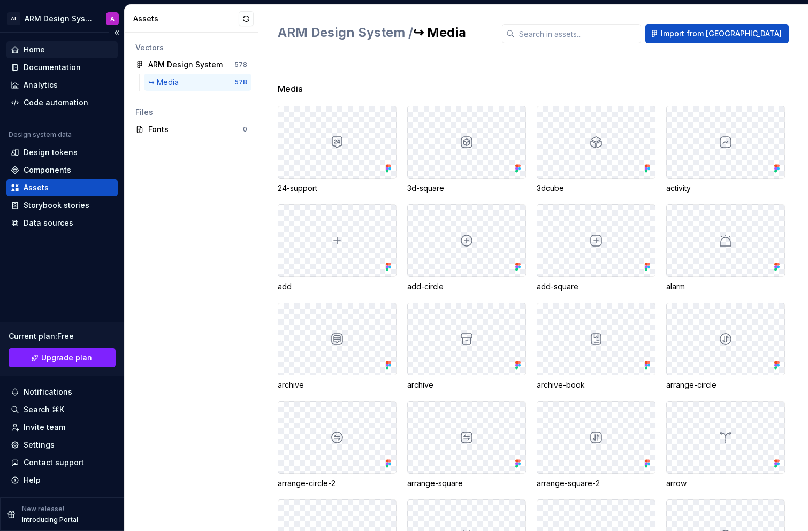
click at [46, 50] on div "Home" at bounding box center [62, 49] width 103 height 11
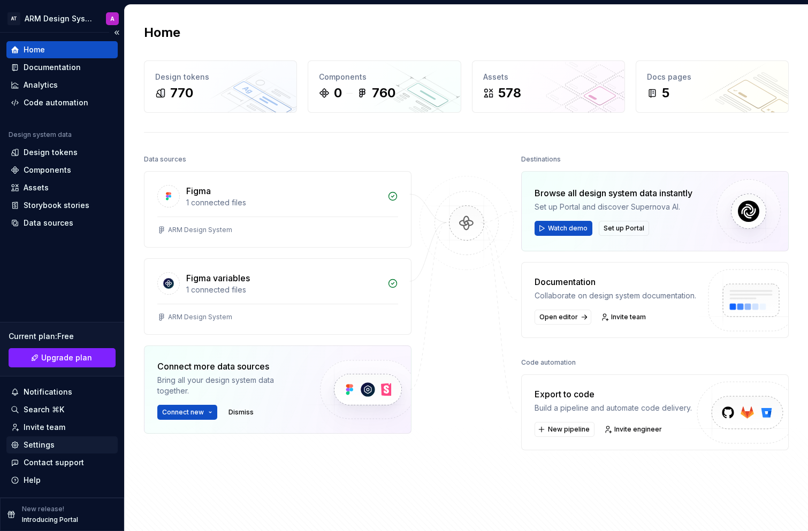
click at [47, 449] on div "Settings" at bounding box center [39, 445] width 31 height 11
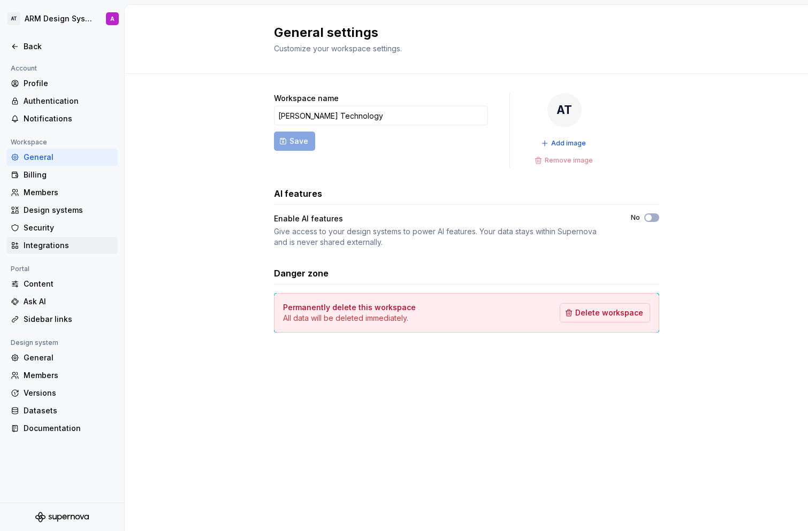
click at [62, 246] on div "Integrations" at bounding box center [69, 245] width 90 height 11
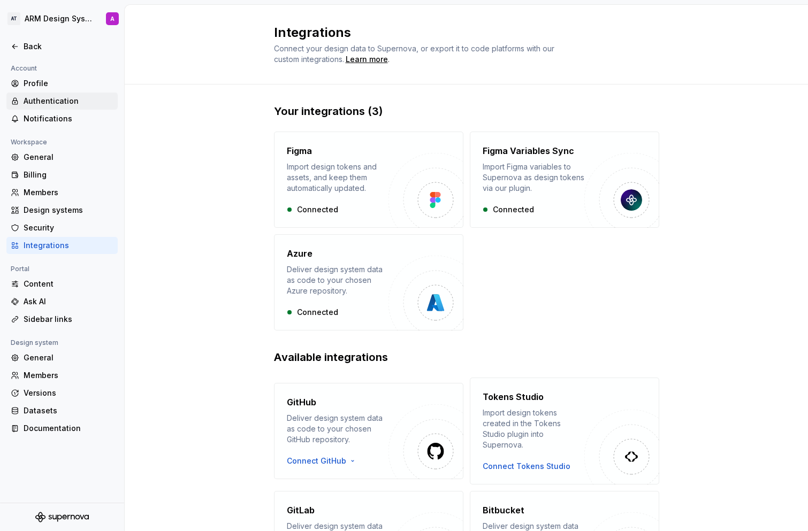
click at [44, 98] on div "Authentication" at bounding box center [69, 101] width 90 height 11
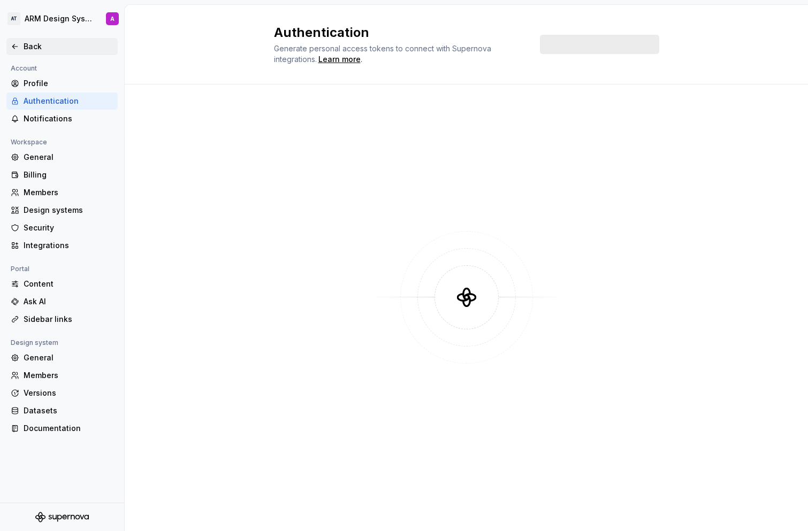
click at [12, 47] on icon at bounding box center [15, 46] width 9 height 9
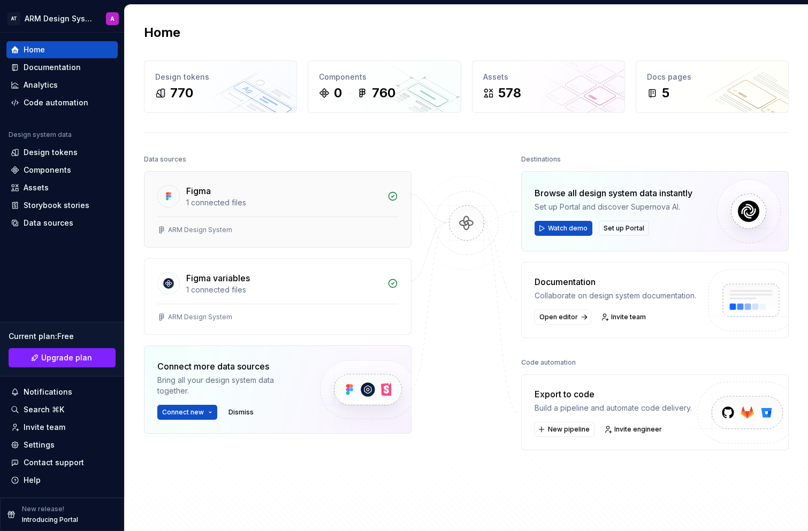
click at [209, 229] on div "ARM Design System" at bounding box center [200, 230] width 64 height 9
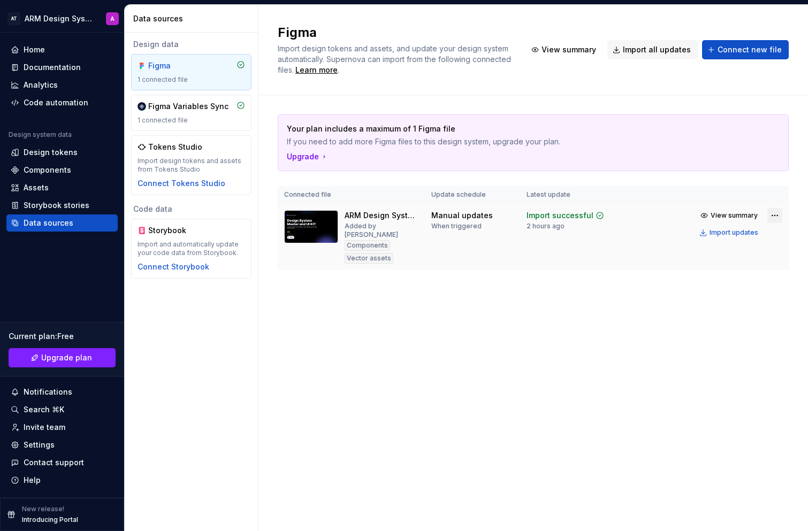
click at [772, 216] on html "AT ARM Design System A Home Documentation Analytics Code automation Design syst…" at bounding box center [404, 265] width 808 height 531
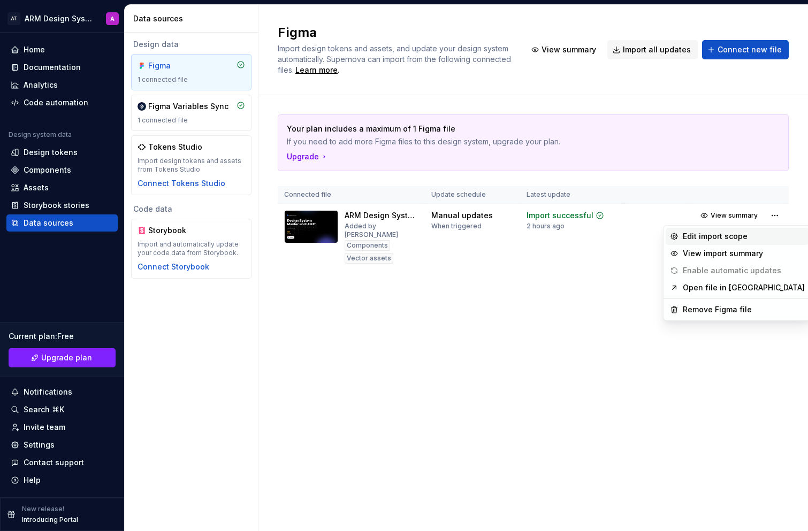
click at [753, 233] on div "Edit import scope" at bounding box center [744, 236] width 122 height 11
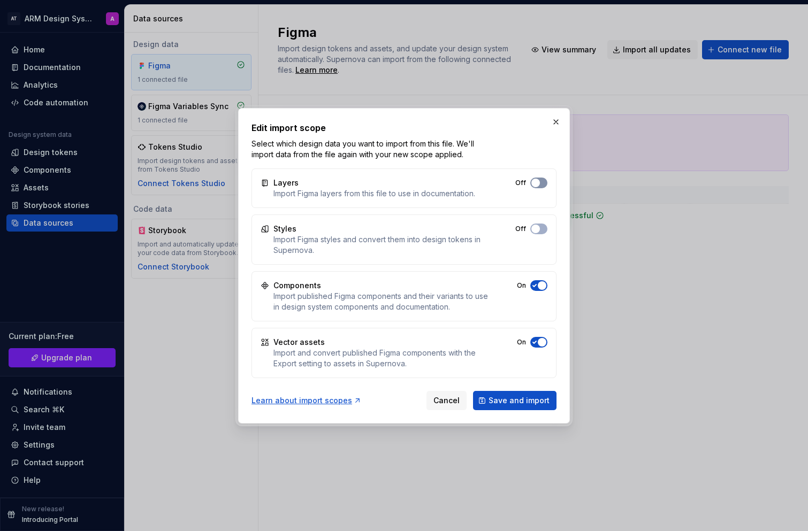
click at [541, 180] on button "Off" at bounding box center [538, 183] width 17 height 11
click at [539, 227] on span "button" at bounding box center [535, 229] width 9 height 9
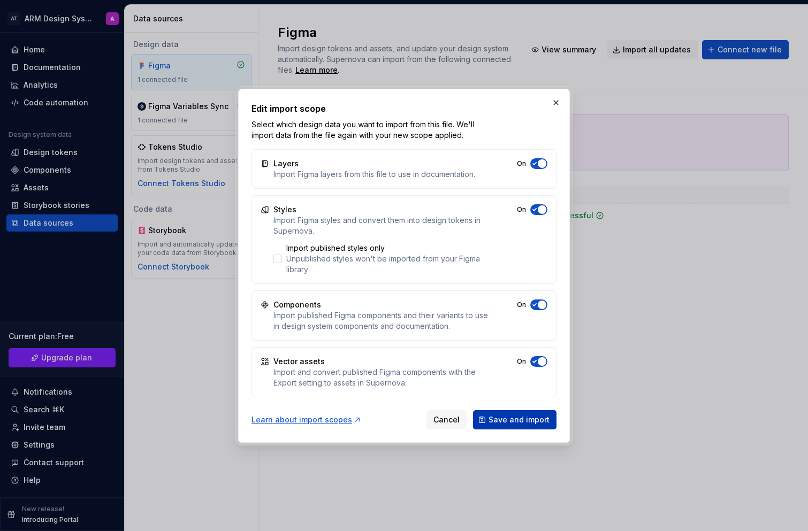
click at [515, 419] on span "Save and import" at bounding box center [518, 420] width 61 height 11
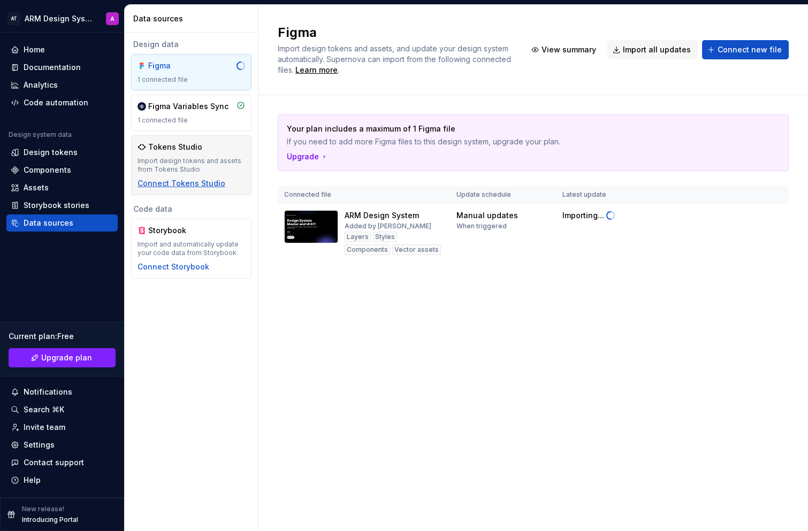
click at [175, 184] on div "Connect Tokens Studio" at bounding box center [181, 183] width 88 height 11
click at [56, 156] on div "Design tokens" at bounding box center [51, 152] width 54 height 11
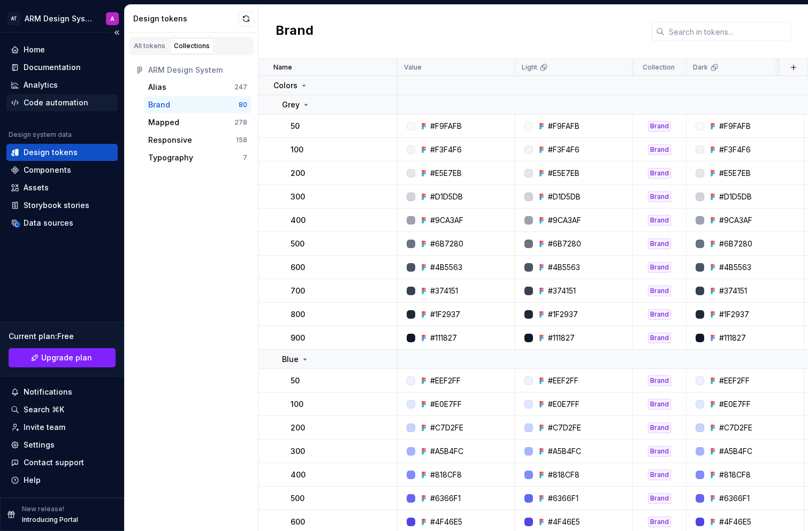
click at [67, 98] on div "Code automation" at bounding box center [56, 102] width 65 height 11
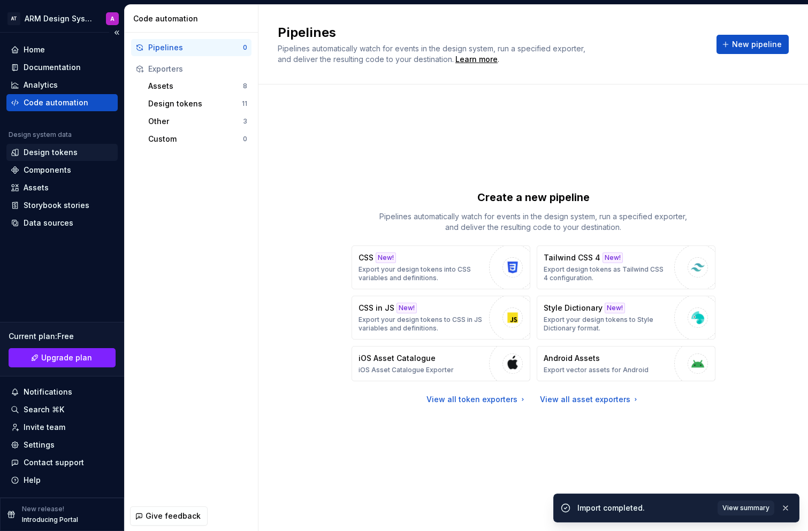
click at [57, 155] on div "Design tokens" at bounding box center [51, 152] width 54 height 11
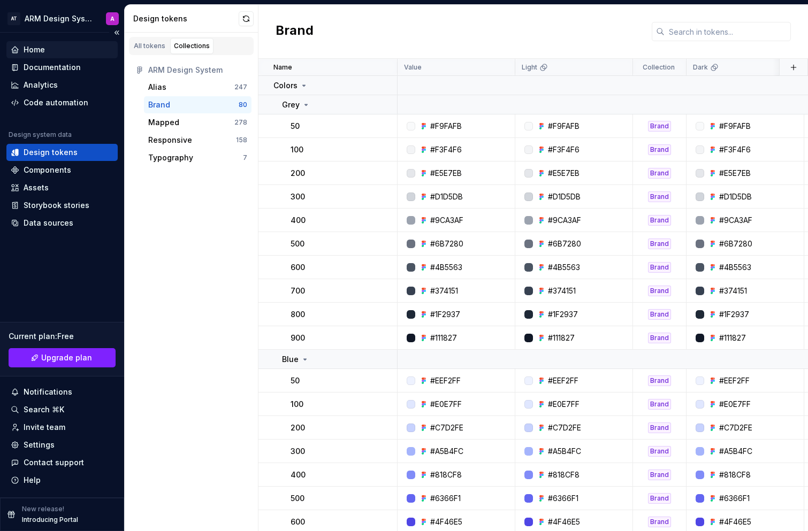
click at [63, 52] on div "Home" at bounding box center [62, 49] width 103 height 11
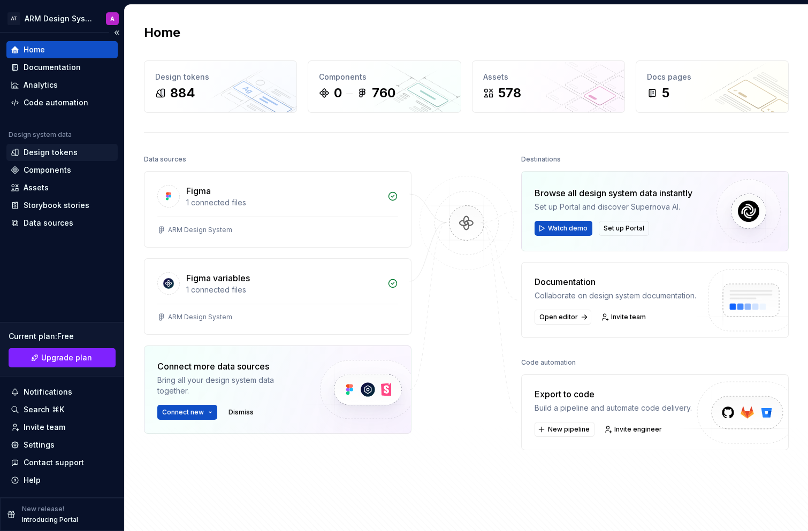
click at [57, 146] on div "Design tokens" at bounding box center [61, 152] width 111 height 17
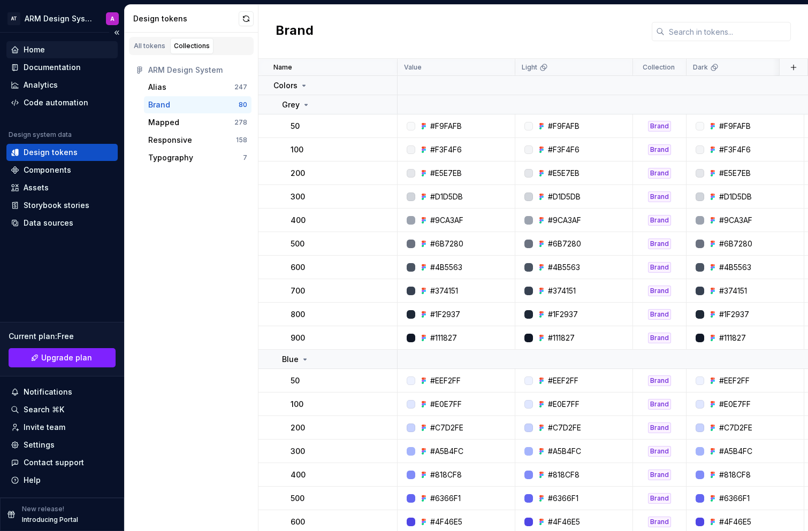
click at [51, 52] on div "Home" at bounding box center [62, 49] width 103 height 11
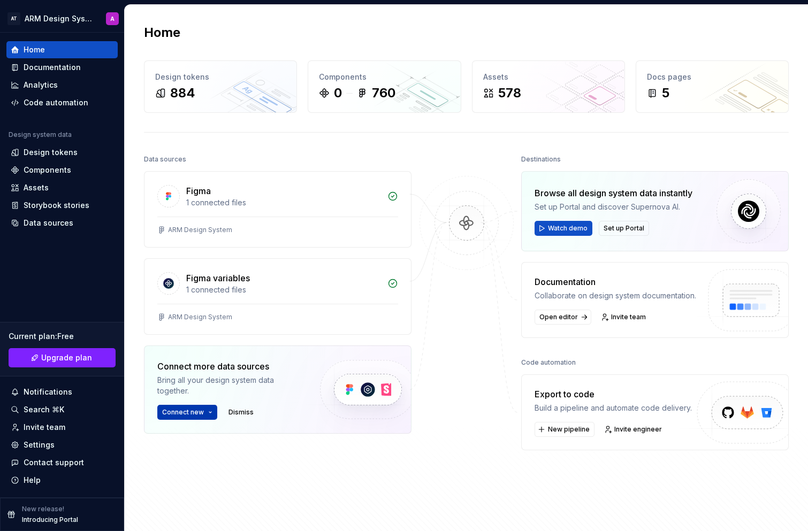
click at [209, 414] on button "Connect new" at bounding box center [187, 412] width 60 height 15
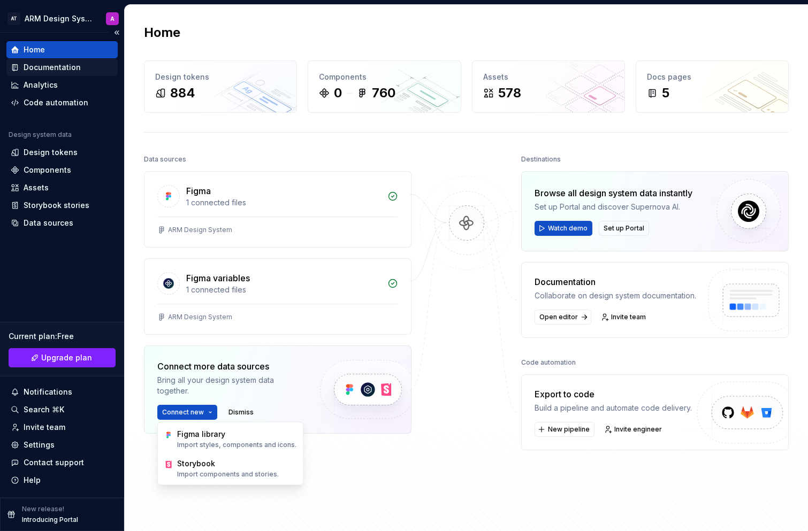
click at [53, 71] on div "Documentation" at bounding box center [52, 67] width 57 height 11
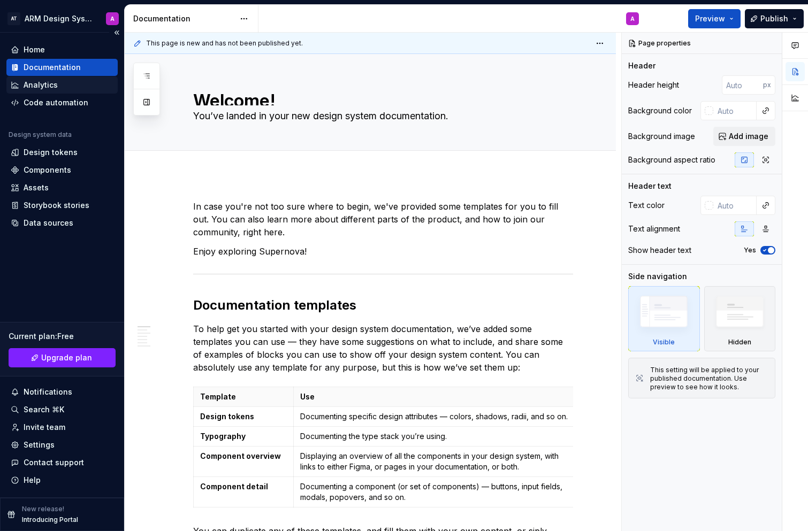
click at [18, 79] on div "Analytics" at bounding box center [61, 85] width 111 height 17
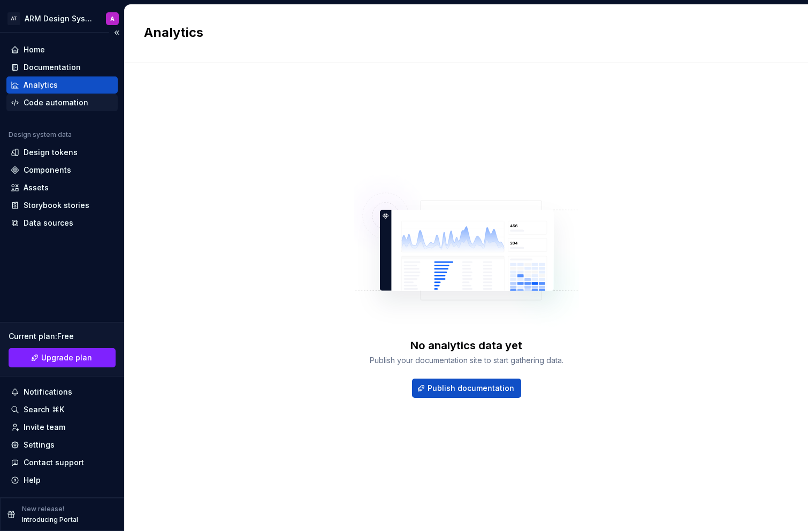
click at [30, 103] on div "Code automation" at bounding box center [56, 102] width 65 height 11
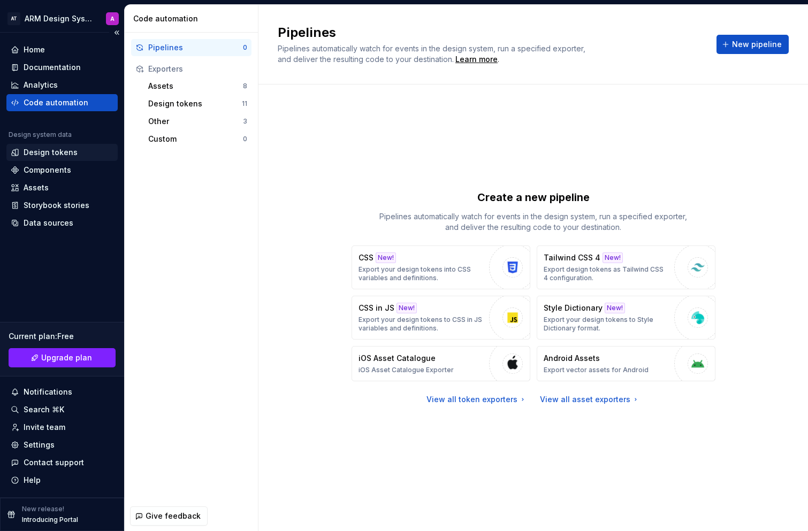
click at [35, 156] on div "Design tokens" at bounding box center [51, 152] width 54 height 11
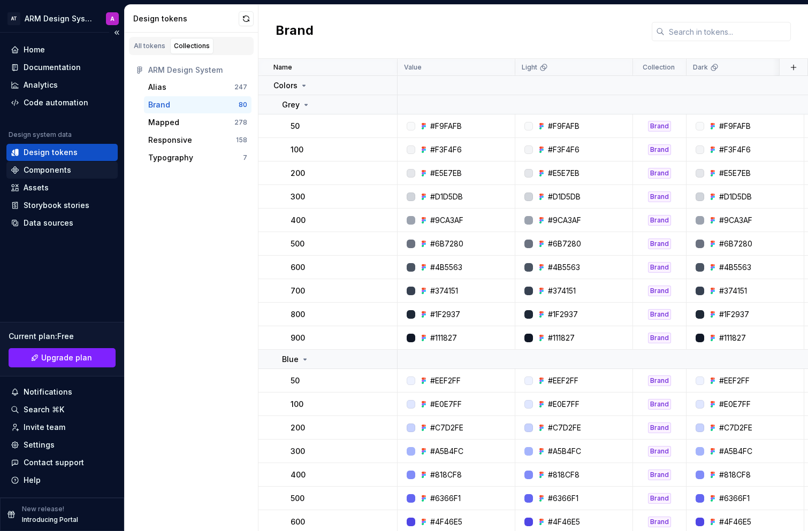
click at [45, 173] on div "Components" at bounding box center [48, 170] width 48 height 11
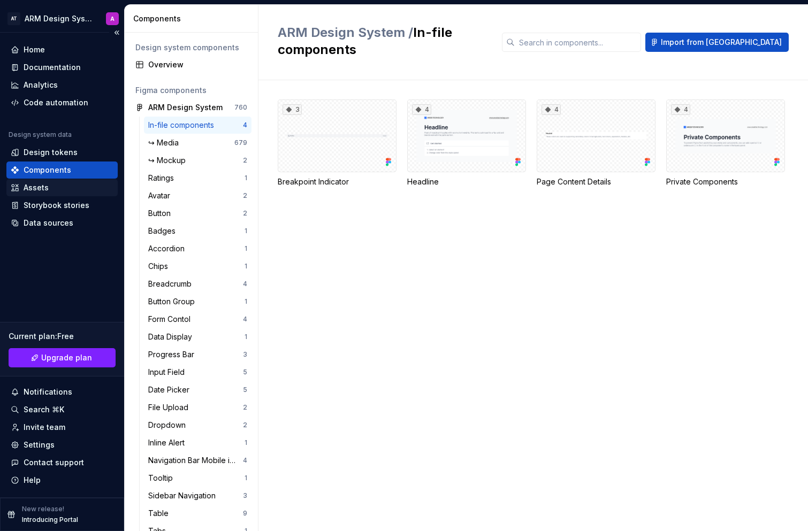
click at [45, 184] on div "Assets" at bounding box center [36, 187] width 25 height 11
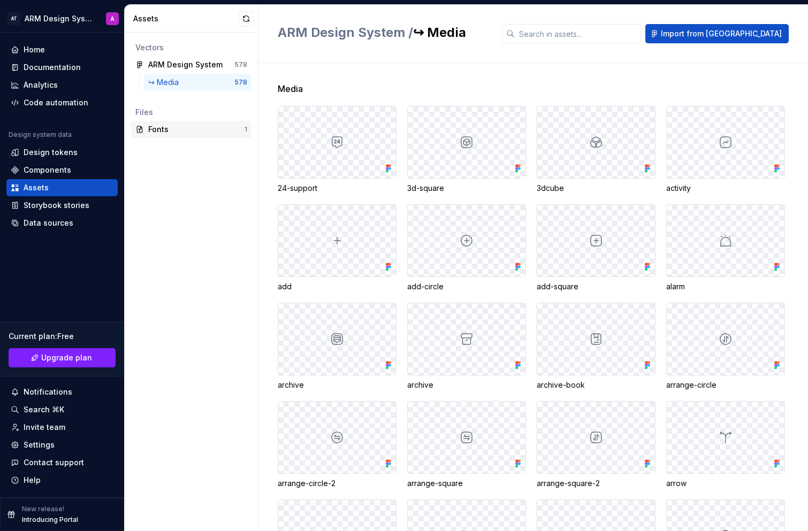
click at [189, 127] on div "Fonts" at bounding box center [196, 129] width 96 height 11
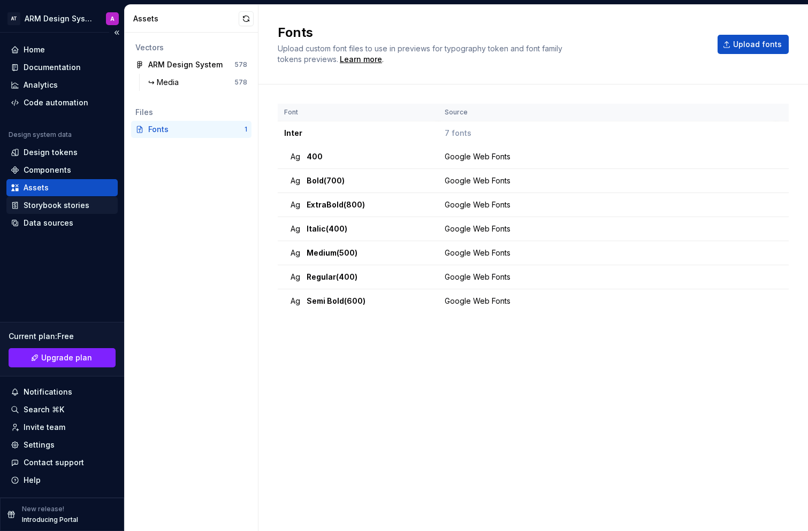
click at [39, 210] on div "Storybook stories" at bounding box center [57, 205] width 66 height 11
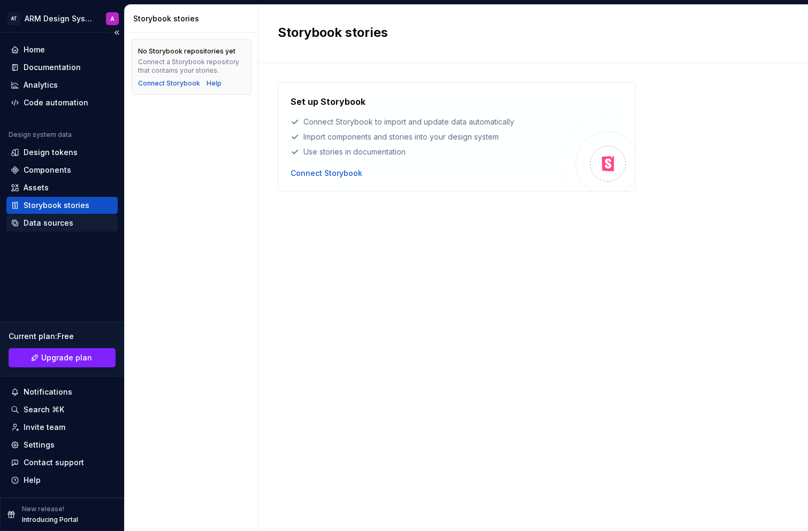
click at [42, 226] on div "Data sources" at bounding box center [49, 223] width 50 height 11
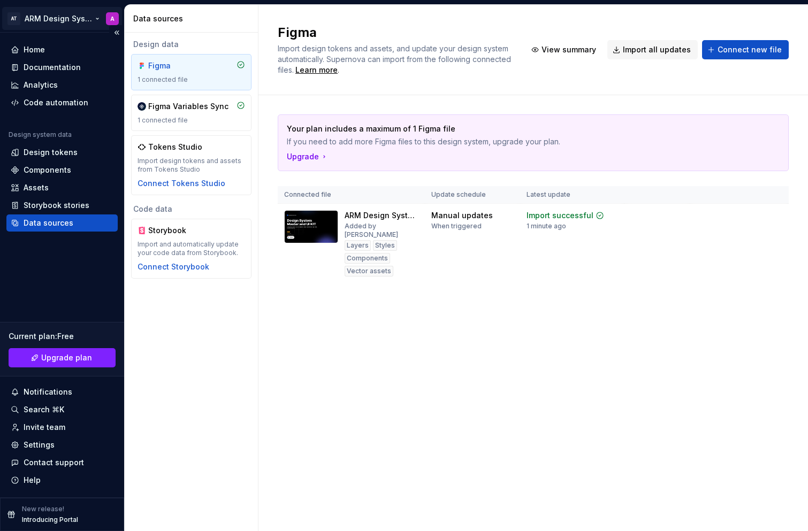
click at [53, 18] on html "AT ARM Design System A Home Documentation Analytics Code automation Design syst…" at bounding box center [404, 265] width 808 height 531
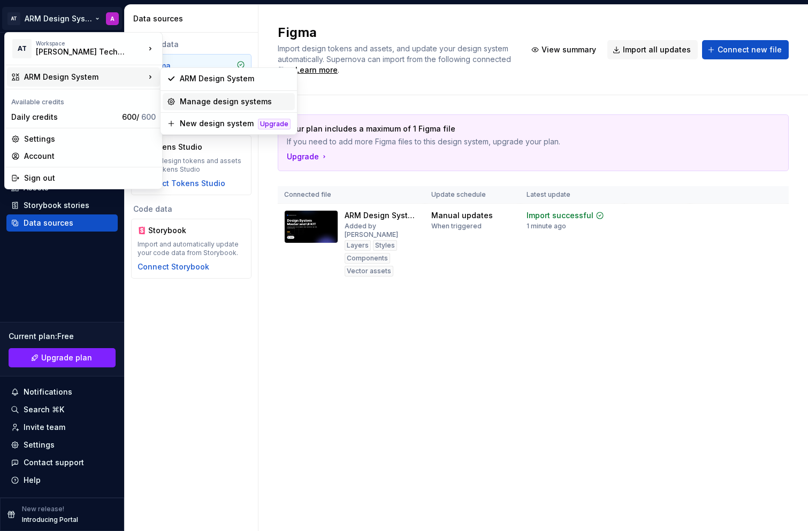
click at [232, 101] on div "Manage design systems" at bounding box center [235, 101] width 111 height 11
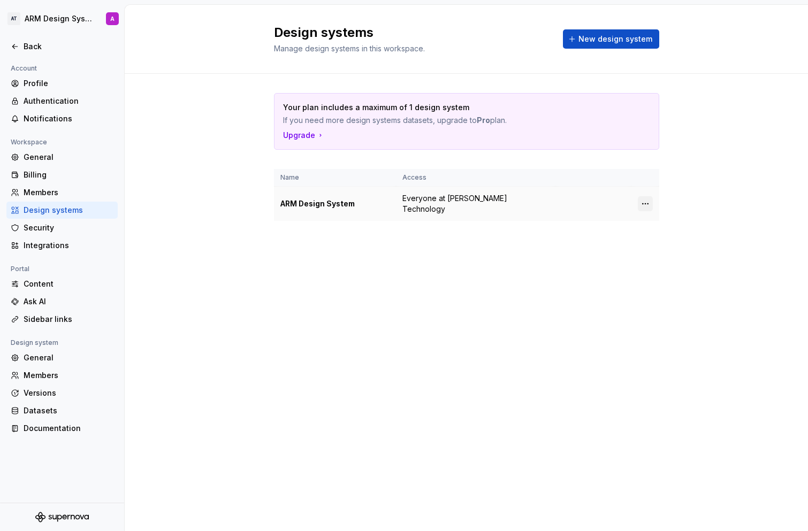
click at [643, 198] on html "AT ARM Design System A Back Account Profile Authentication Notifications Worksp…" at bounding box center [404, 265] width 808 height 531
click at [609, 261] on html "AT ARM Design System A Back Account Profile Authentication Notifications Worksp…" at bounding box center [404, 265] width 808 height 531
click at [81, 243] on div "Integrations" at bounding box center [69, 245] width 90 height 11
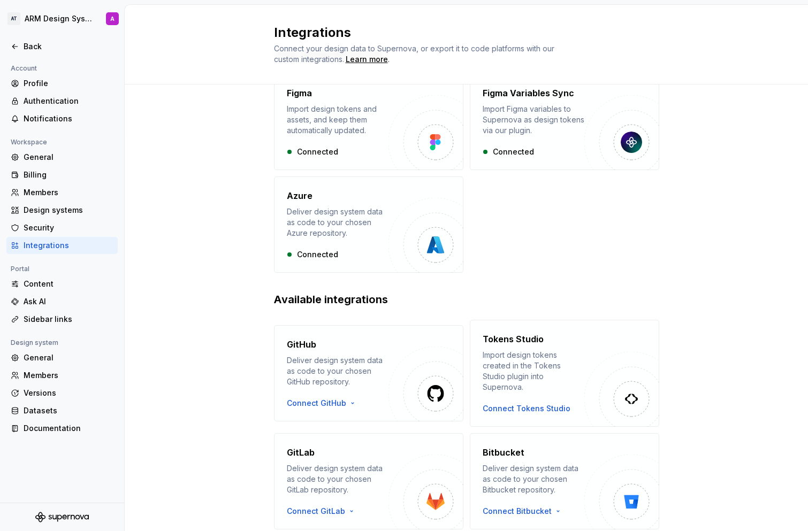
scroll to position [86, 0]
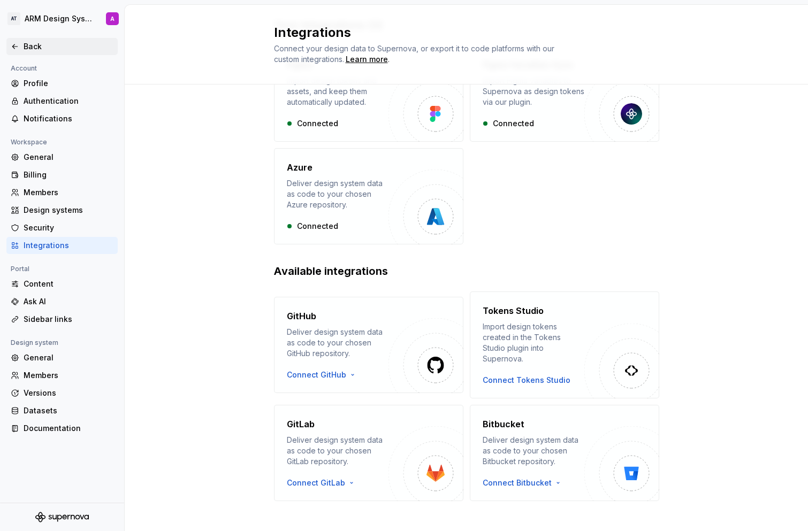
click at [39, 46] on div "Back" at bounding box center [69, 46] width 90 height 11
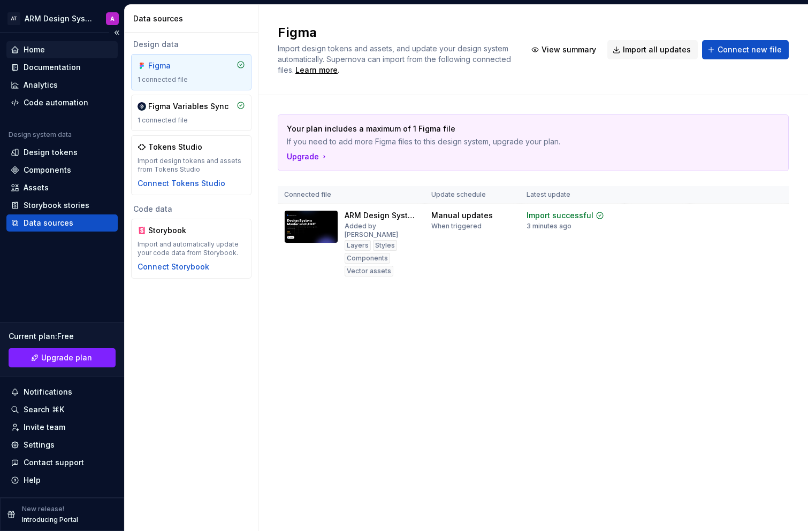
click at [48, 50] on div "Home" at bounding box center [62, 49] width 103 height 11
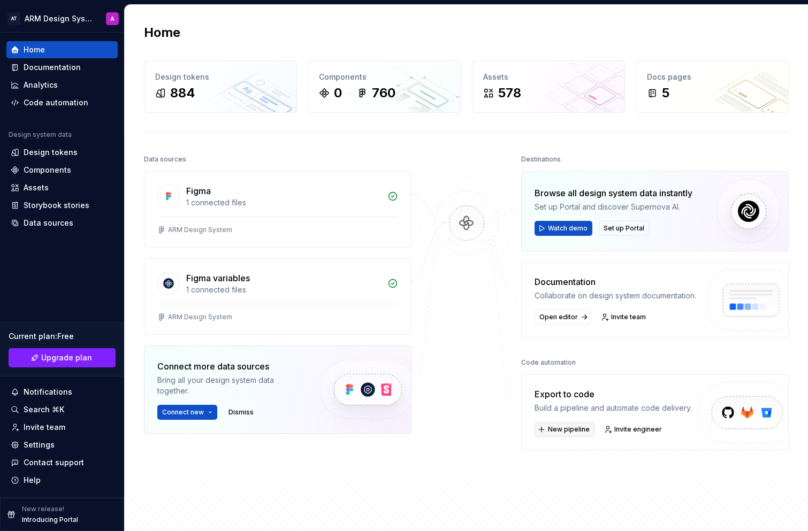
click at [577, 430] on span "New pipeline" at bounding box center [569, 429] width 42 height 9
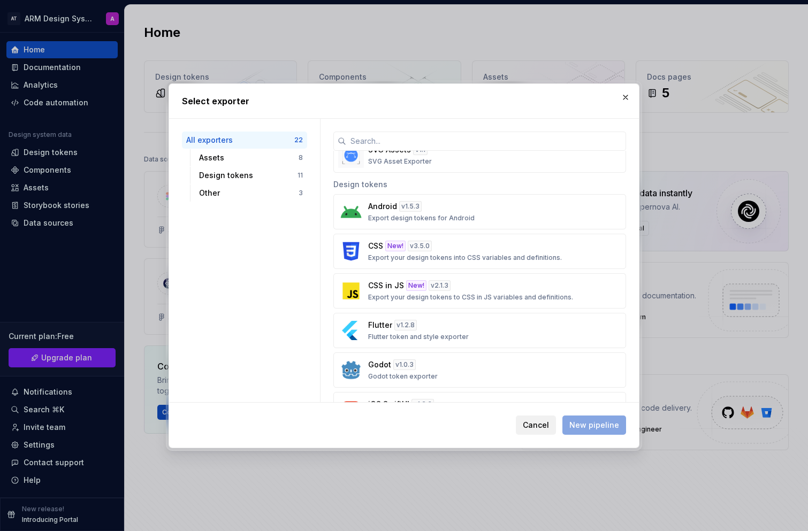
scroll to position [319, 0]
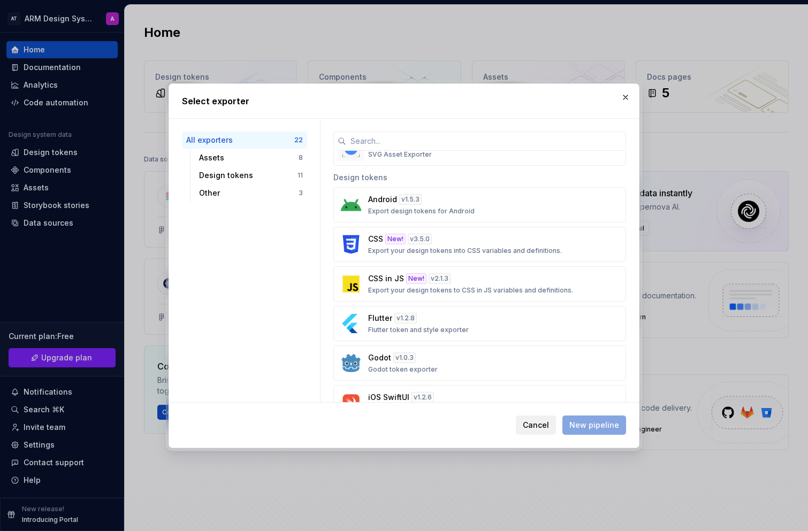
click at [544, 433] on button "Cancel" at bounding box center [536, 425] width 40 height 19
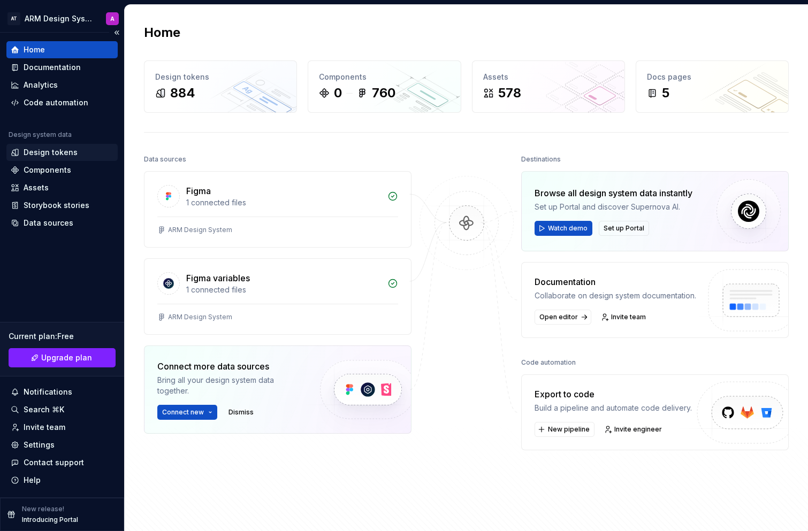
click at [64, 150] on div "Design tokens" at bounding box center [51, 152] width 54 height 11
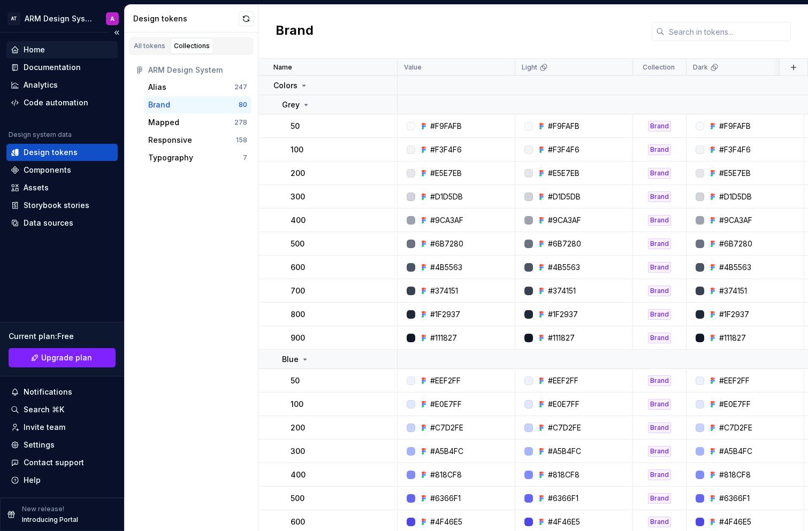
click at [36, 52] on div "Home" at bounding box center [34, 49] width 21 height 11
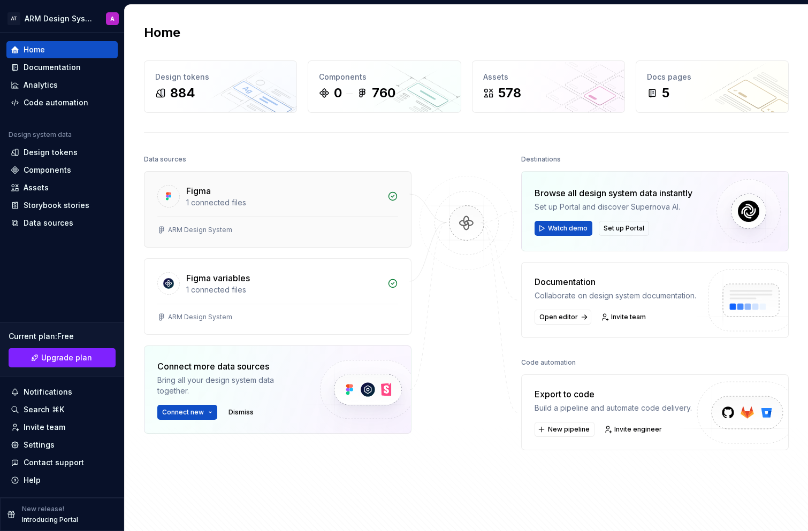
click at [210, 225] on div "ARM Design System" at bounding box center [277, 232] width 266 height 30
click at [63, 101] on div "Code automation" at bounding box center [56, 102] width 65 height 11
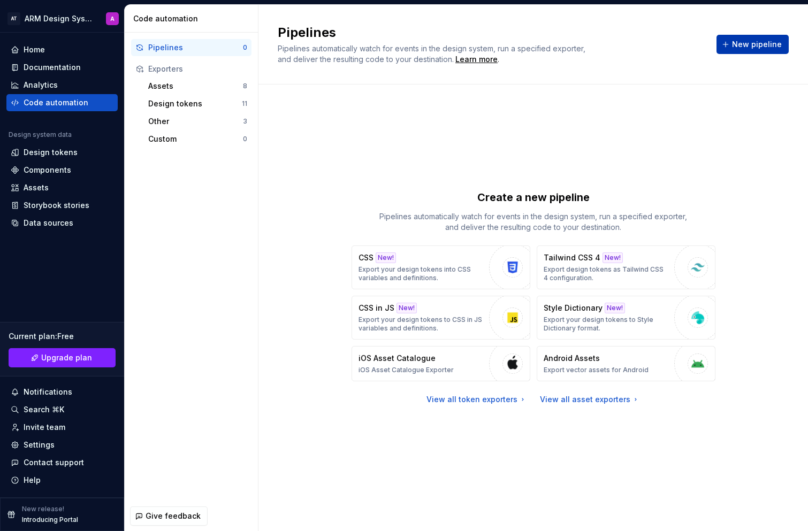
click at [753, 47] on span "New pipeline" at bounding box center [757, 44] width 50 height 11
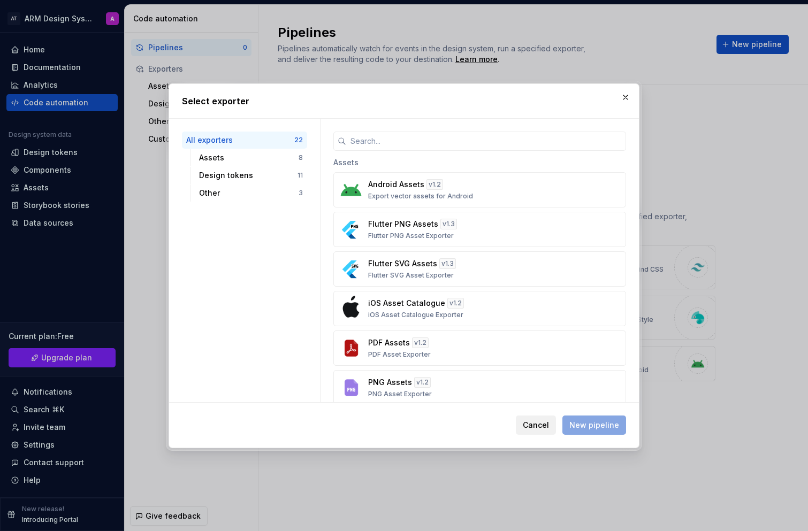
click at [531, 425] on span "Cancel" at bounding box center [536, 425] width 26 height 11
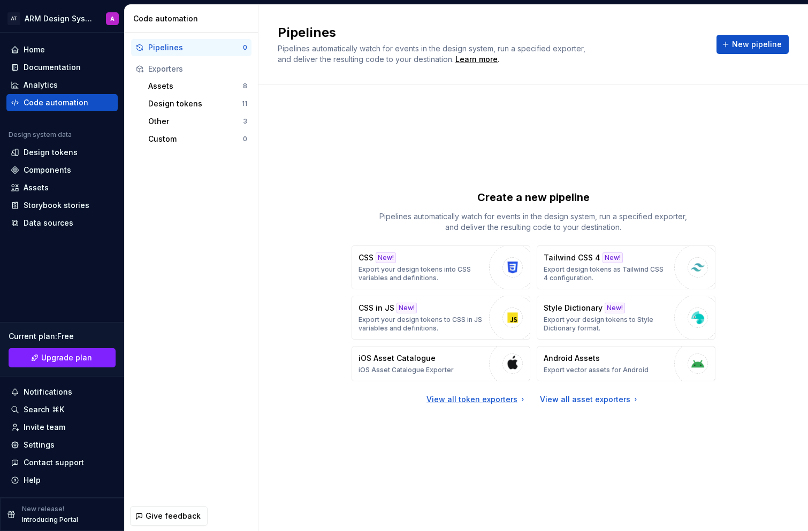
click at [510, 402] on div "View all token exporters" at bounding box center [476, 399] width 101 height 11
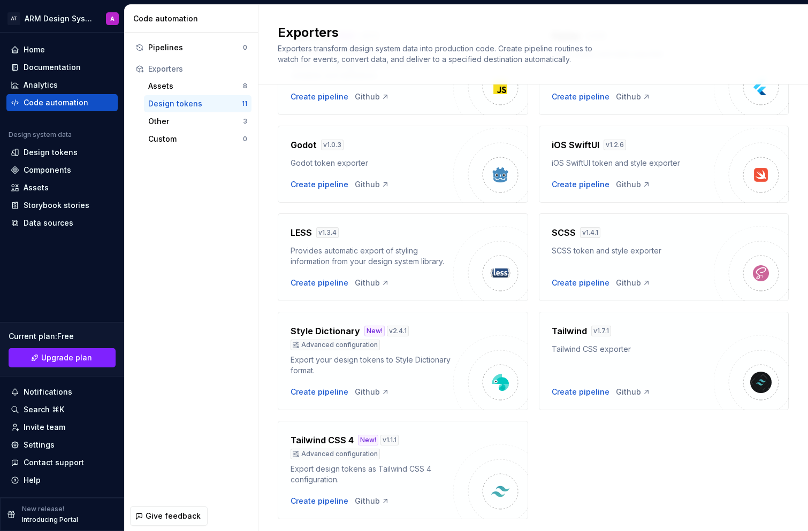
scroll to position [251, 0]
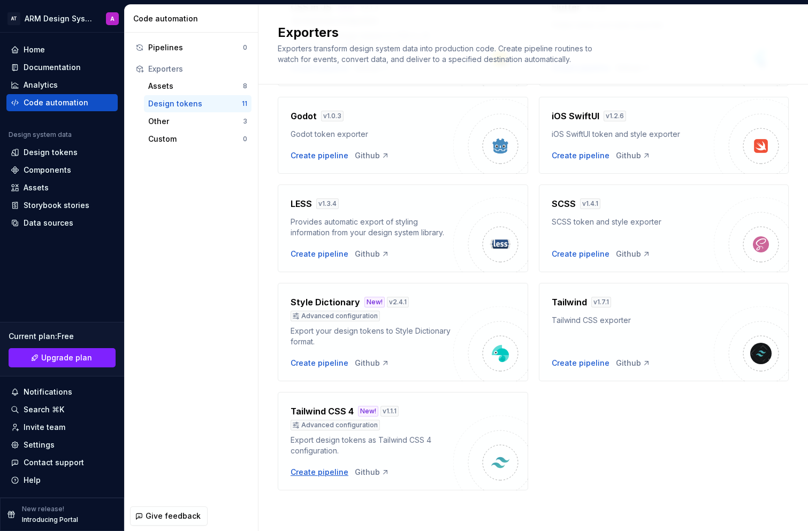
click at [302, 475] on div "Create pipeline" at bounding box center [319, 472] width 58 height 11
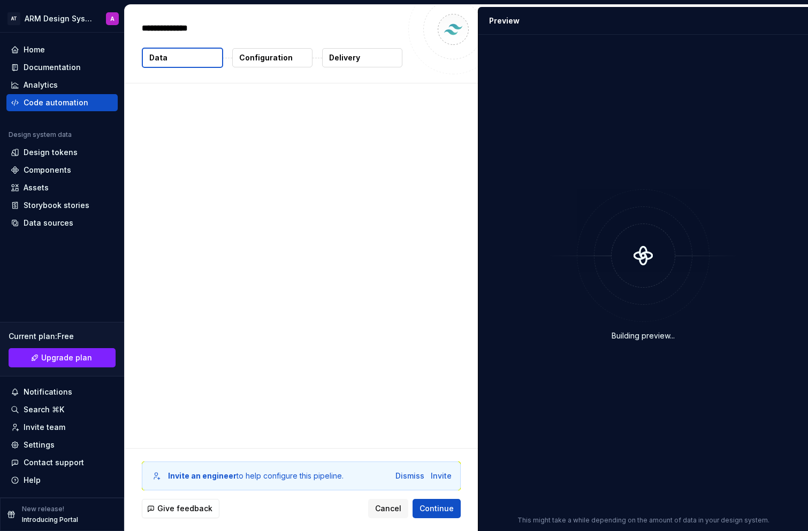
type textarea "*"
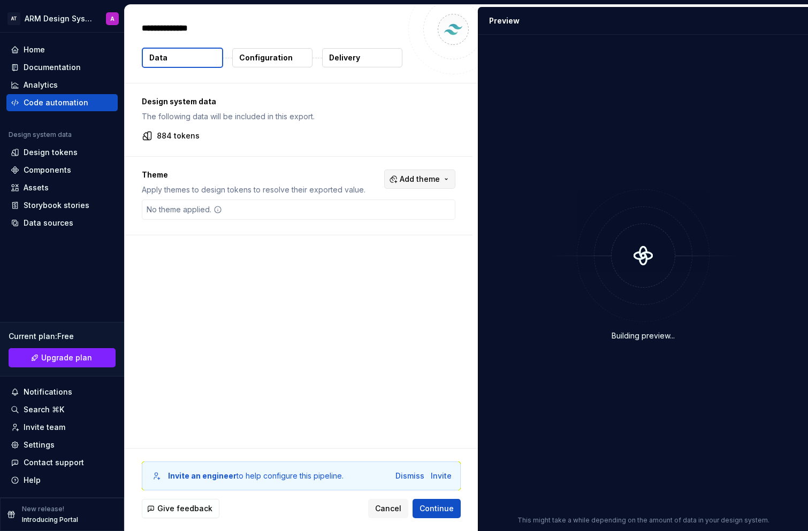
click at [427, 177] on span "Add theme" at bounding box center [420, 179] width 40 height 11
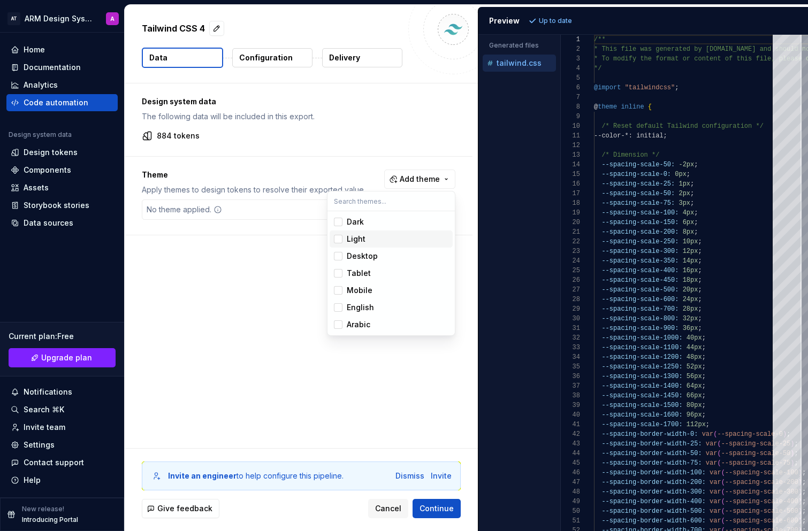
click at [340, 239] on div "Suggestions" at bounding box center [338, 239] width 9 height 9
click at [337, 221] on div "Suggestions" at bounding box center [338, 222] width 9 height 9
click at [339, 255] on div "Suggestions" at bounding box center [338, 256] width 9 height 9
click at [335, 270] on div "Suggestions" at bounding box center [338, 273] width 9 height 9
click at [337, 289] on div "Suggestions" at bounding box center [338, 290] width 9 height 9
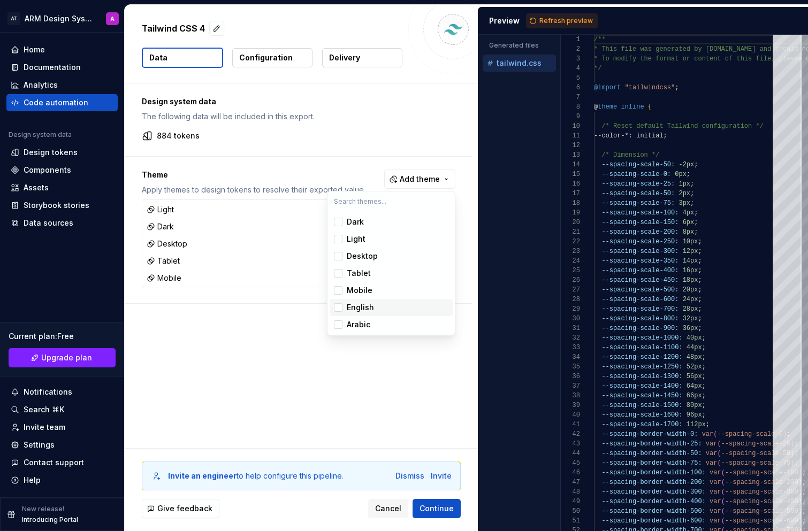
click at [338, 307] on div "Suggestions" at bounding box center [338, 307] width 9 height 9
click at [340, 325] on div "Suggestions" at bounding box center [338, 324] width 9 height 9
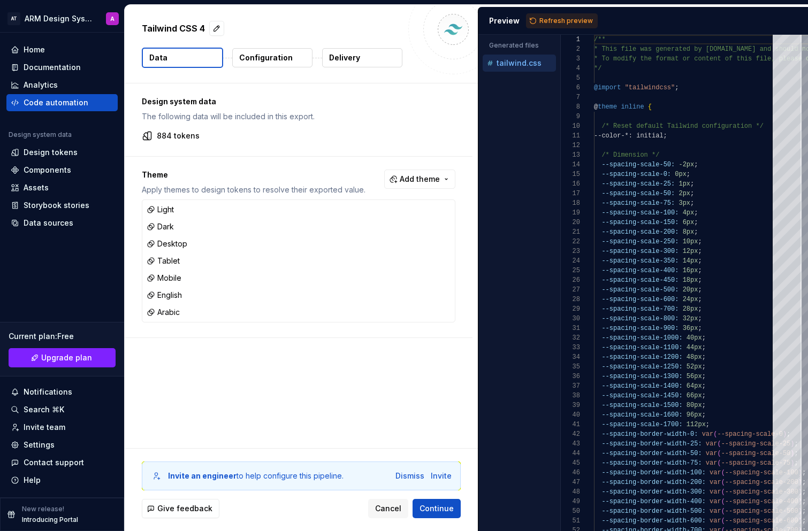
click at [337, 399] on html "AT ARM Design System A Home Documentation Analytics Code automation Design syst…" at bounding box center [404, 265] width 808 height 531
click at [430, 509] on span "Continue" at bounding box center [436, 508] width 34 height 11
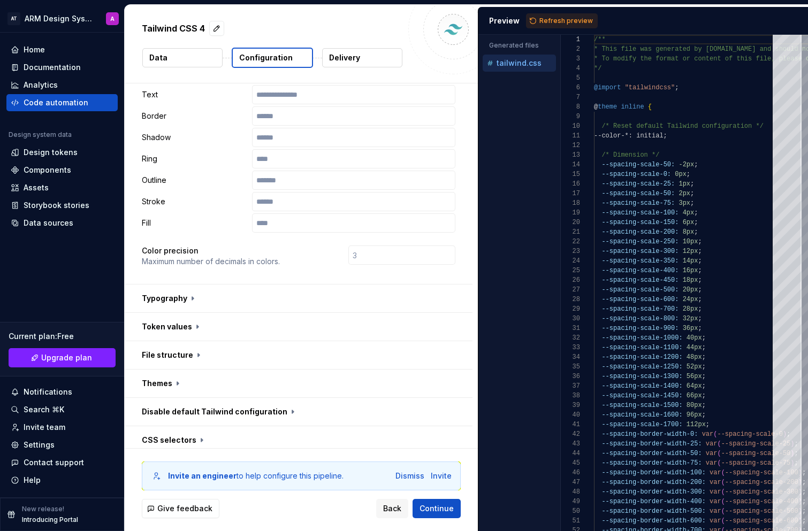
scroll to position [174, 0]
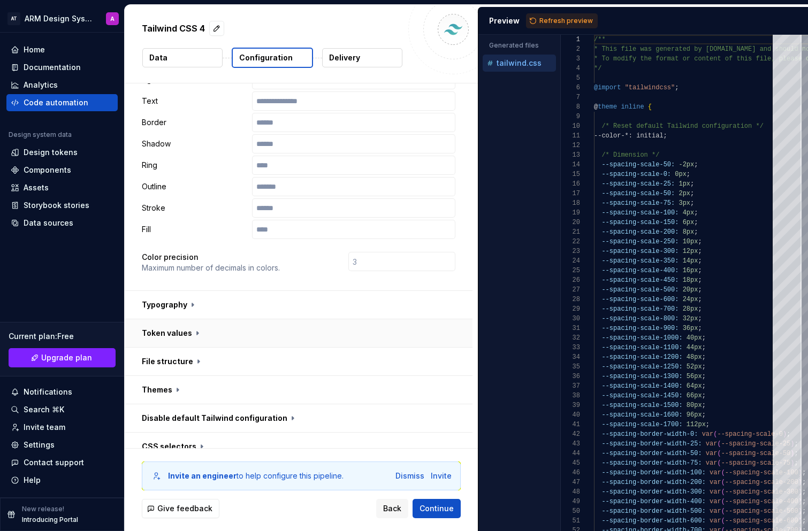
click at [198, 333] on button "button" at bounding box center [299, 333] width 348 height 28
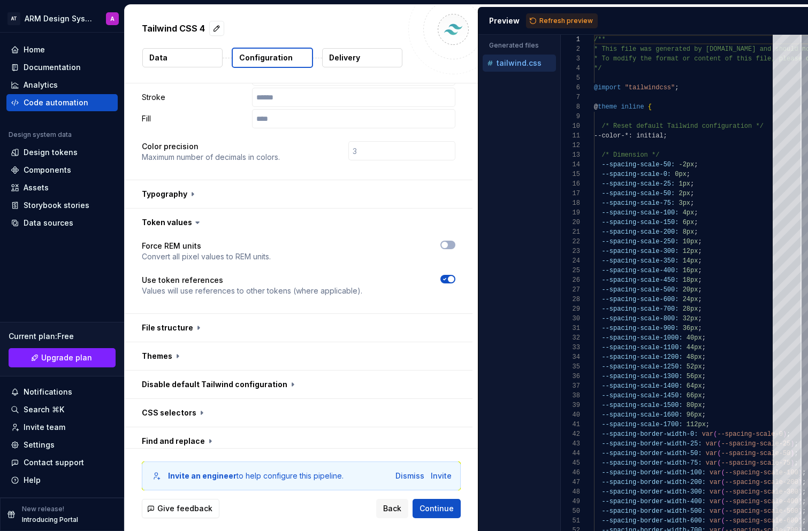
scroll to position [292, 0]
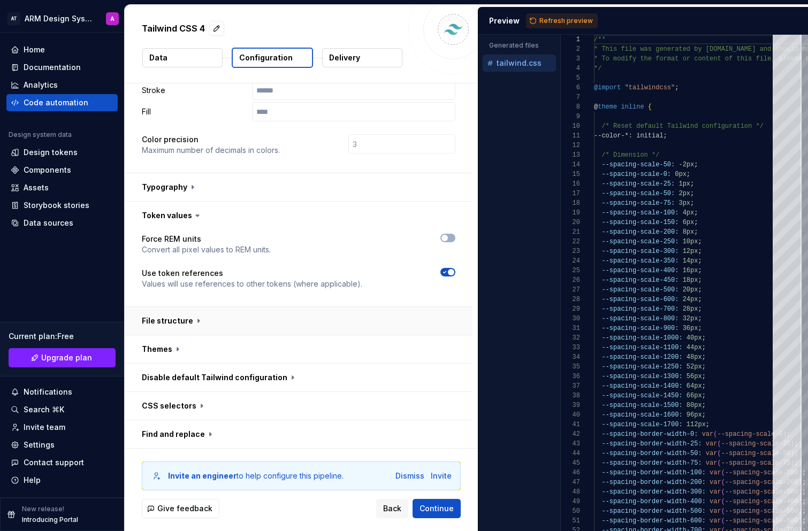
click at [197, 322] on button "button" at bounding box center [299, 321] width 348 height 28
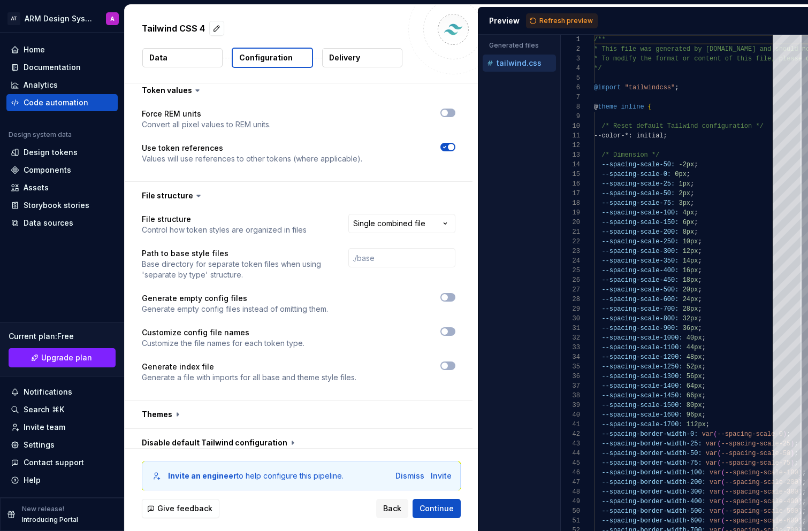
scroll to position [446, 0]
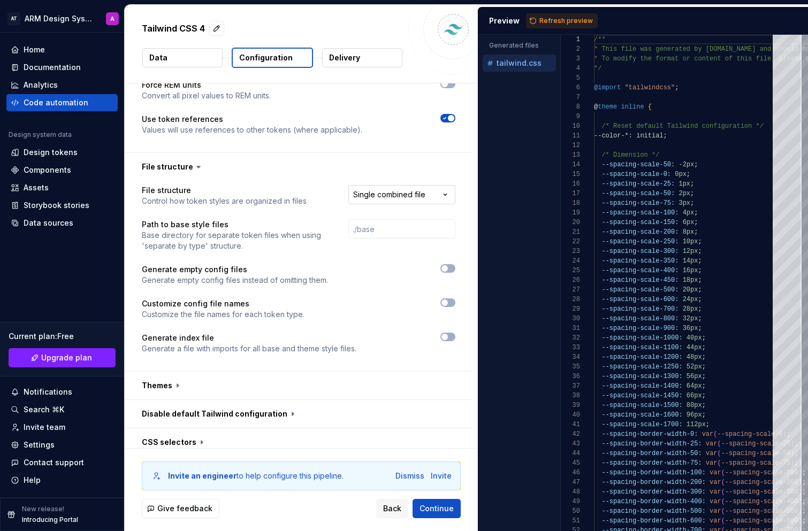
click at [403, 196] on html "**********" at bounding box center [404, 265] width 808 height 531
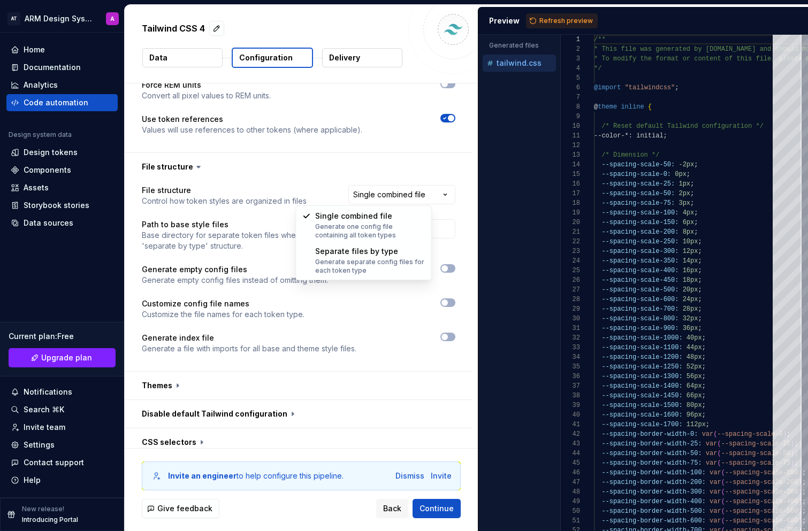
click at [281, 165] on html "**********" at bounding box center [404, 265] width 808 height 531
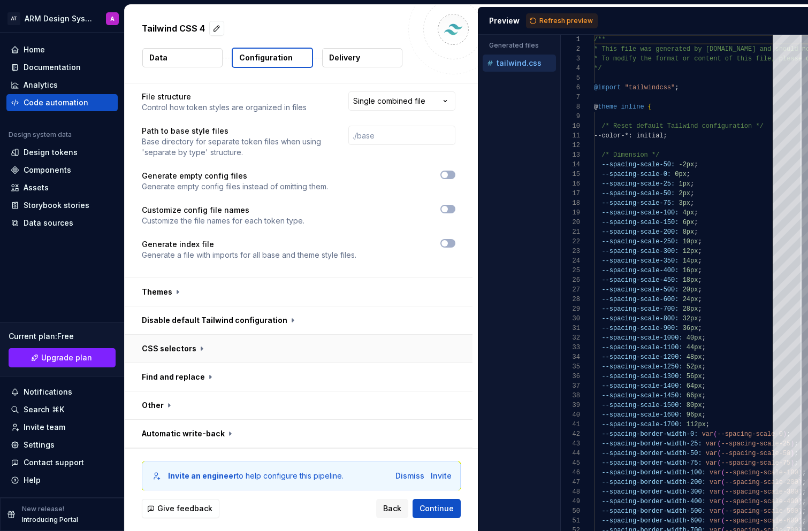
scroll to position [0, 0]
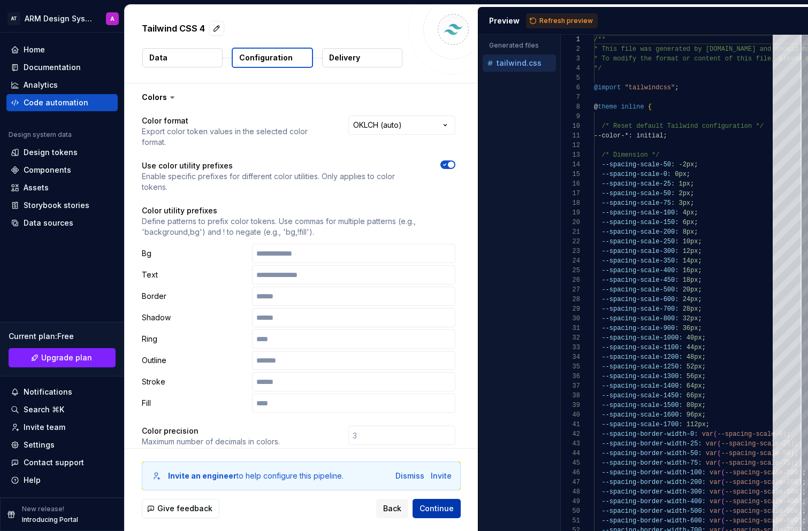
click at [430, 507] on span "Continue" at bounding box center [436, 508] width 34 height 11
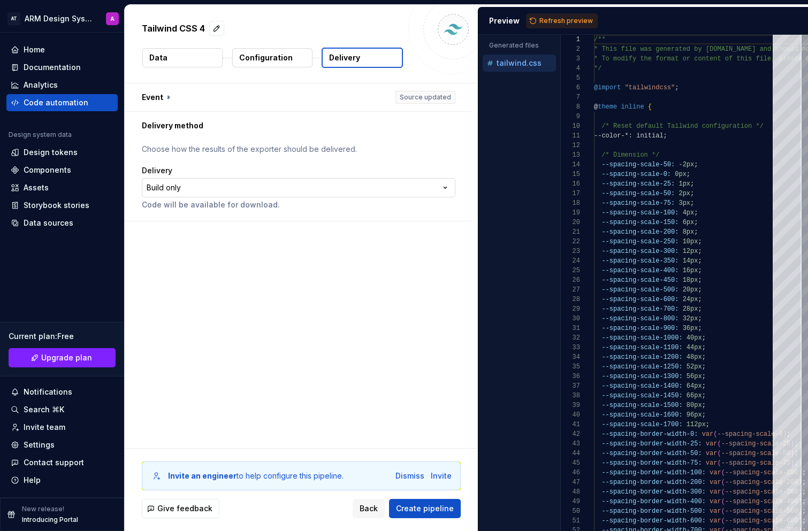
click at [207, 189] on html "**********" at bounding box center [404, 265] width 808 height 531
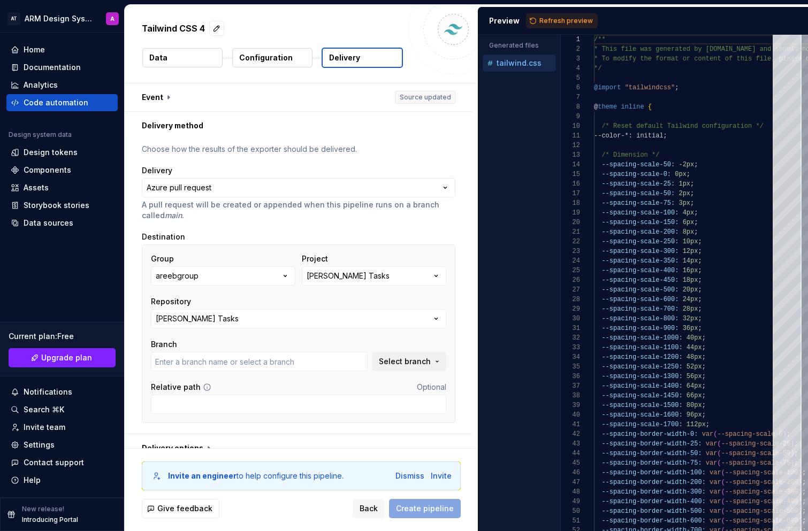
type input "develop"
click at [381, 277] on button "Areeb Tasks" at bounding box center [374, 275] width 144 height 19
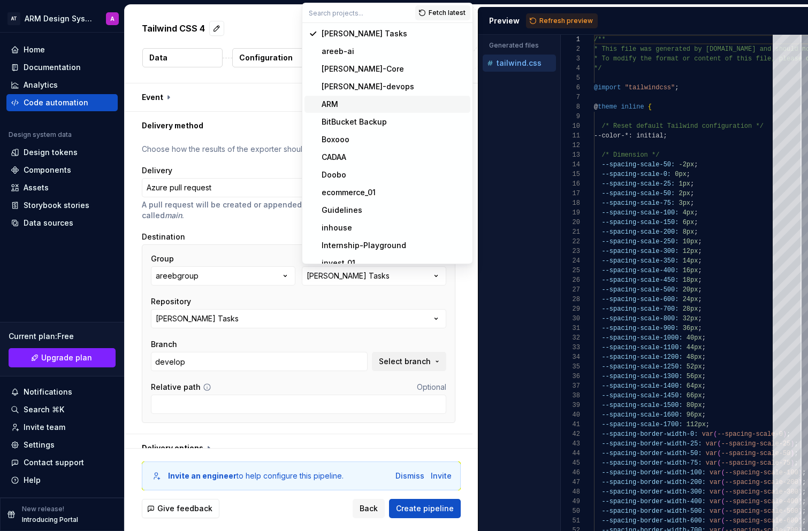
click at [390, 100] on div "ARM" at bounding box center [394, 104] width 144 height 11
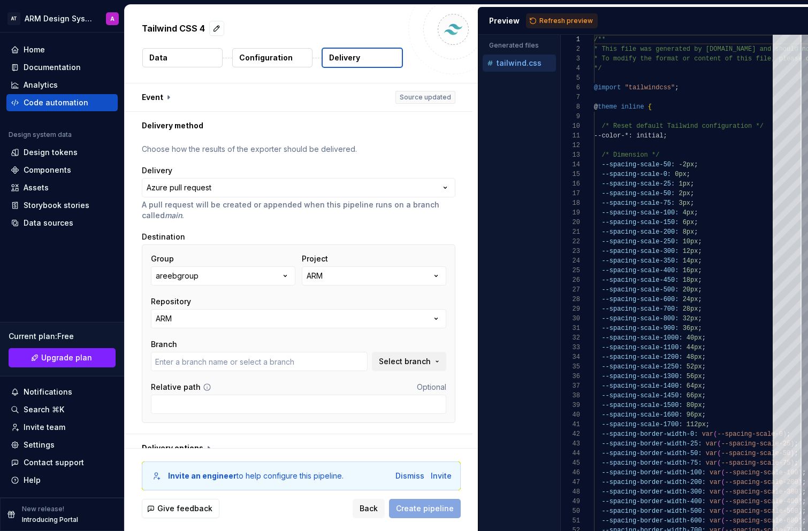
type input "change/nav-links-style"
click at [283, 322] on button "ARM" at bounding box center [298, 318] width 295 height 19
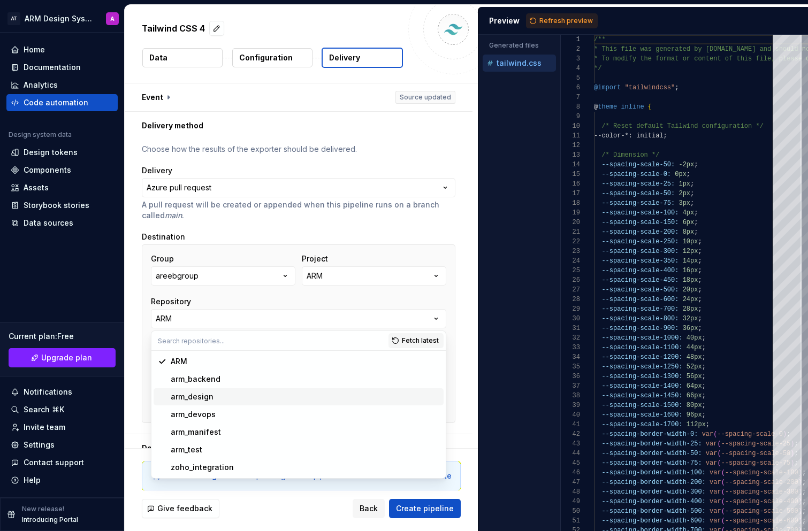
click at [264, 396] on div "arm_design" at bounding box center [305, 397] width 269 height 11
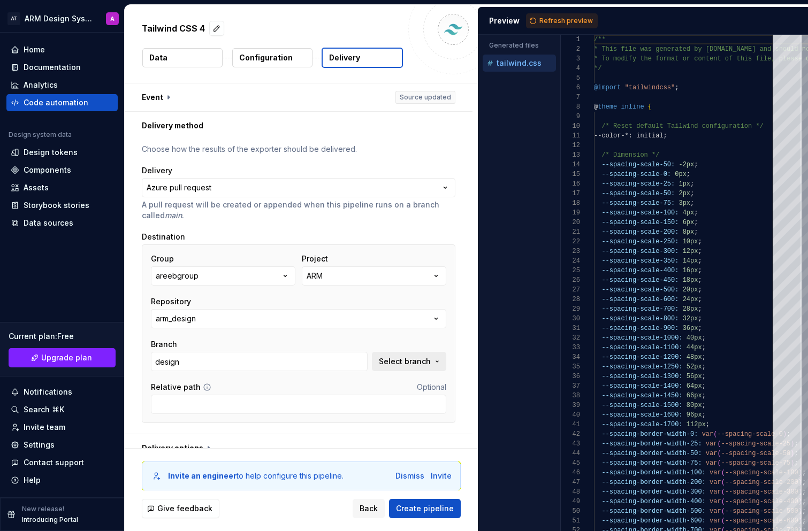
click at [410, 364] on span "Select branch" at bounding box center [405, 361] width 52 height 11
click at [259, 422] on div "develop" at bounding box center [256, 422] width 30 height 11
type input "develop"
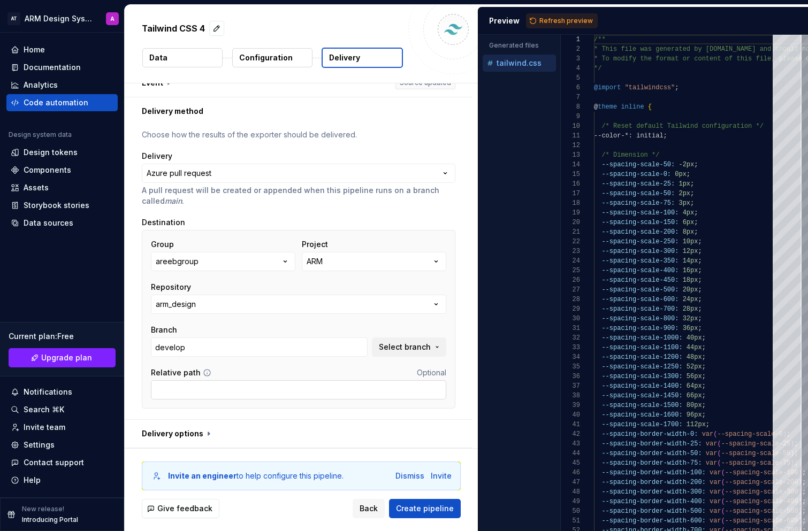
click at [227, 393] on input "Relative path" at bounding box center [298, 389] width 295 height 19
click at [427, 506] on span "Create pipeline" at bounding box center [425, 508] width 58 height 11
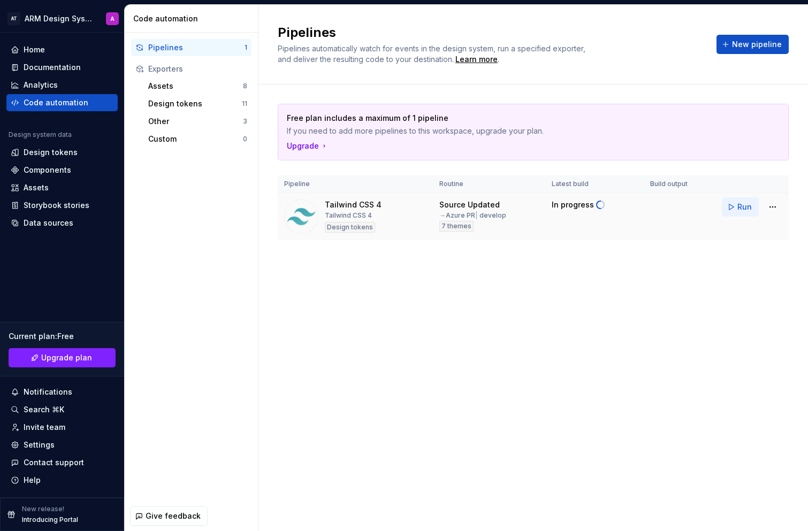
click at [744, 208] on span "Run" at bounding box center [744, 207] width 14 height 11
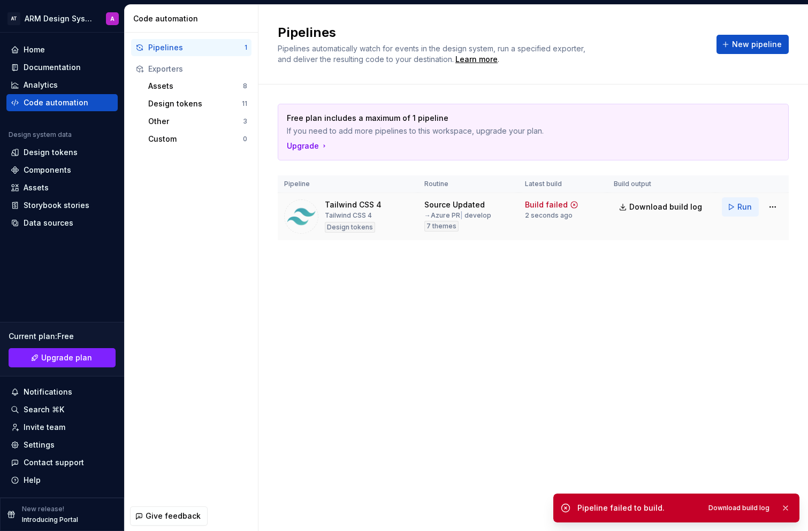
click at [745, 208] on span "Run" at bounding box center [744, 207] width 14 height 11
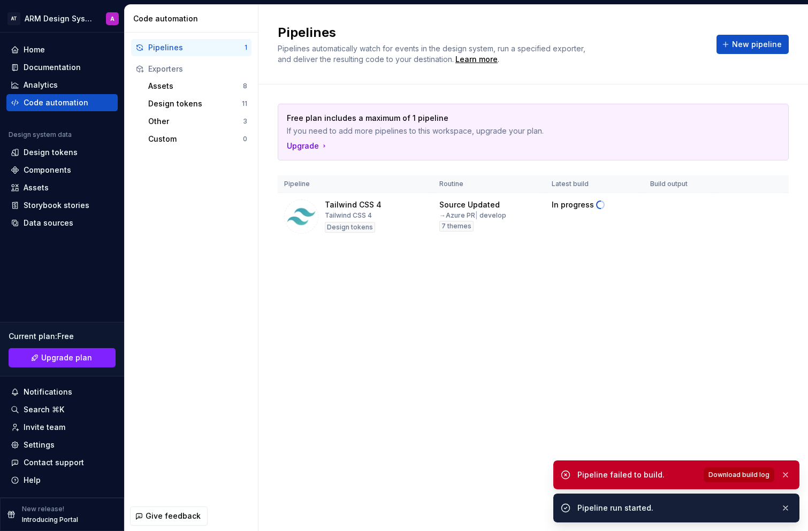
click at [743, 476] on span "Download build log" at bounding box center [738, 475] width 61 height 9
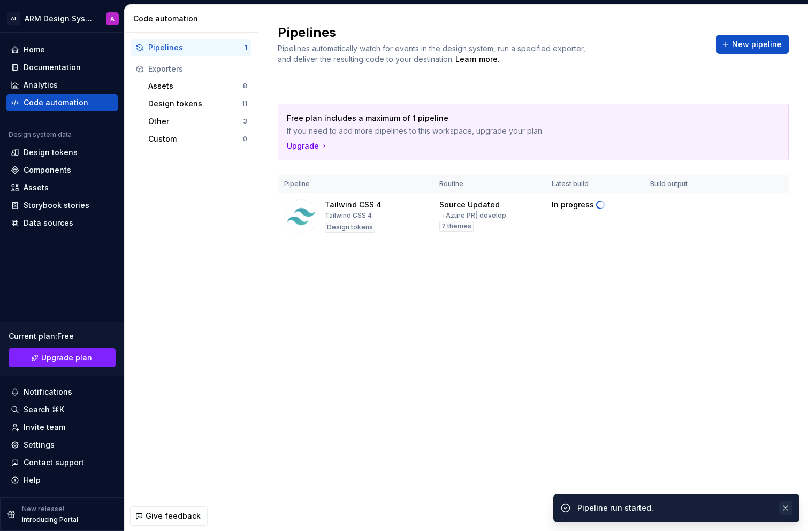
click at [790, 507] on button "button" at bounding box center [785, 508] width 14 height 15
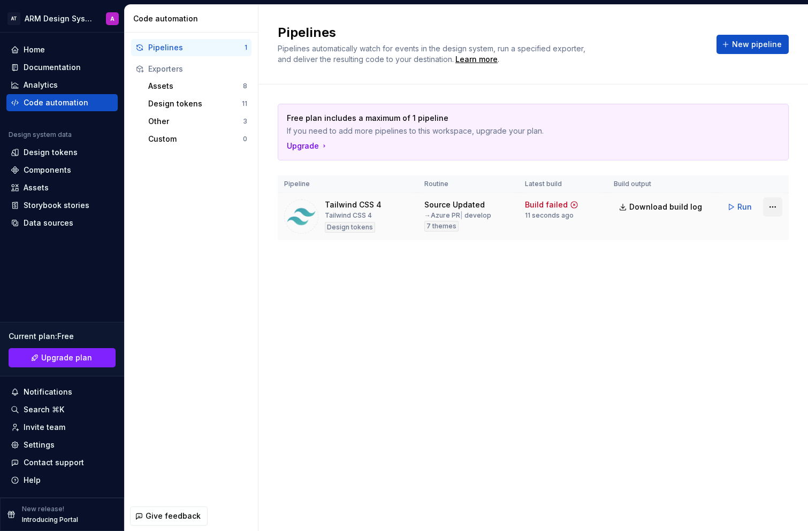
click at [773, 207] on html "AT ARM Design System A Home Documentation Analytics Code automation Design syst…" at bounding box center [404, 265] width 808 height 531
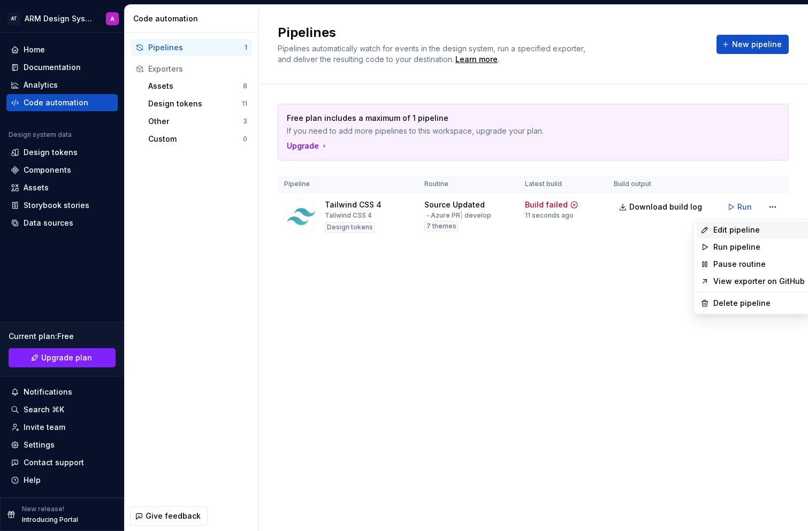
click at [763, 227] on div "Edit pipeline" at bounding box center [758, 230] width 91 height 11
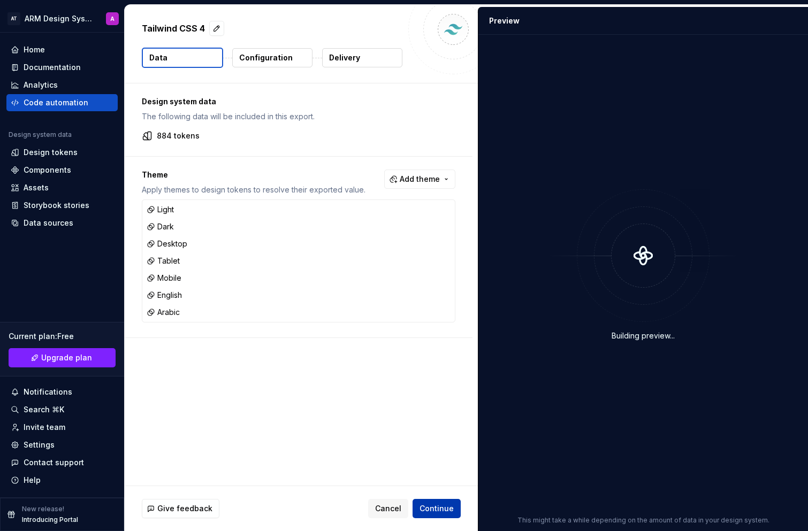
click at [448, 511] on span "Continue" at bounding box center [436, 508] width 34 height 11
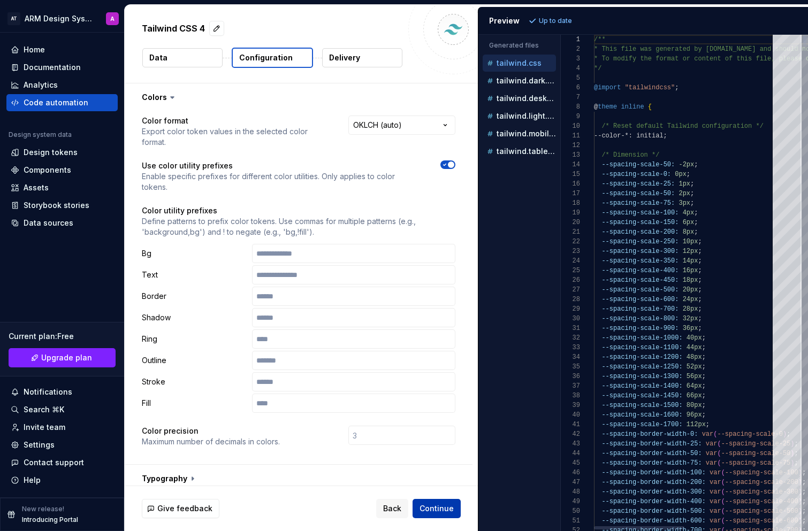
click at [445, 508] on span "Continue" at bounding box center [436, 508] width 34 height 11
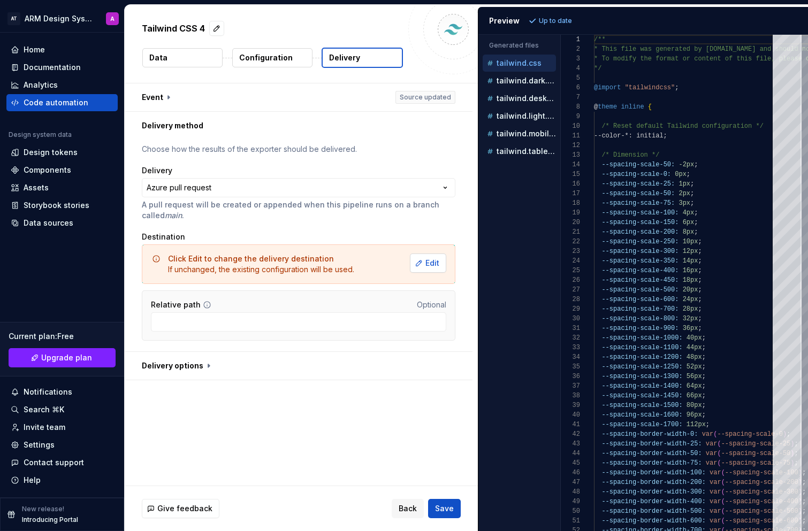
click at [438, 263] on span "Edit" at bounding box center [432, 263] width 14 height 11
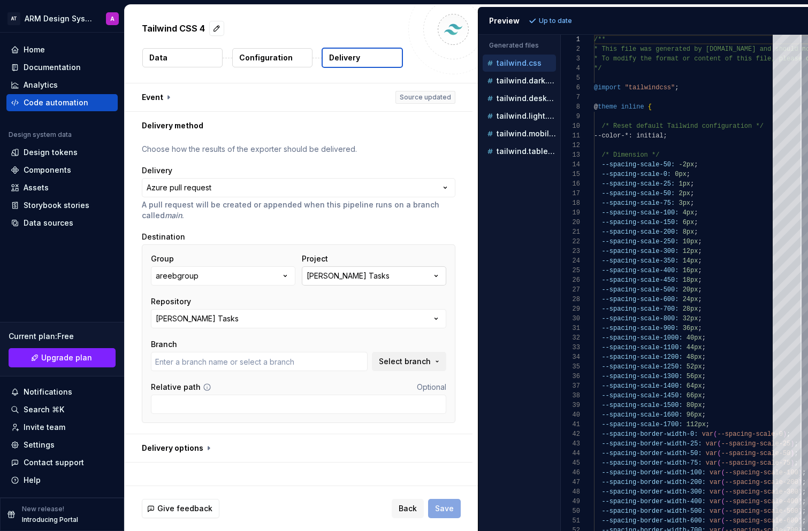
type input "develop"
click at [331, 365] on input "develop" at bounding box center [259, 361] width 217 height 19
click at [388, 277] on button "Areeb Tasks" at bounding box center [374, 275] width 144 height 19
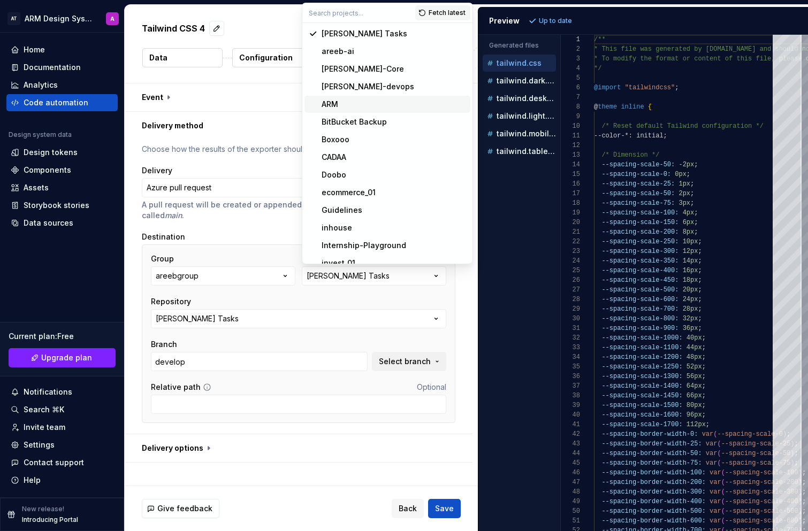
click at [370, 107] on div "ARM" at bounding box center [394, 104] width 144 height 11
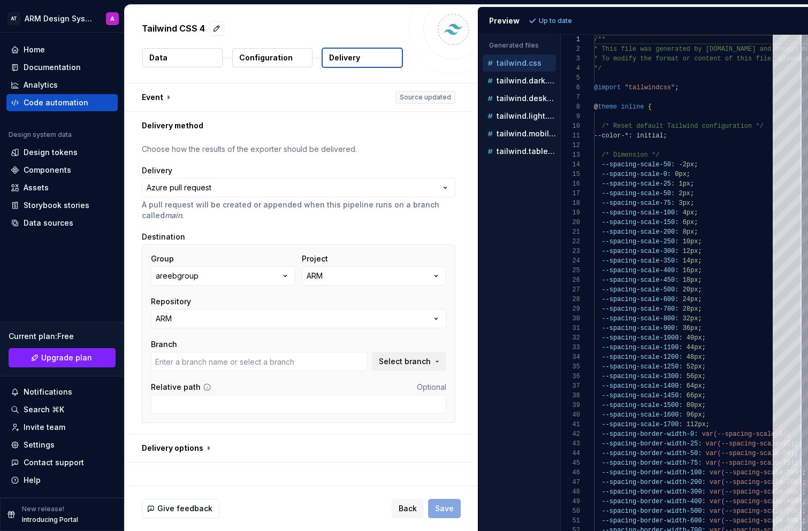
type input "change/nav-links-style"
click at [400, 366] on span "Select branch" at bounding box center [405, 361] width 52 height 11
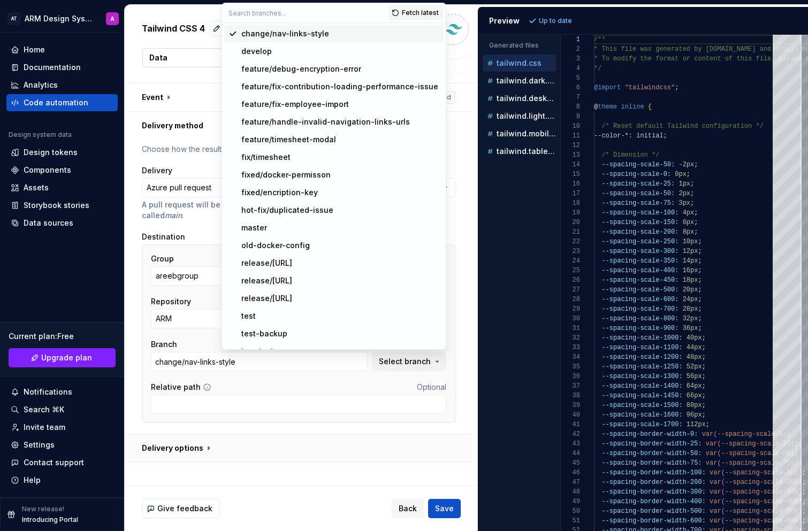
click at [311, 447] on button "button" at bounding box center [299, 448] width 348 height 28
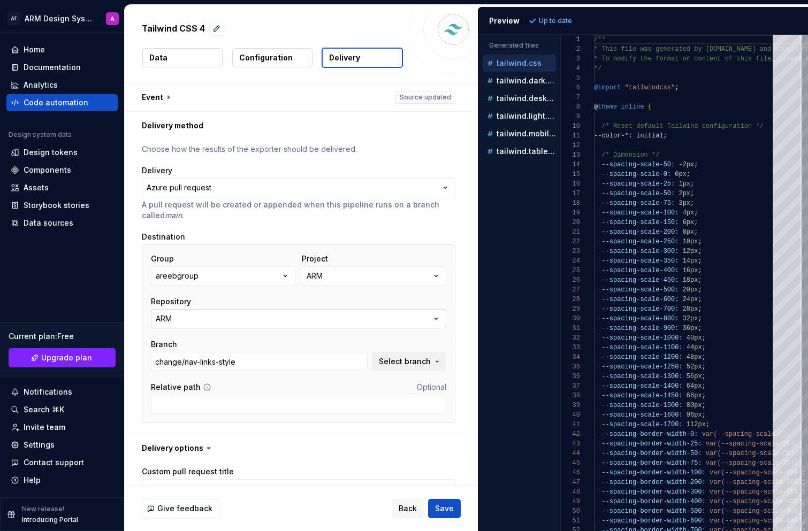
click at [238, 320] on button "ARM" at bounding box center [298, 318] width 295 height 19
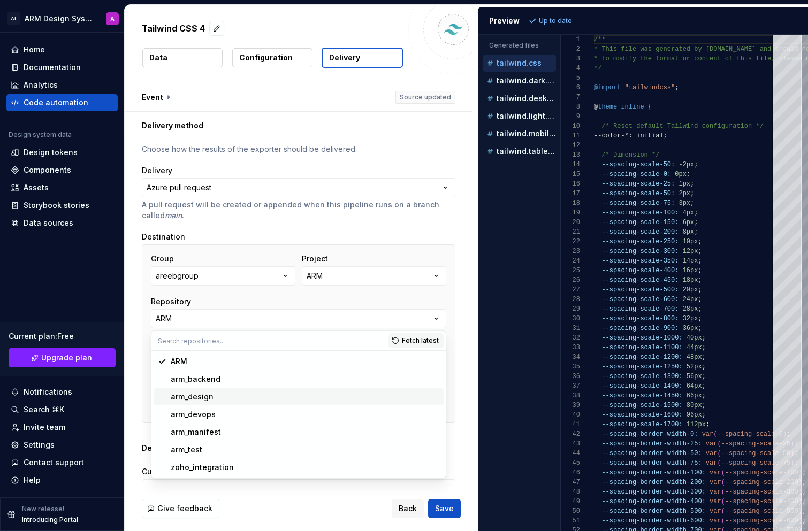
click at [241, 396] on div "arm_design" at bounding box center [305, 397] width 269 height 11
type textarea "*"
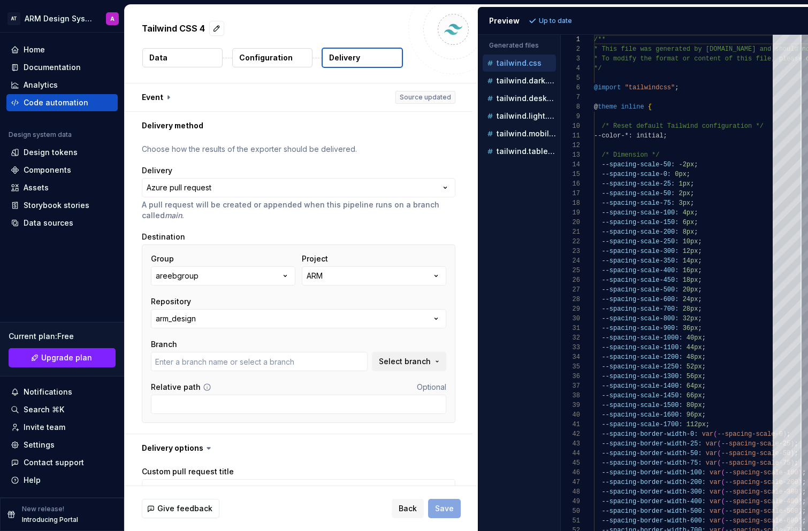
type textarea "*"
type input "design"
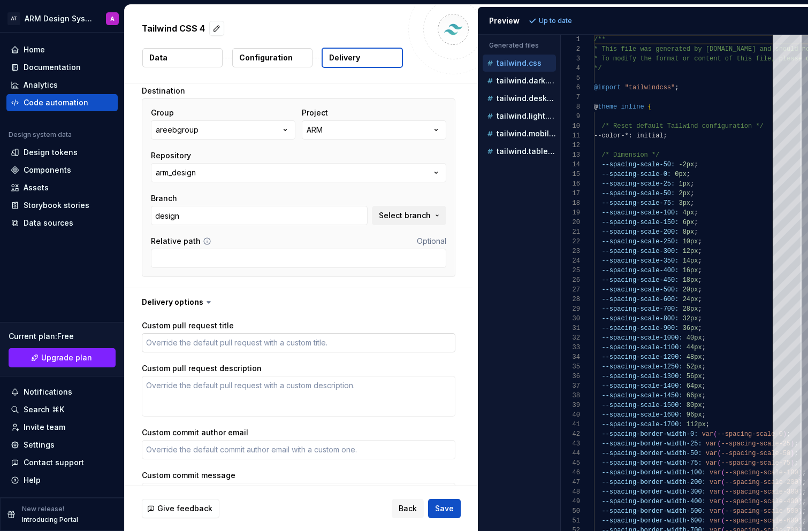
scroll to position [153, 0]
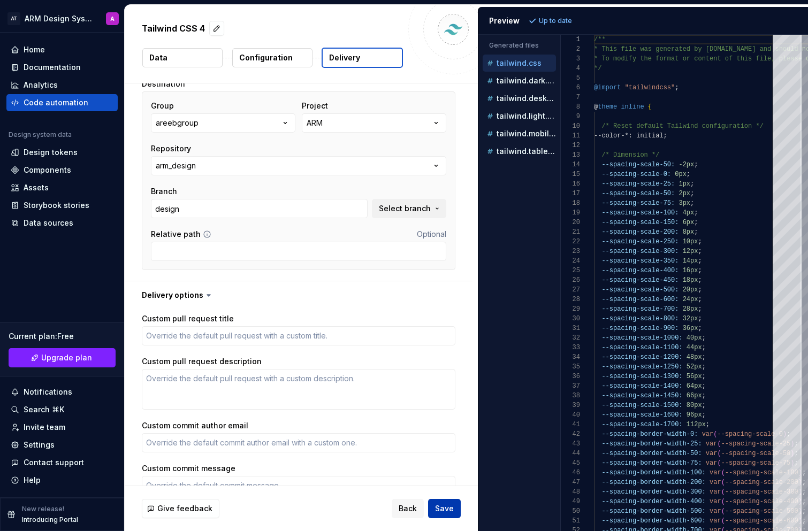
click at [446, 513] on span "Save" at bounding box center [444, 508] width 19 height 11
type textarea "*"
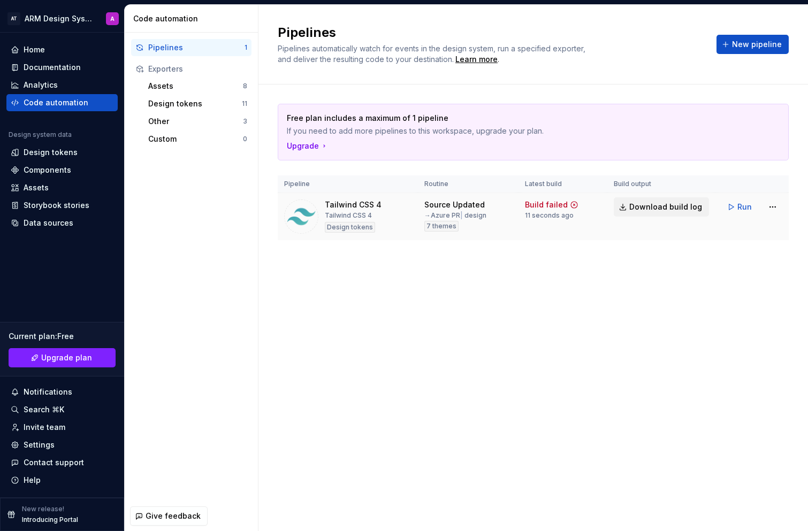
click at [649, 207] on span "Download build log" at bounding box center [665, 207] width 73 height 11
click at [749, 207] on span "Run" at bounding box center [744, 207] width 14 height 11
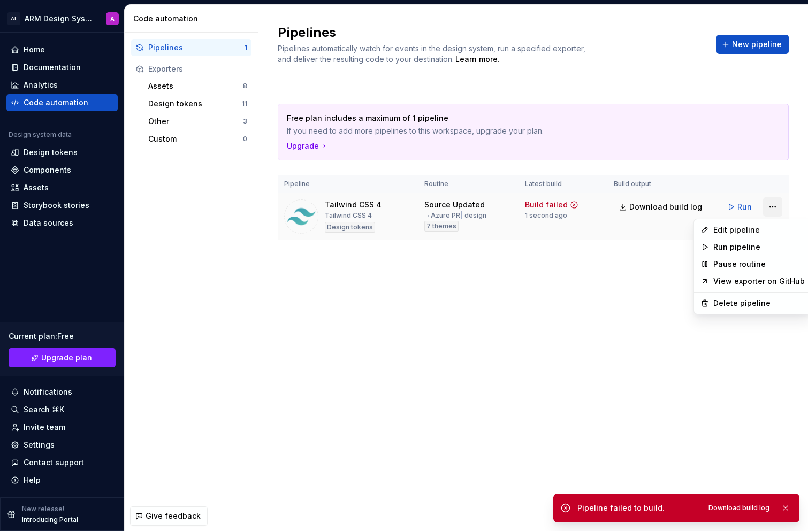
click at [777, 207] on html "AT ARM Design System A Home Documentation Analytics Code automation Design syst…" at bounding box center [404, 265] width 808 height 531
click at [759, 233] on div "Edit pipeline" at bounding box center [758, 230] width 91 height 11
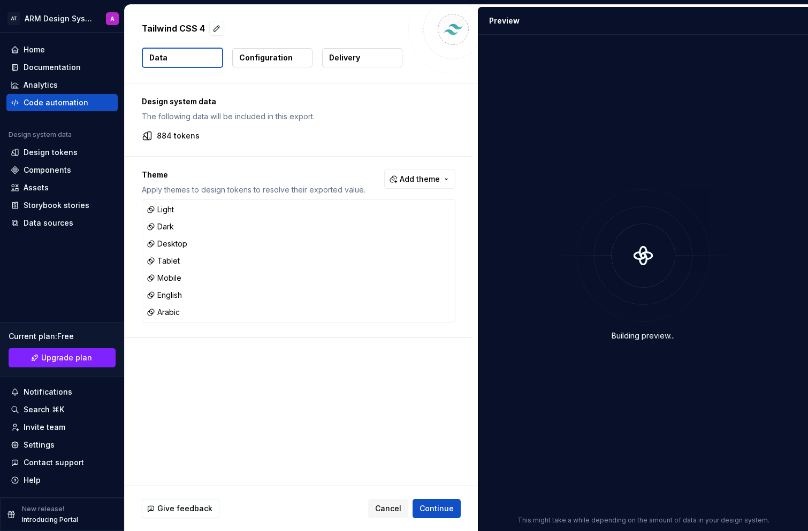
click at [271, 59] on p "Configuration" at bounding box center [265, 57] width 53 height 11
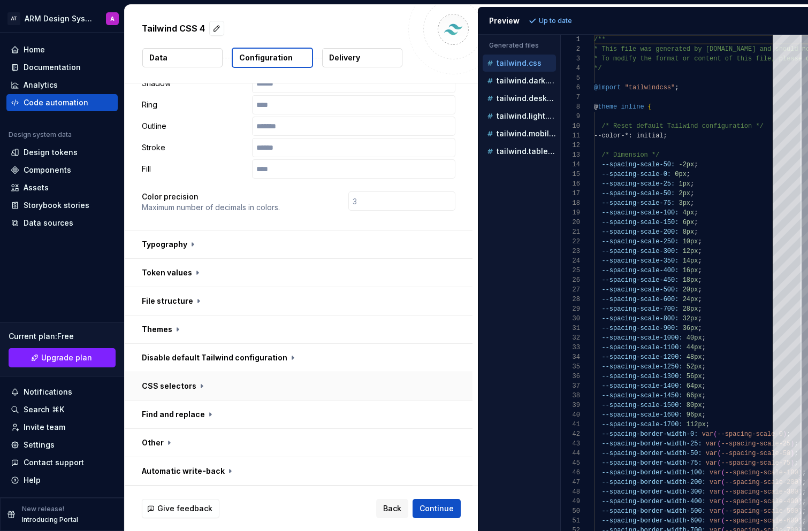
scroll to position [43, 0]
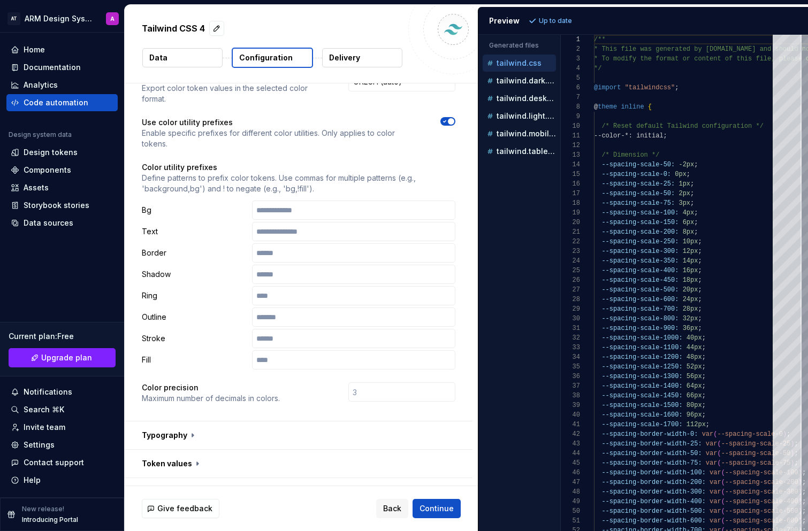
click at [364, 60] on button "Delivery" at bounding box center [362, 57] width 80 height 19
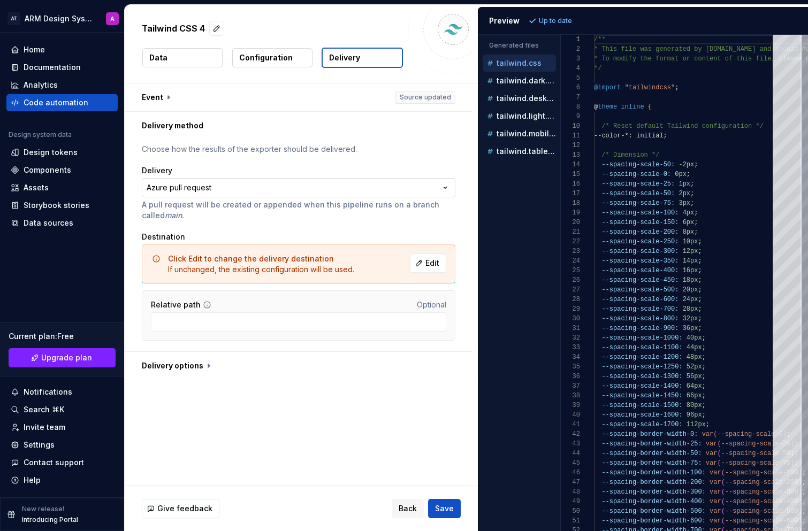
click at [276, 192] on html "**********" at bounding box center [404, 265] width 808 height 531
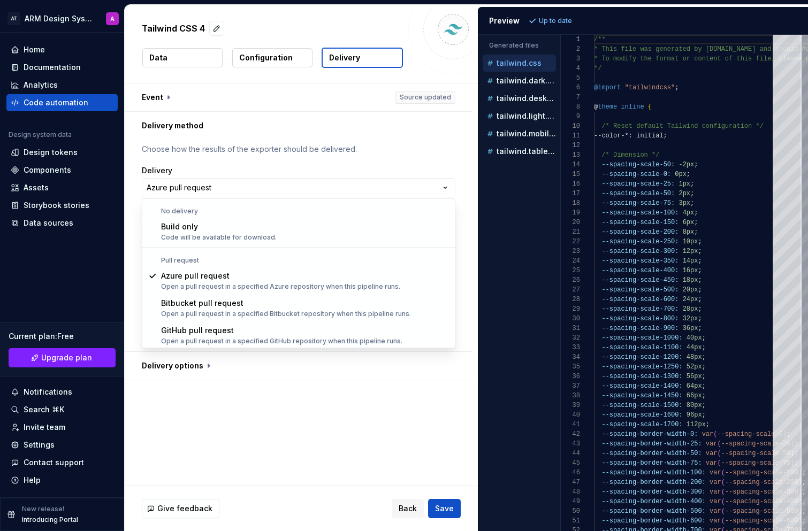
click at [315, 471] on html "**********" at bounding box center [404, 265] width 808 height 531
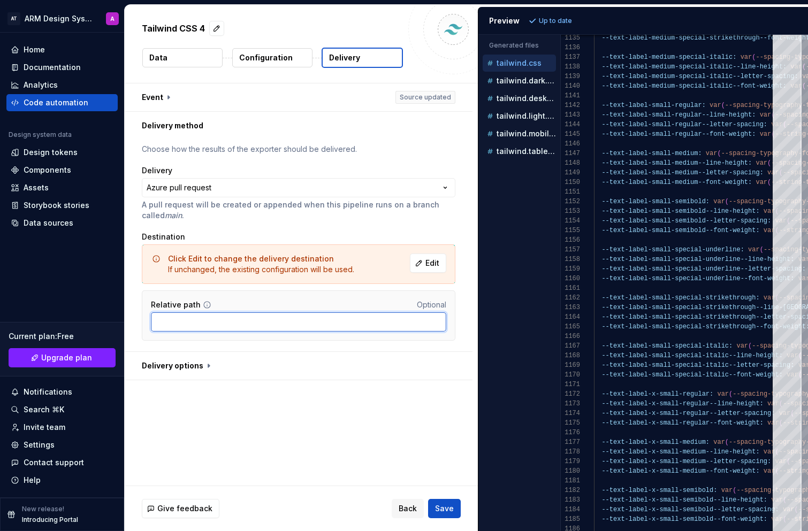
click at [383, 328] on input "Relative path" at bounding box center [298, 321] width 295 height 19
click at [448, 511] on span "Save" at bounding box center [444, 508] width 19 height 11
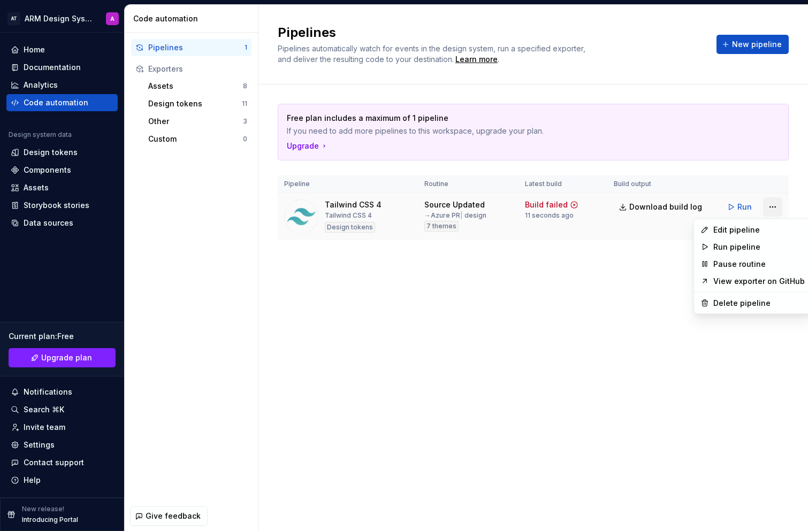
click at [776, 209] on html "AT ARM Design System A Home Documentation Analytics Code automation Design syst…" at bounding box center [404, 265] width 808 height 531
click at [748, 283] on link "View exporter on GitHub" at bounding box center [758, 281] width 91 height 11
click at [440, 226] on span "7 themes" at bounding box center [441, 226] width 30 height 9
click at [557, 205] on div "Build failed" at bounding box center [546, 205] width 43 height 11
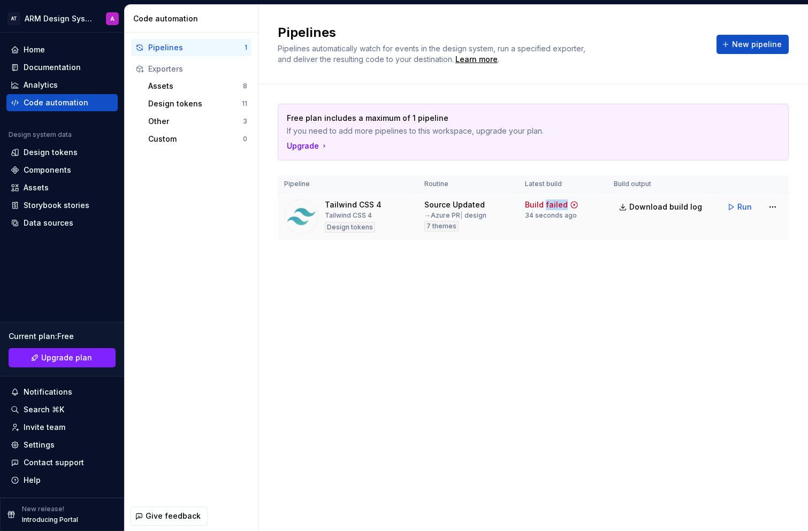
click at [557, 205] on div "Build failed" at bounding box center [546, 205] width 43 height 11
click at [56, 424] on div "Invite team" at bounding box center [45, 427] width 42 height 11
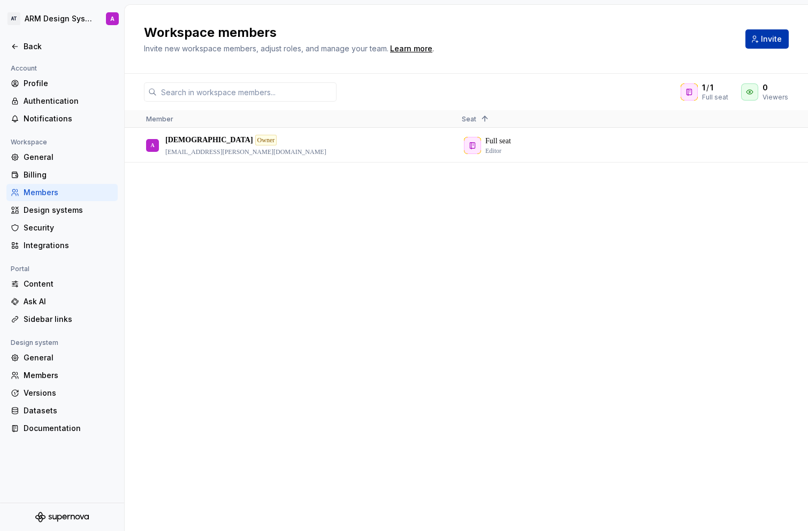
click at [768, 36] on span "Invite" at bounding box center [771, 39] width 21 height 11
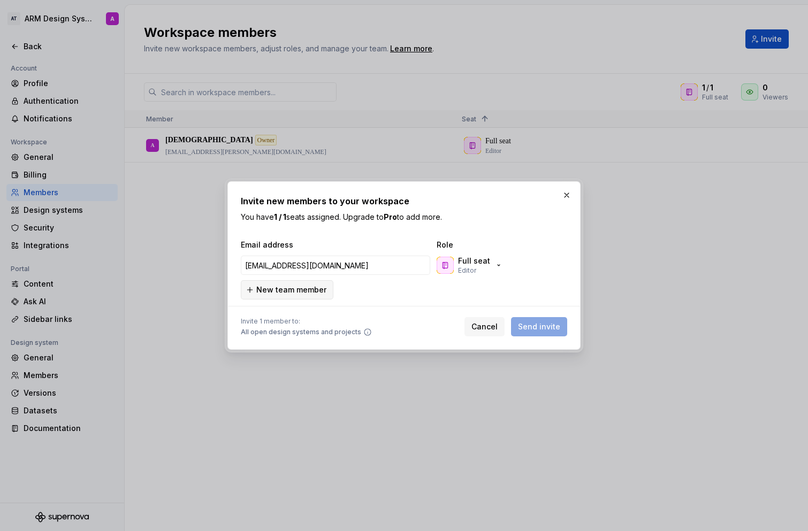
type input "mohamed.abdelmohsen@areebgroup.com"
click at [276, 291] on span "New team member" at bounding box center [291, 290] width 70 height 11
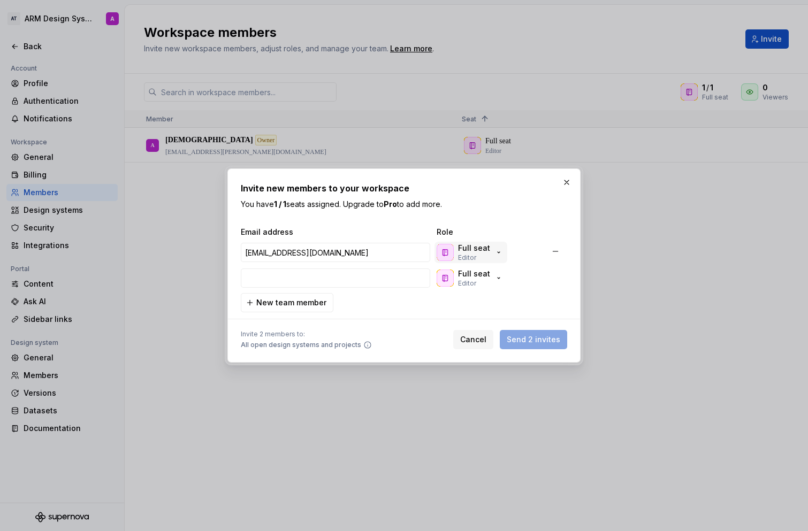
click at [486, 250] on p "Full seat" at bounding box center [474, 248] width 32 height 11
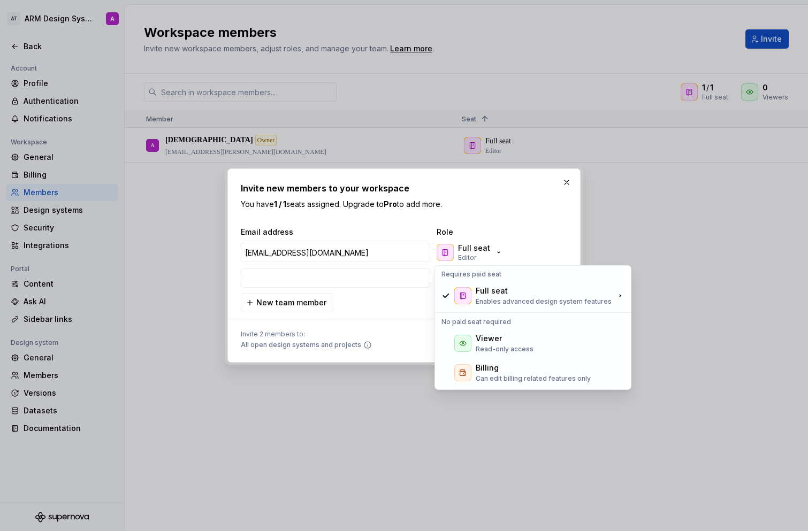
click at [554, 224] on div "Invite new members to your workspace You have 1 / 1 seats assigned. Upgrade to …" at bounding box center [404, 265] width 326 height 167
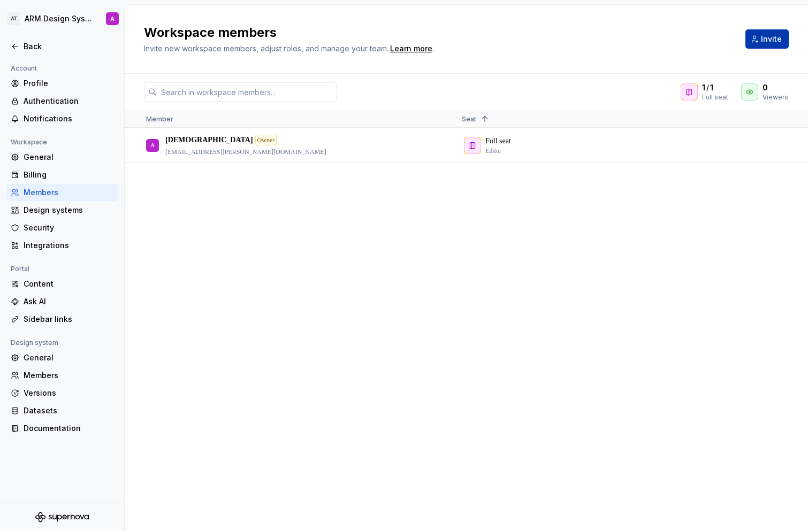
click at [776, 36] on span "Invite" at bounding box center [771, 39] width 21 height 11
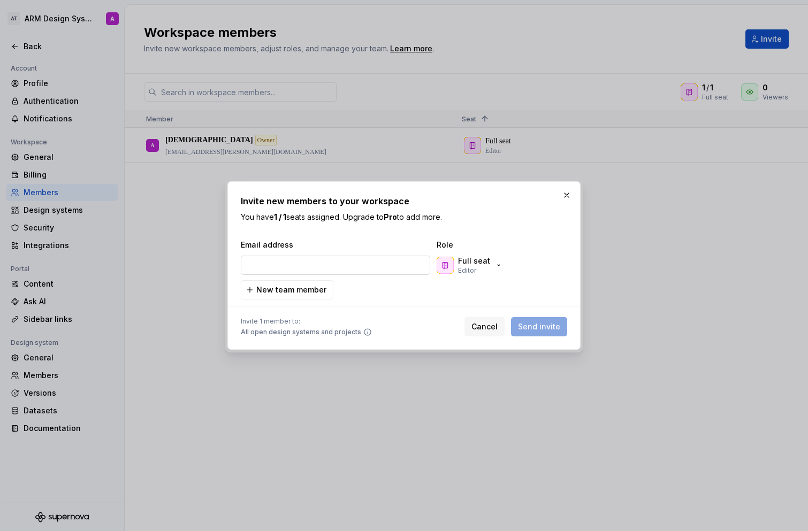
click at [372, 261] on input "email" at bounding box center [335, 265] width 189 height 19
type input "moha"
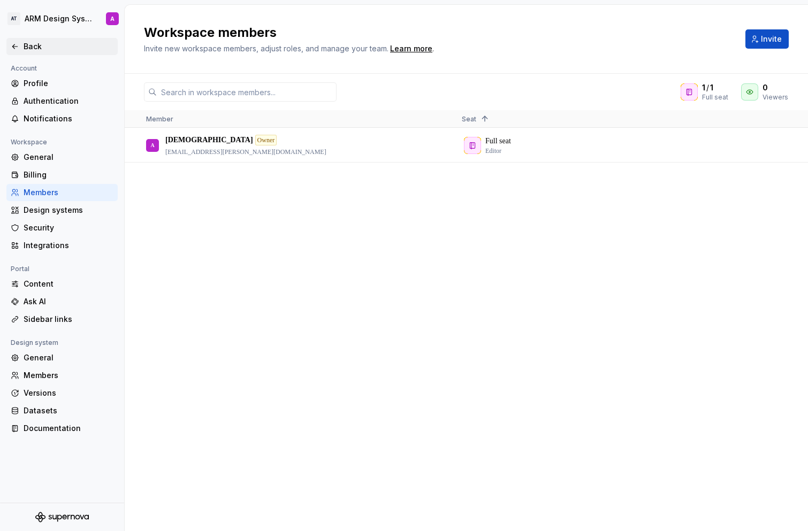
click at [41, 52] on div "Back" at bounding box center [61, 46] width 111 height 17
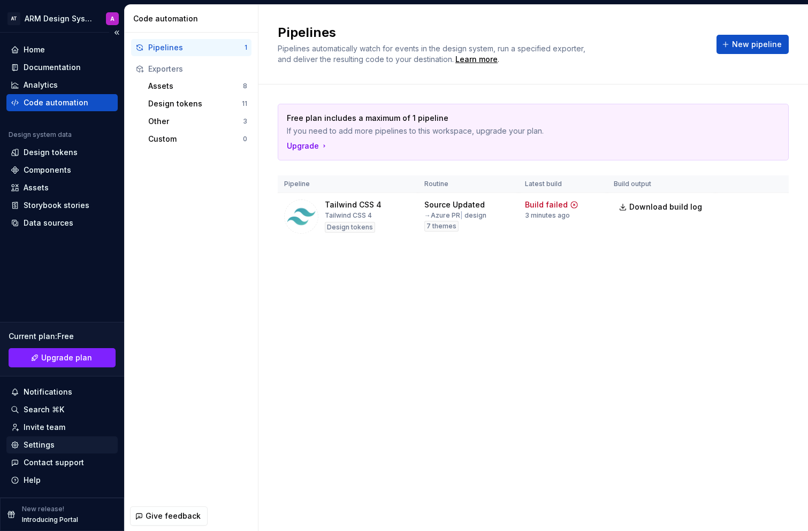
click at [71, 445] on div "Settings" at bounding box center [62, 445] width 103 height 11
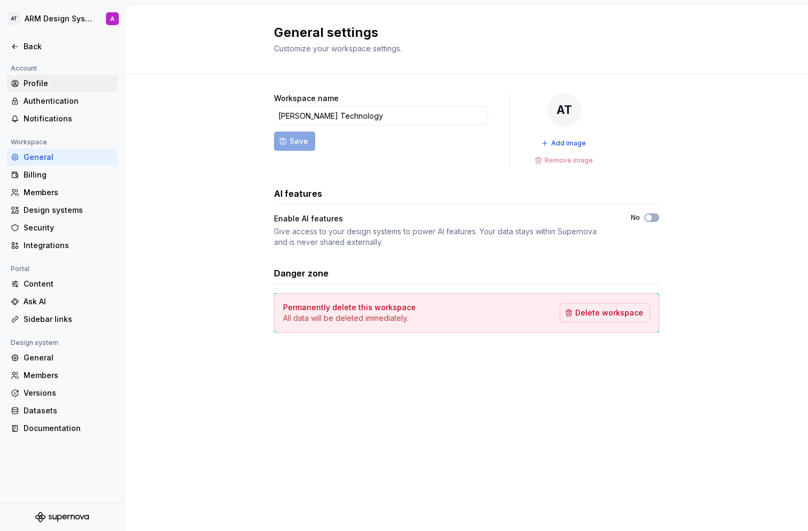
click at [56, 81] on div "Profile" at bounding box center [69, 83] width 90 height 11
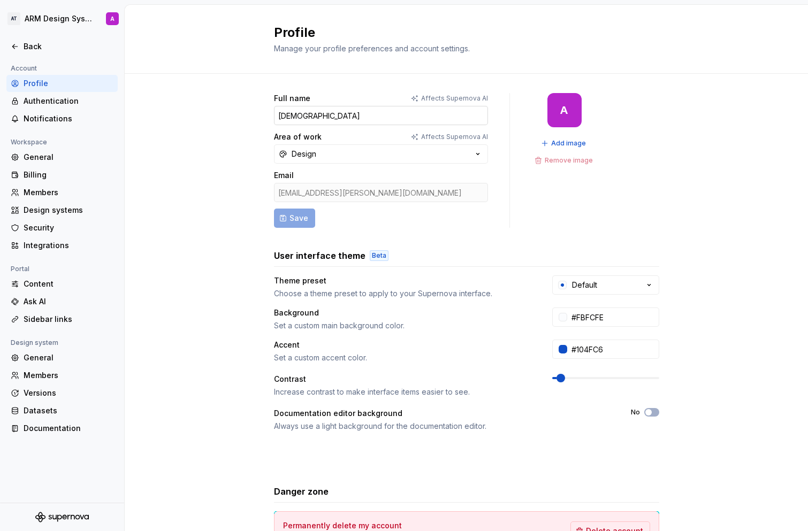
click at [357, 122] on input "Ashoush" at bounding box center [381, 115] width 214 height 19
click at [369, 184] on div "abdellatif.ashoush@areebgroup.com" at bounding box center [381, 192] width 214 height 19
click at [49, 104] on div "Authentication" at bounding box center [69, 101] width 90 height 11
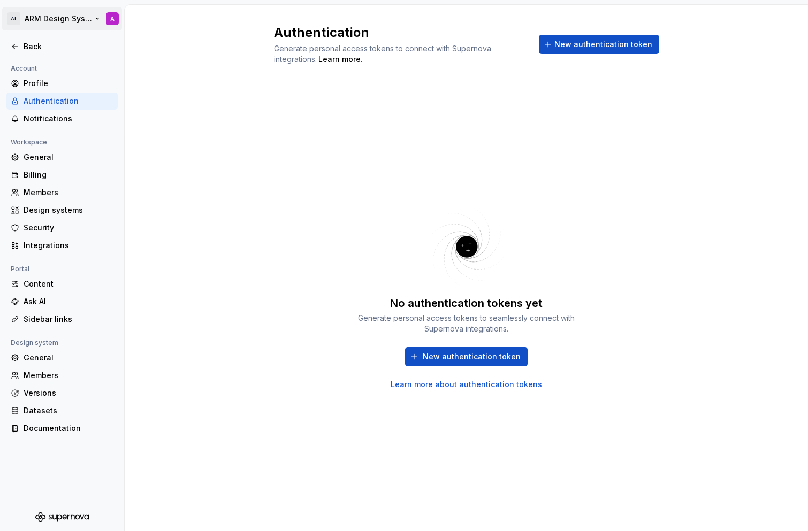
click at [12, 22] on html "AT ARM Design System A Back Account Profile Authentication Notifications Worksp…" at bounding box center [404, 265] width 808 height 531
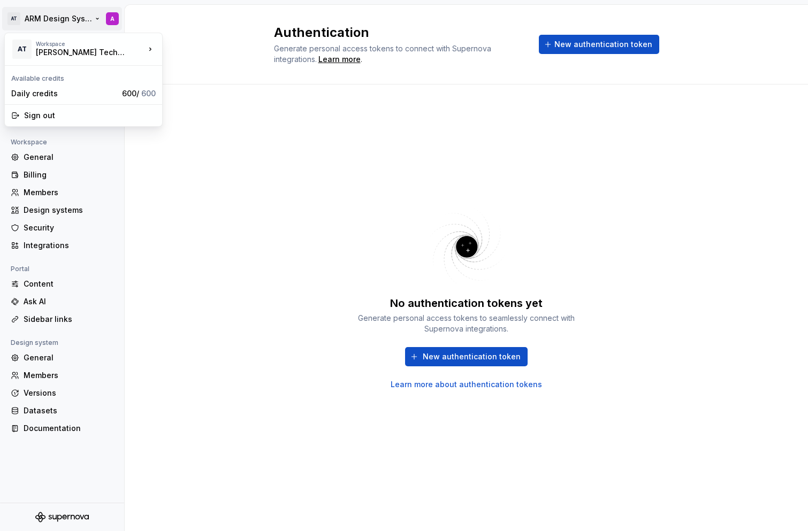
click at [288, 143] on html "AT ARM Design System A Back Account Profile Authentication Notifications Worksp…" at bounding box center [404, 265] width 808 height 531
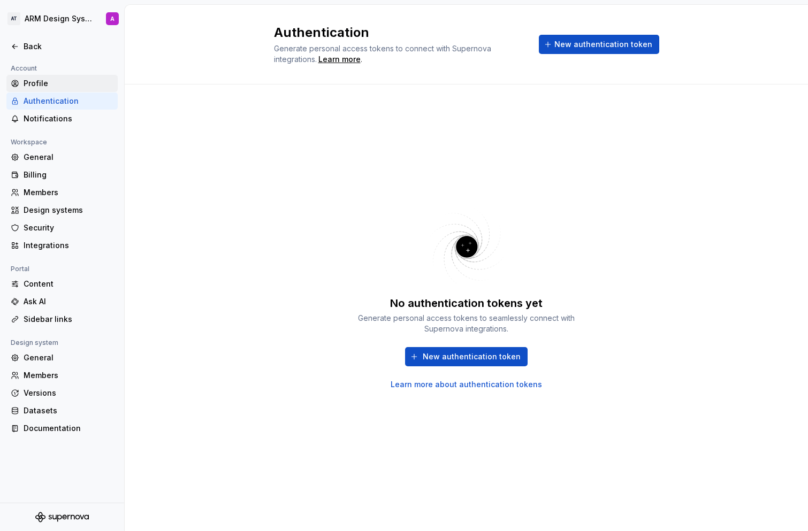
click at [39, 88] on div "Profile" at bounding box center [69, 83] width 90 height 11
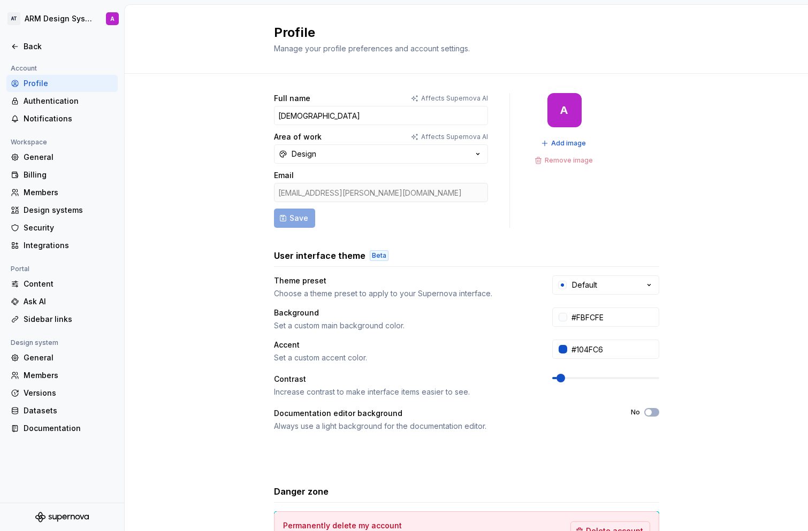
click at [453, 191] on div "abdellatif.ashoush@areebgroup.com" at bounding box center [381, 192] width 214 height 19
click at [51, 220] on div "Security" at bounding box center [61, 227] width 111 height 17
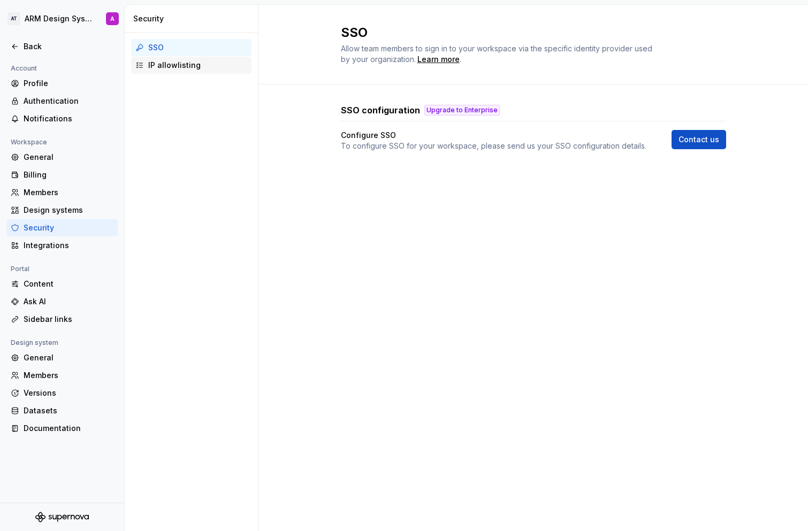
click at [209, 70] on div "IP allowlisting" at bounding box center [197, 65] width 99 height 11
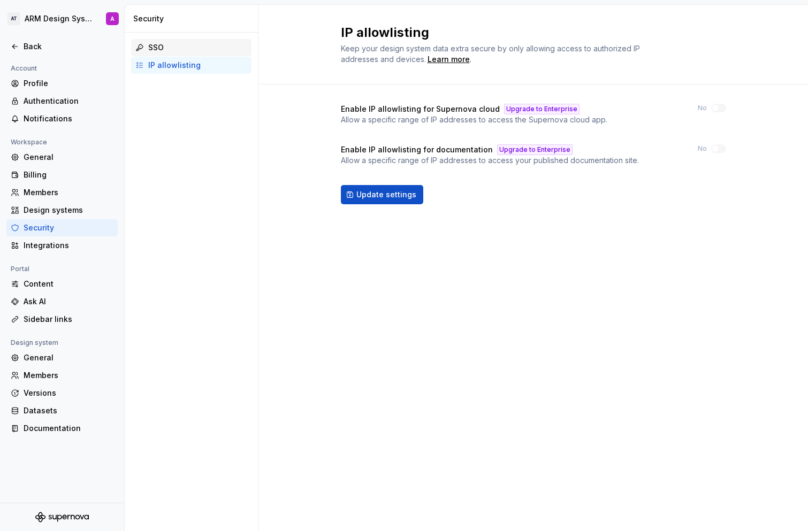
click at [193, 43] on div "SSO" at bounding box center [197, 47] width 99 height 11
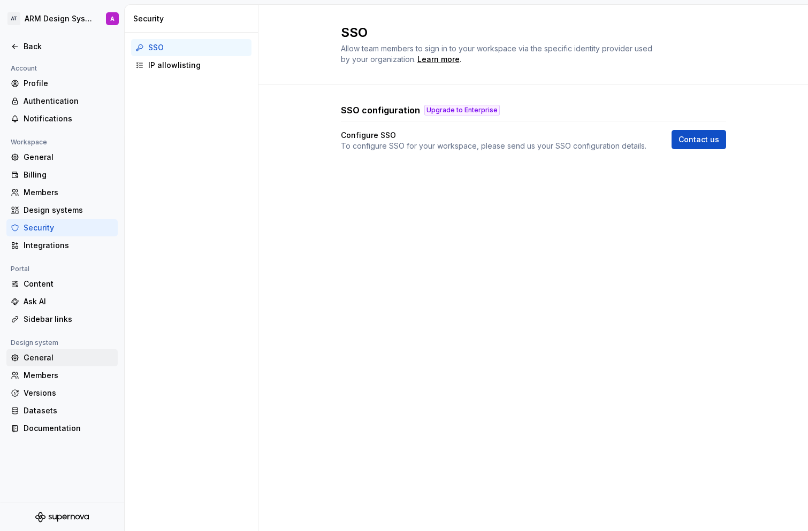
click at [66, 361] on div "General" at bounding box center [69, 358] width 90 height 11
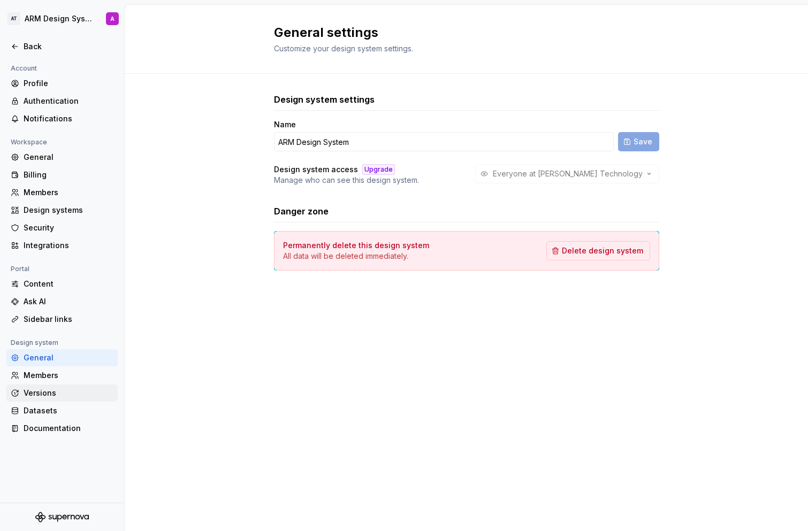
click at [32, 388] on div "Versions" at bounding box center [69, 393] width 90 height 11
click at [32, 380] on div "Members" at bounding box center [69, 375] width 90 height 11
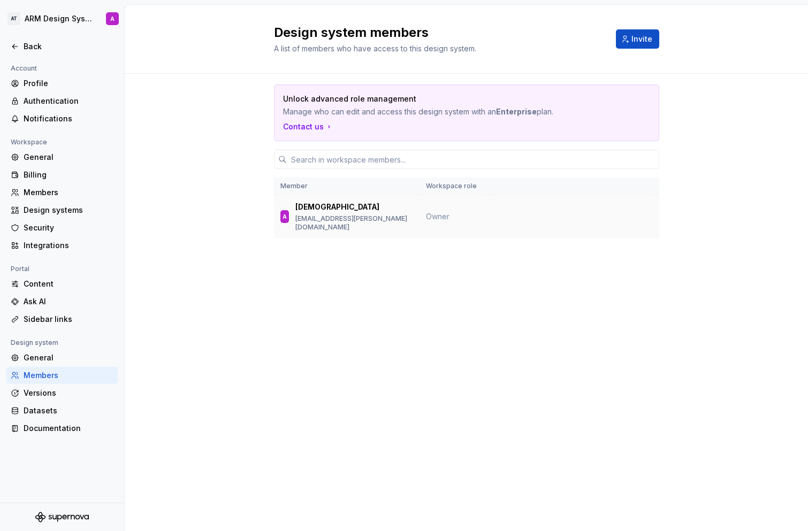
click at [410, 217] on p "abdellatif.ashoush@areebgroup.com" at bounding box center [353, 223] width 117 height 17
click at [73, 396] on div "Versions" at bounding box center [69, 393] width 90 height 11
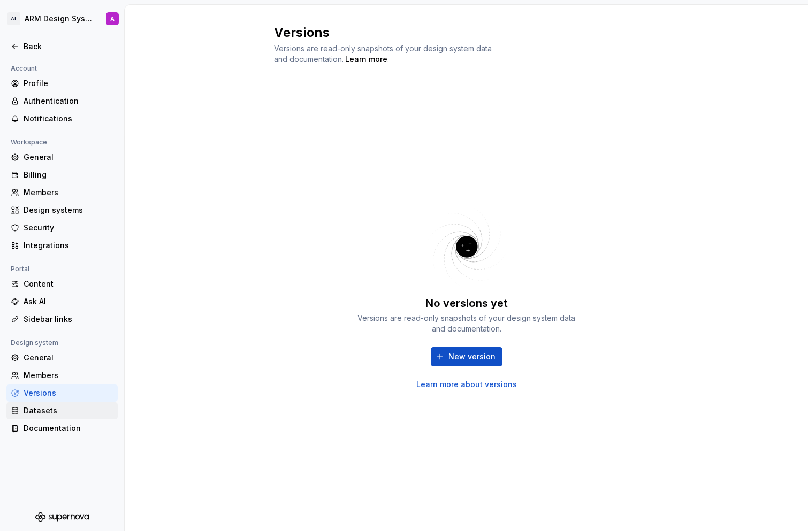
click at [40, 416] on div "Datasets" at bounding box center [69, 411] width 90 height 11
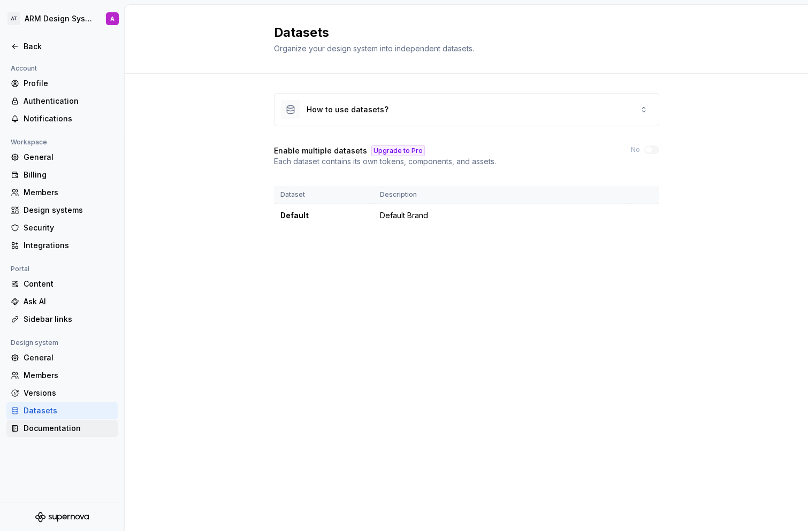
click at [52, 428] on div "Documentation" at bounding box center [69, 428] width 90 height 11
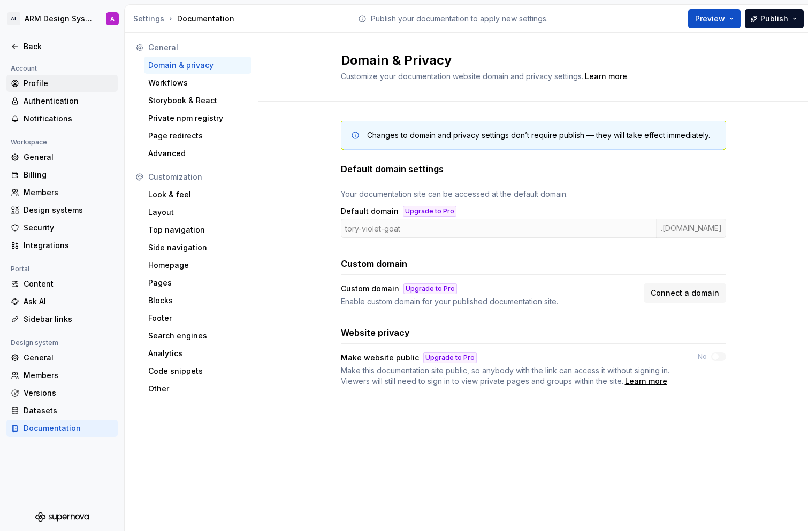
click at [22, 81] on div "Profile" at bounding box center [62, 83] width 103 height 11
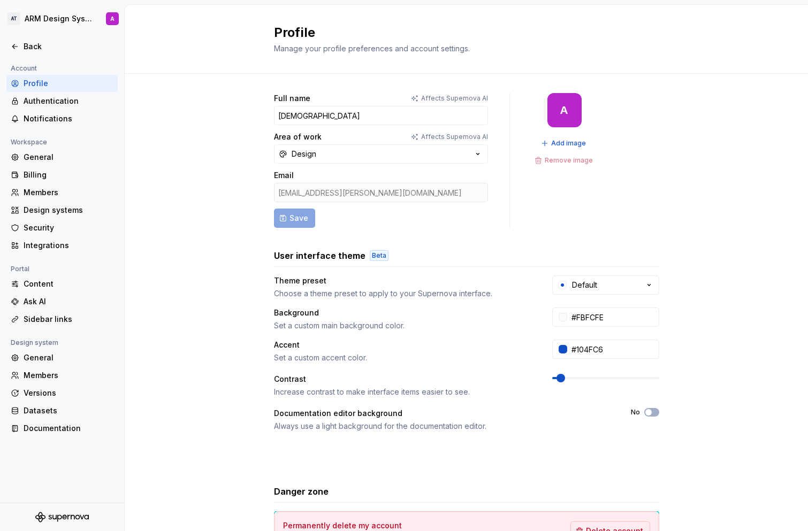
scroll to position [82, 0]
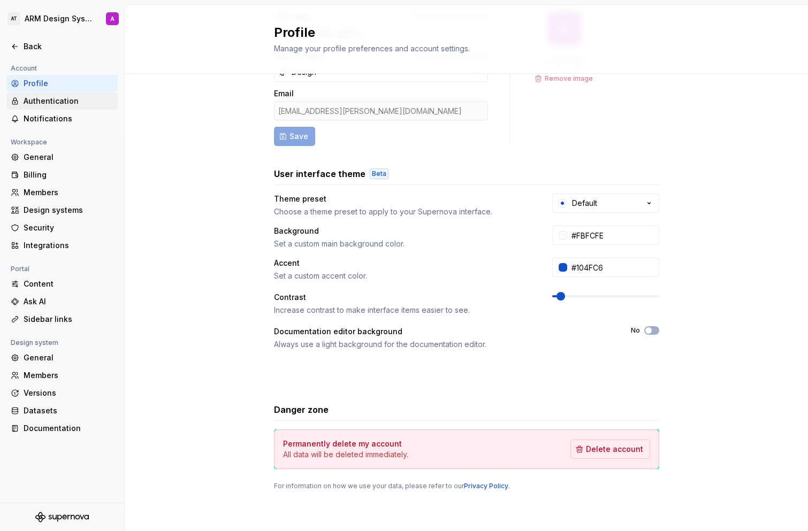
click at [61, 102] on div "Authentication" at bounding box center [69, 101] width 90 height 11
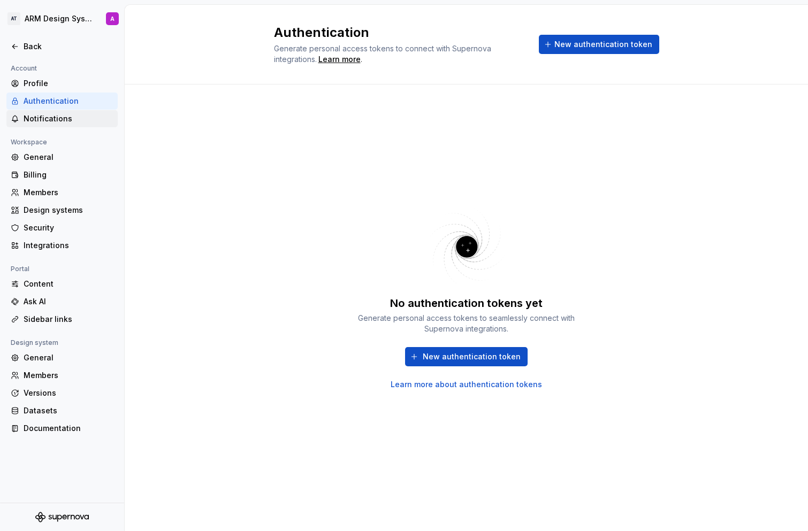
click at [64, 120] on div "Notifications" at bounding box center [69, 118] width 90 height 11
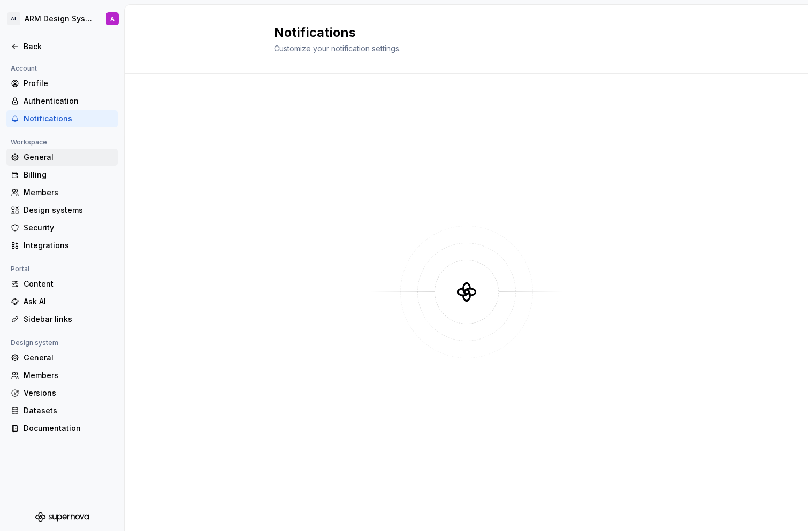
click at [45, 150] on div "General" at bounding box center [61, 157] width 111 height 17
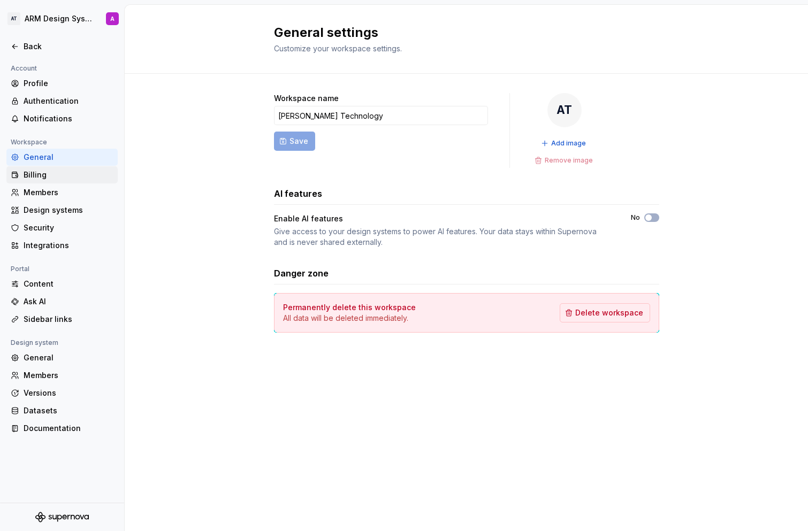
click at [88, 180] on div "Billing" at bounding box center [69, 175] width 90 height 11
